Goal: Task Accomplishment & Management: Use online tool/utility

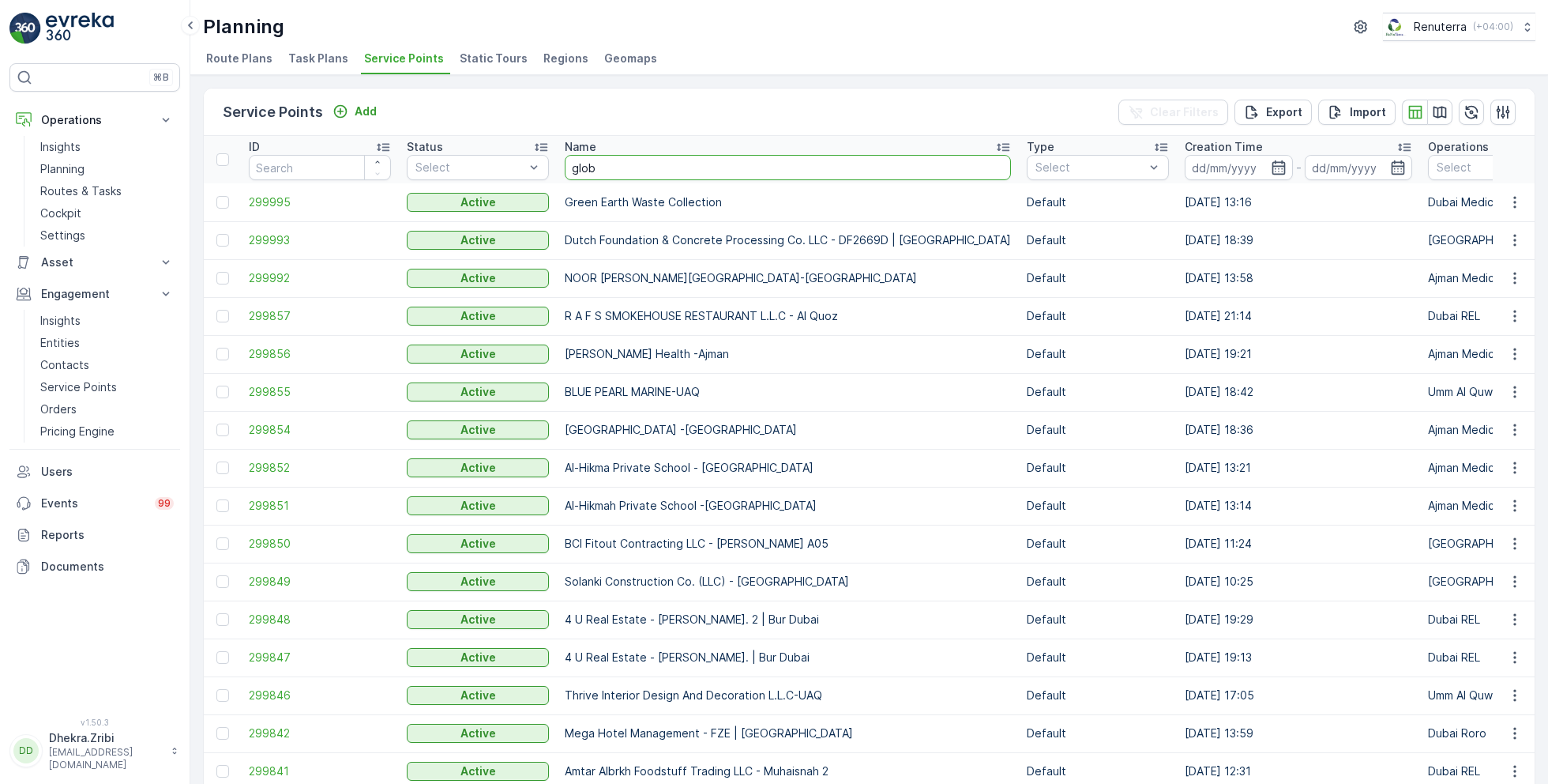
type input "globe"
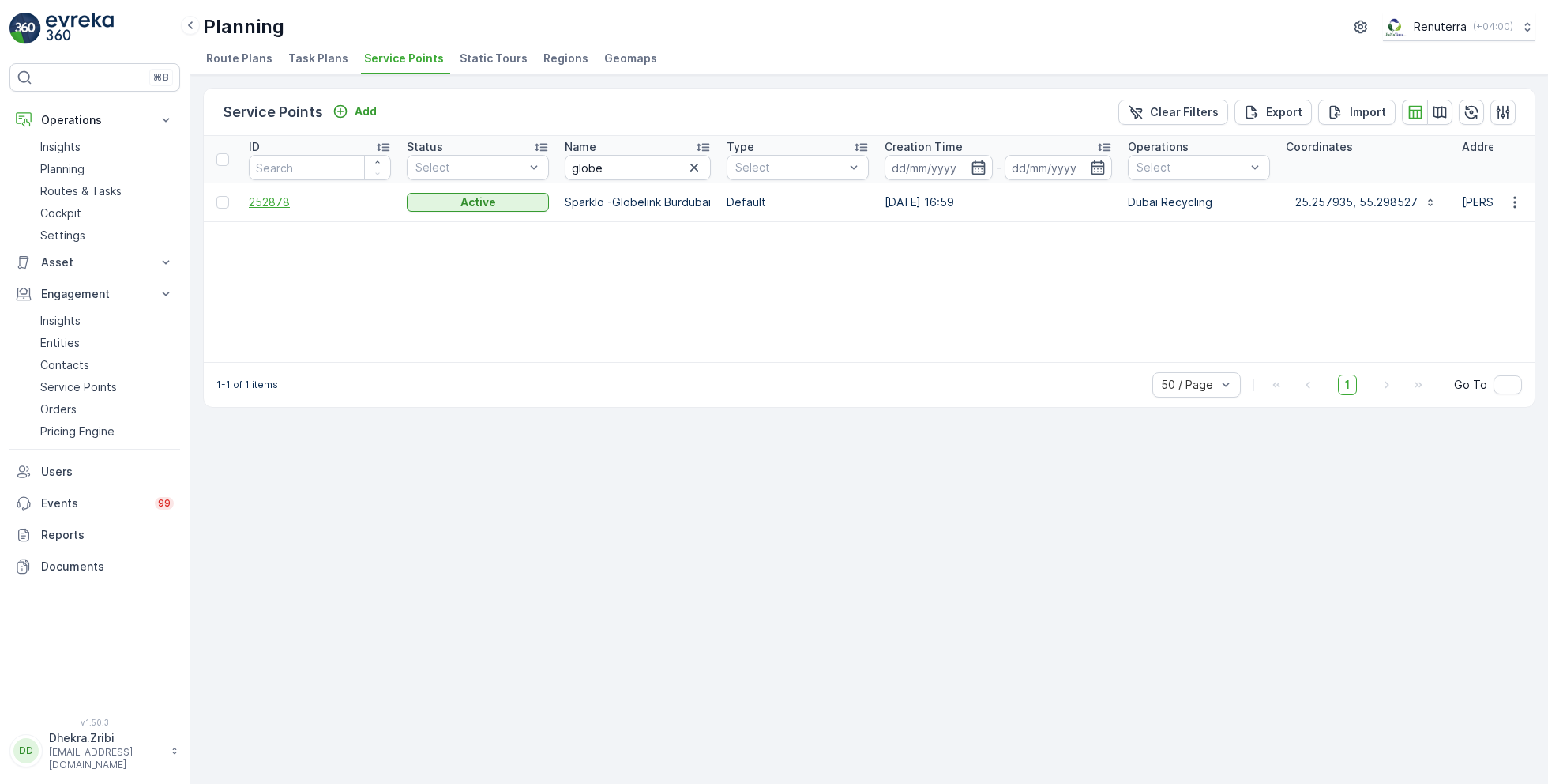
click at [278, 205] on span "252878" at bounding box center [320, 202] width 142 height 16
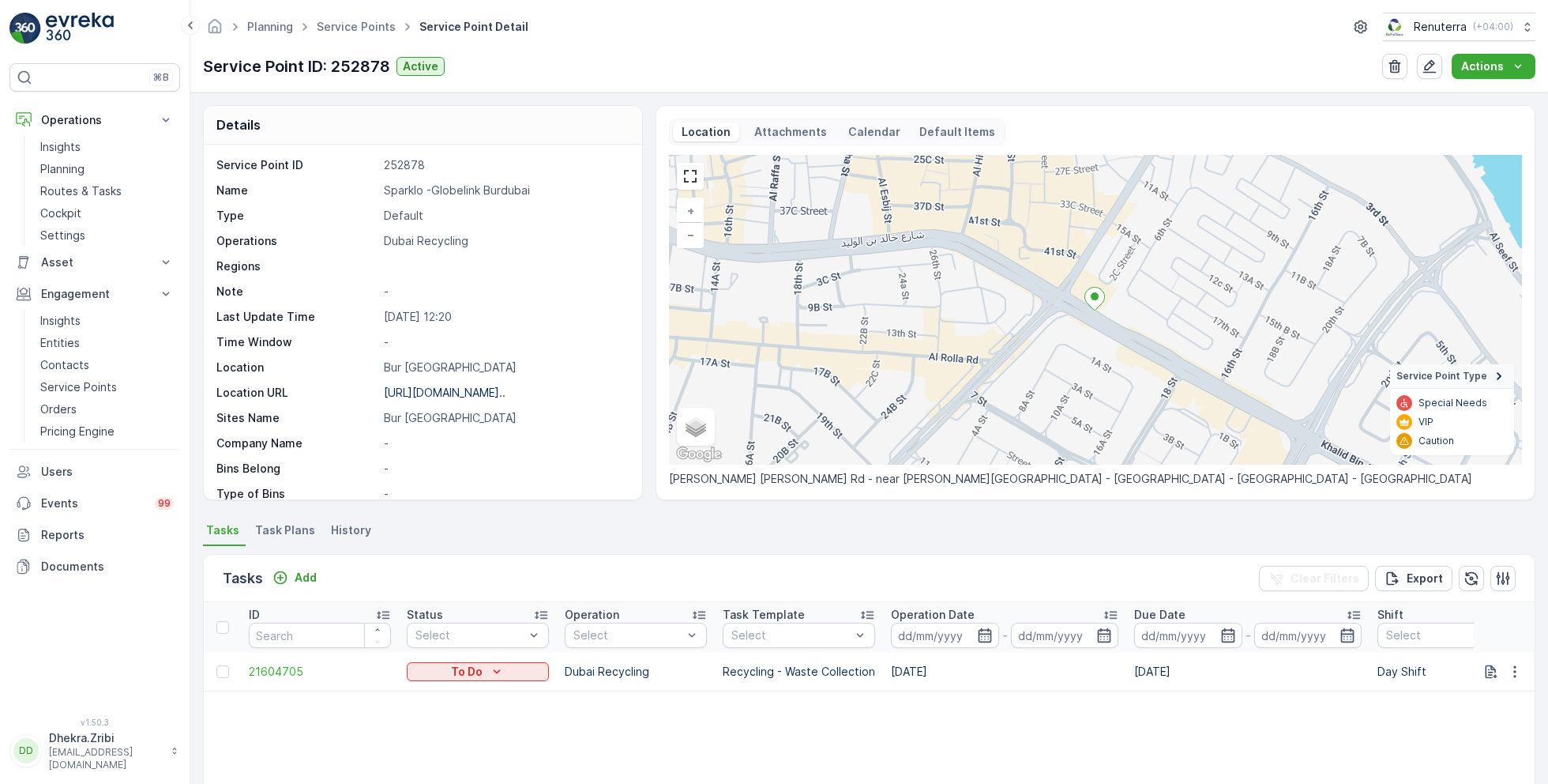
scroll to position [217, 0]
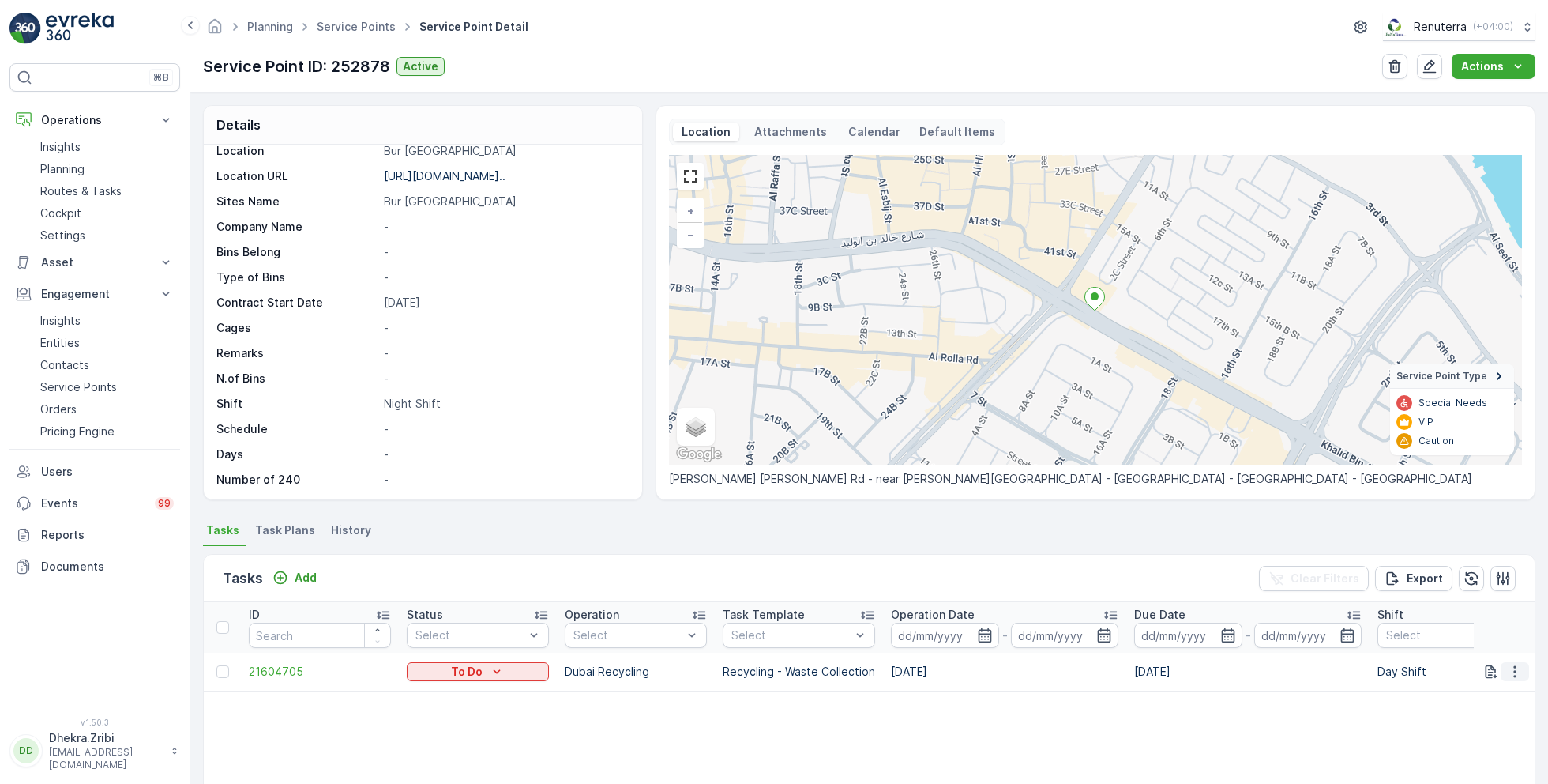
click at [1508, 665] on icon "button" at bounding box center [1516, 671] width 16 height 16
click at [1472, 598] on span "Change Route" at bounding box center [1474, 595] width 77 height 16
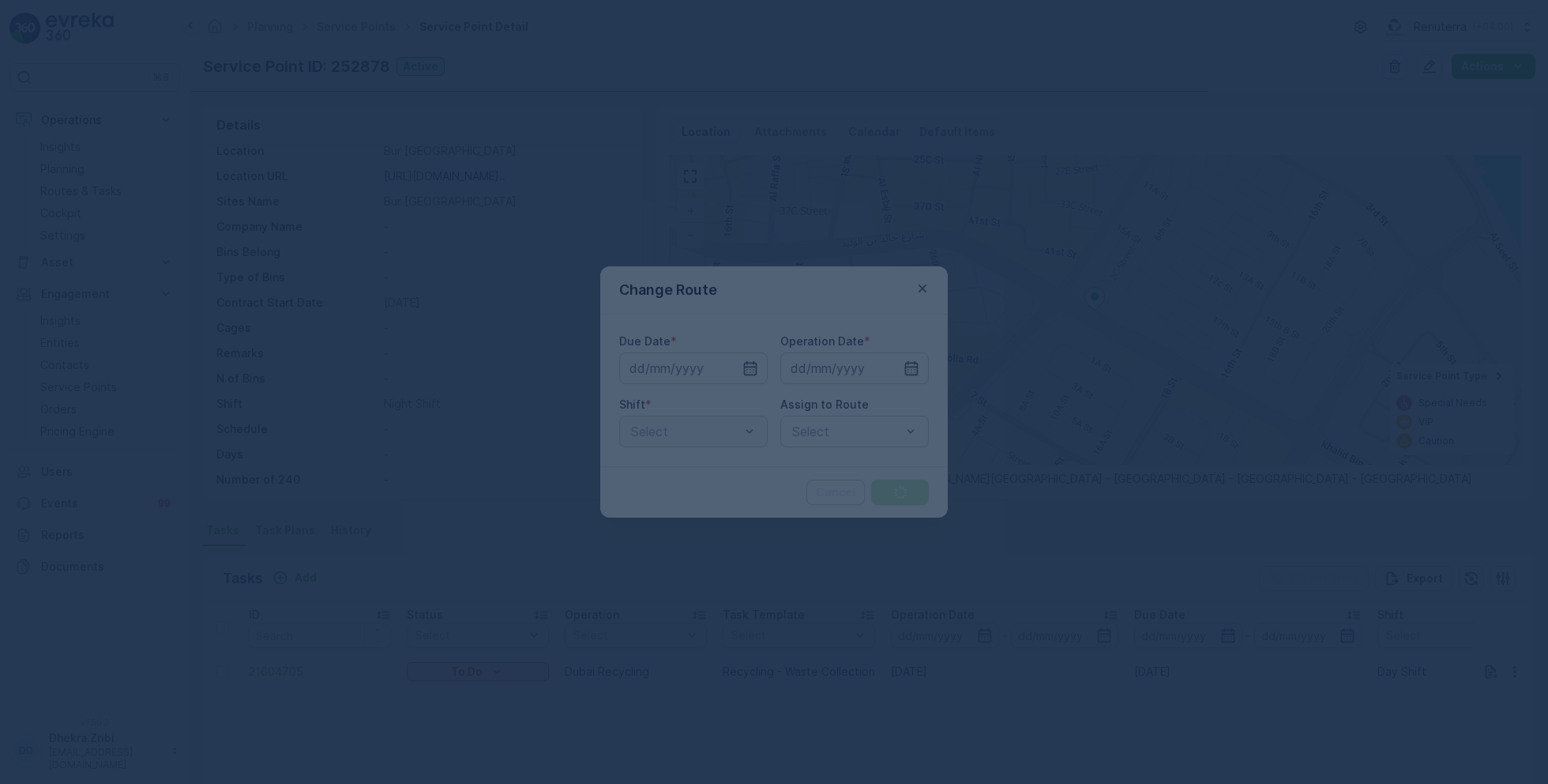
type input "[DATE]"
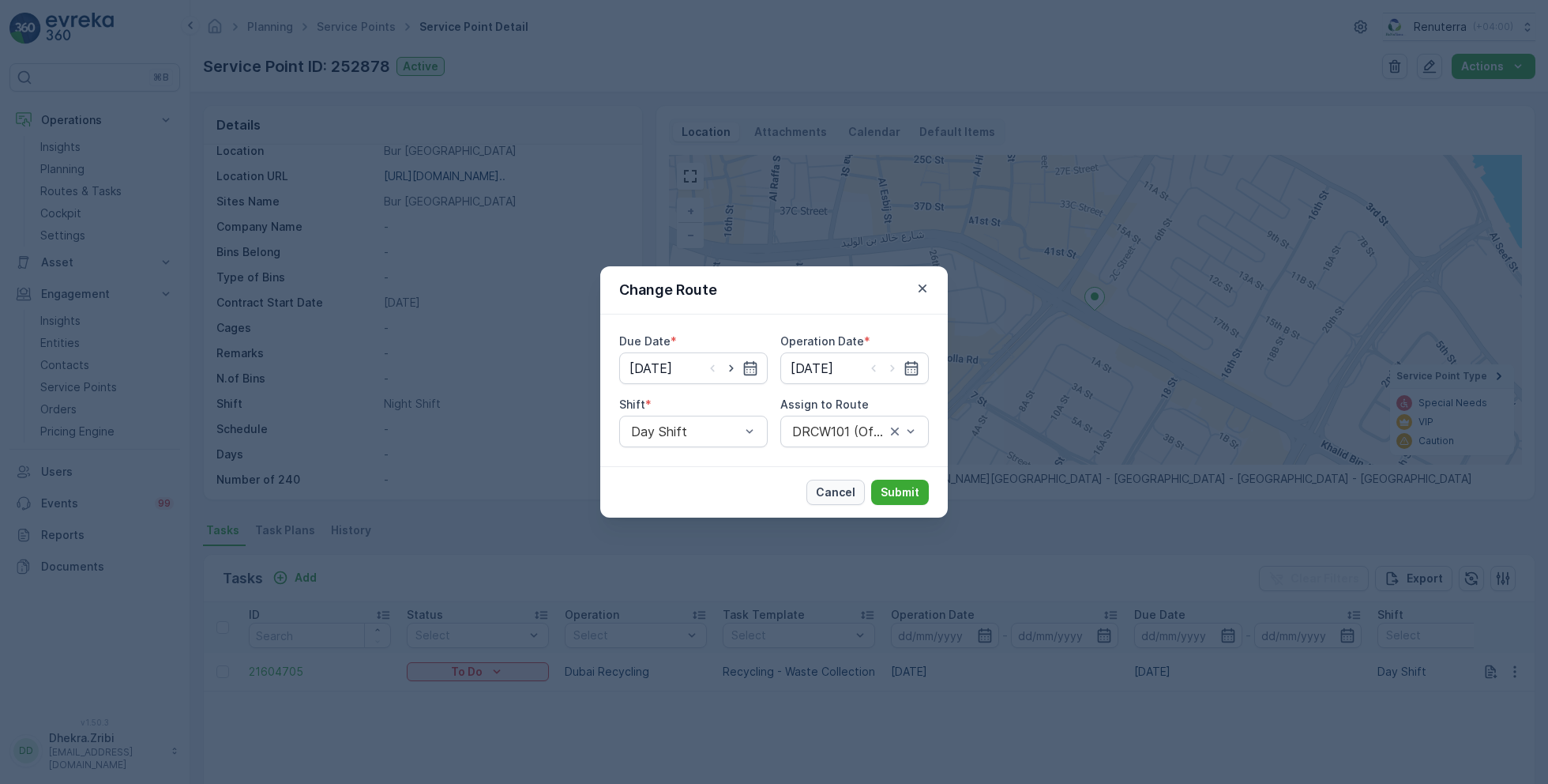
click at [843, 489] on p "Cancel" at bounding box center [836, 492] width 39 height 16
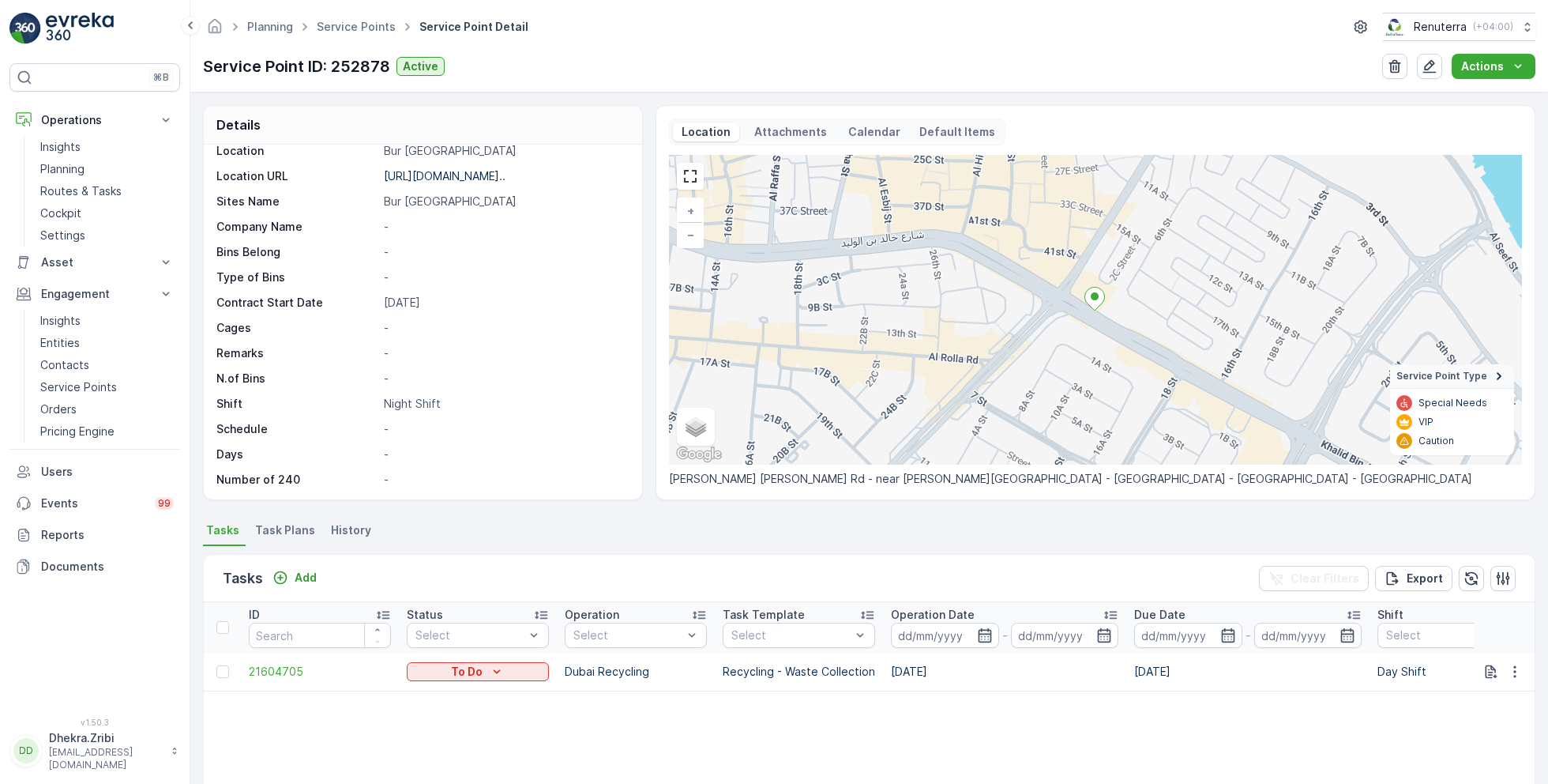
scroll to position [0, 0]
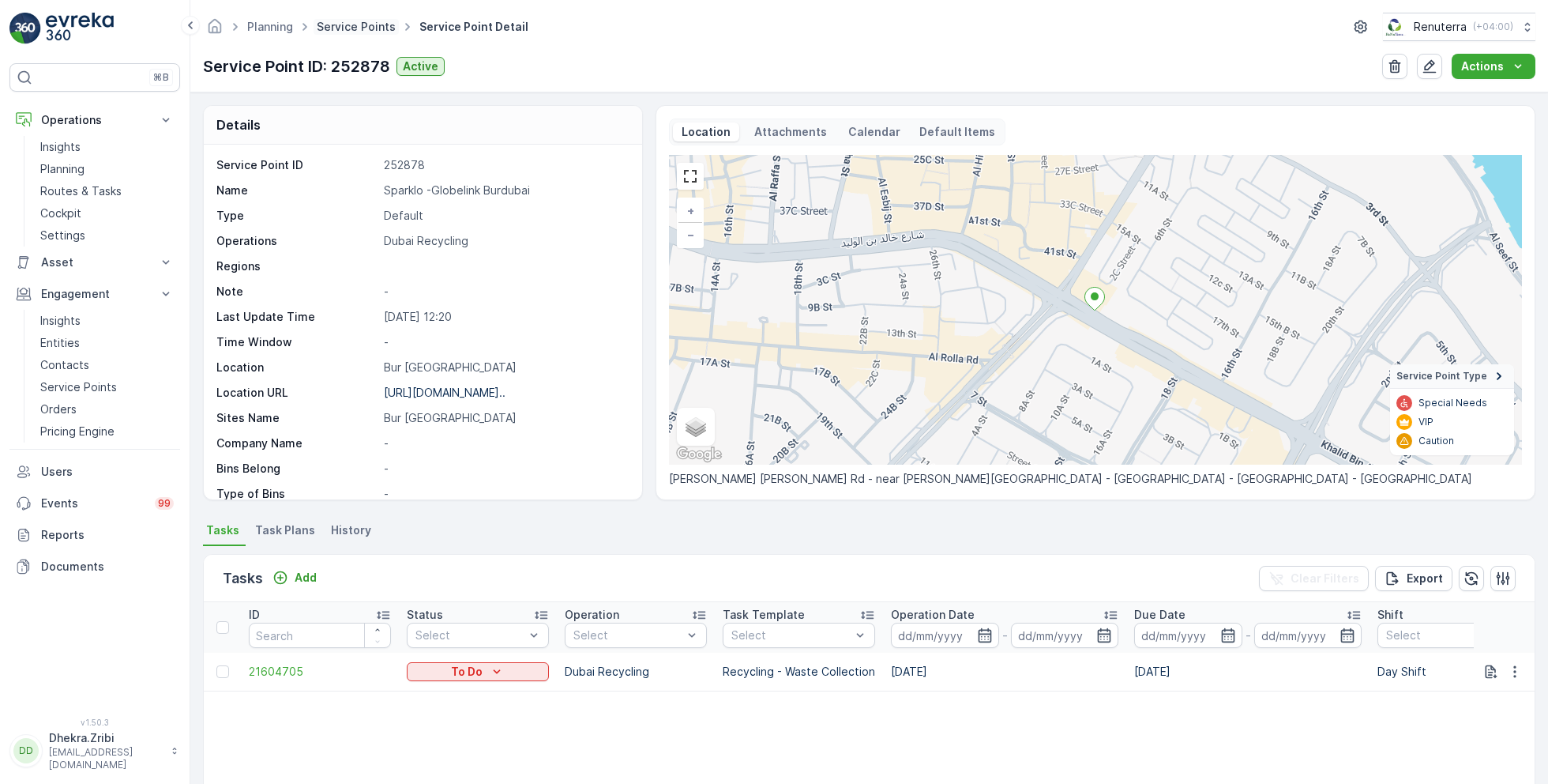
click at [367, 24] on link "Service Points" at bounding box center [356, 27] width 79 height 14
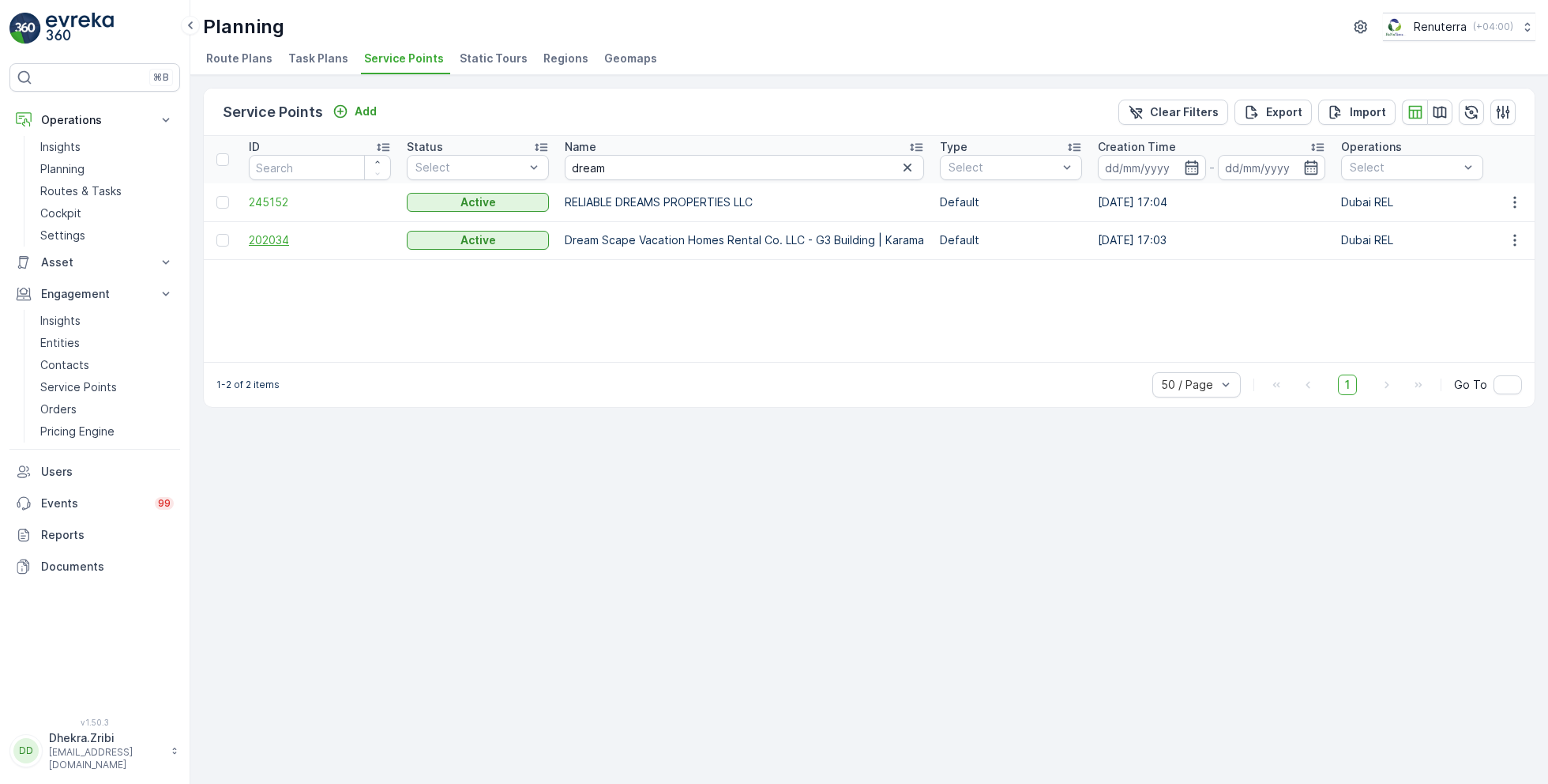
click at [288, 239] on span "202034" at bounding box center [320, 240] width 142 height 16
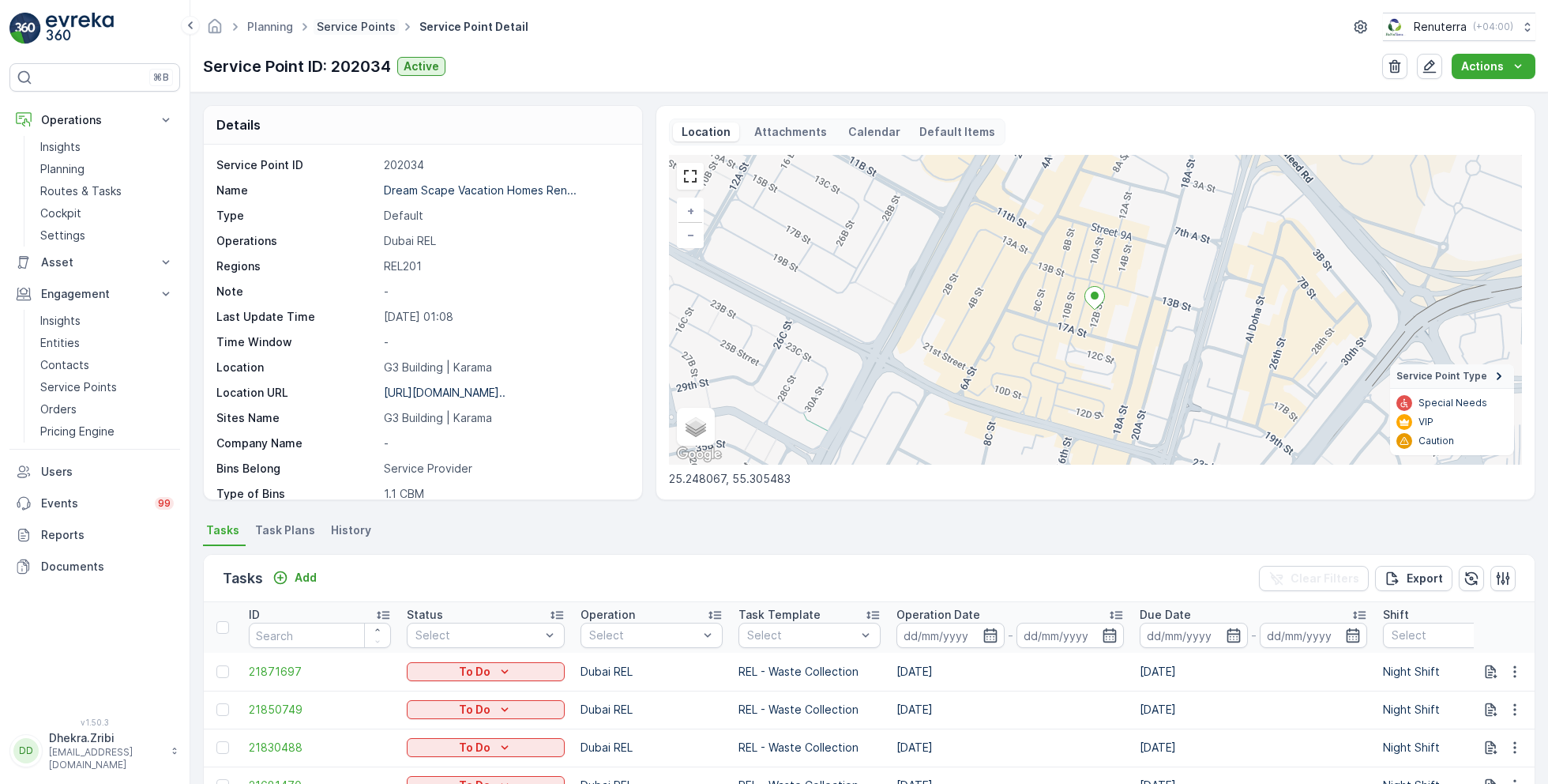
click at [363, 26] on link "Service Points" at bounding box center [356, 27] width 79 height 14
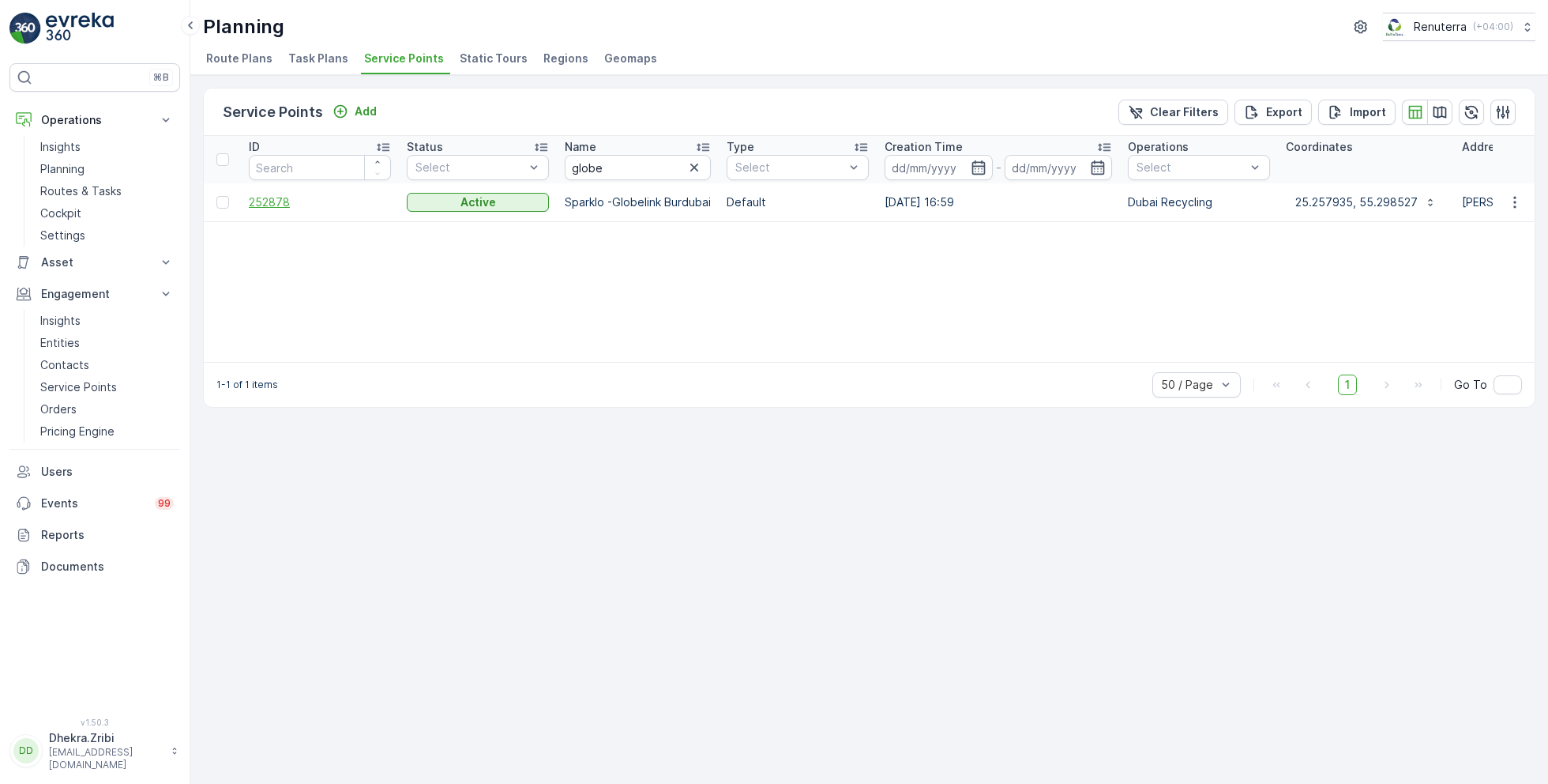
click at [300, 201] on span "252878" at bounding box center [320, 202] width 142 height 16
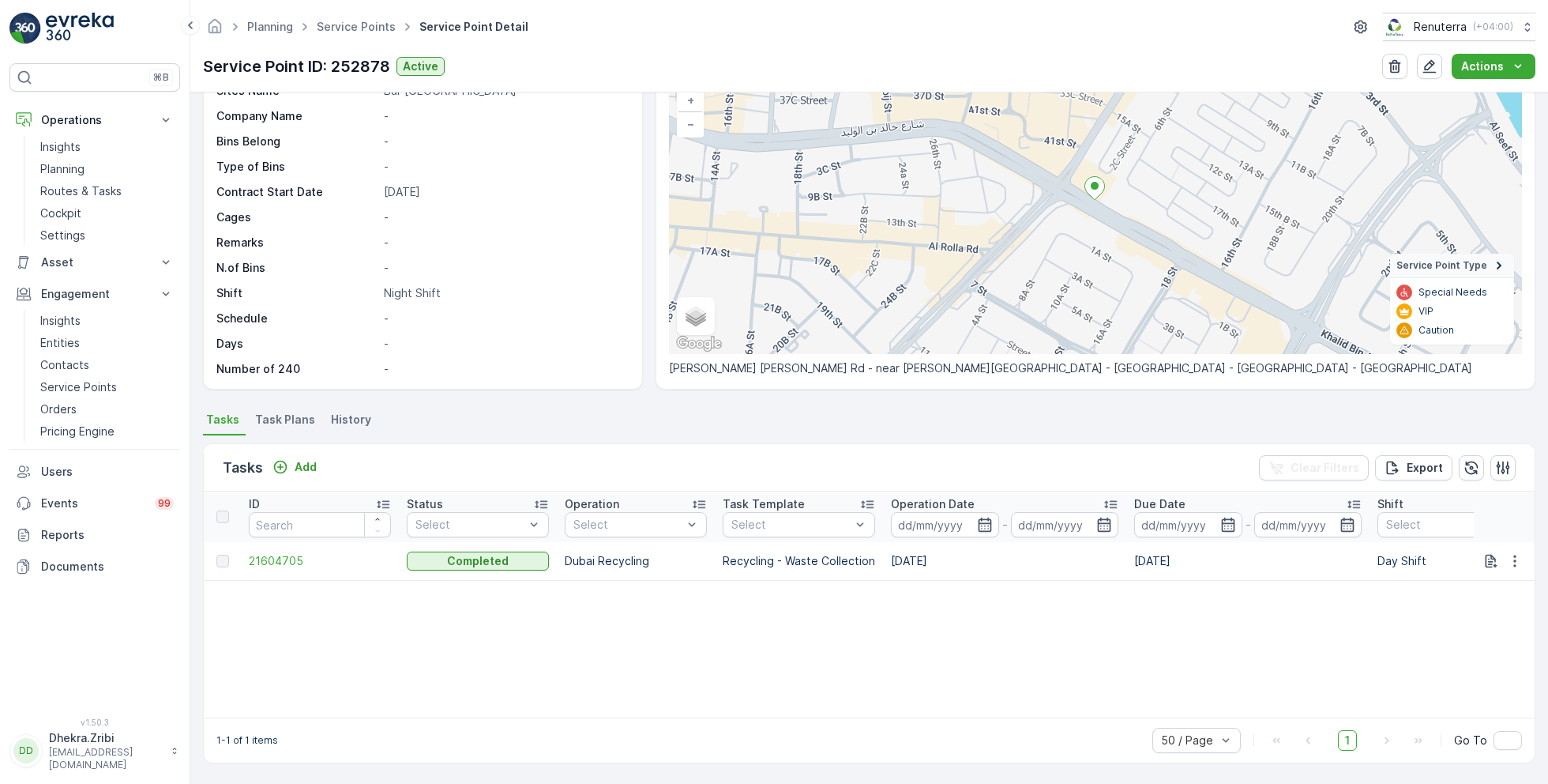
scroll to position [109, 0]
click at [279, 558] on span "21604705" at bounding box center [320, 562] width 142 height 16
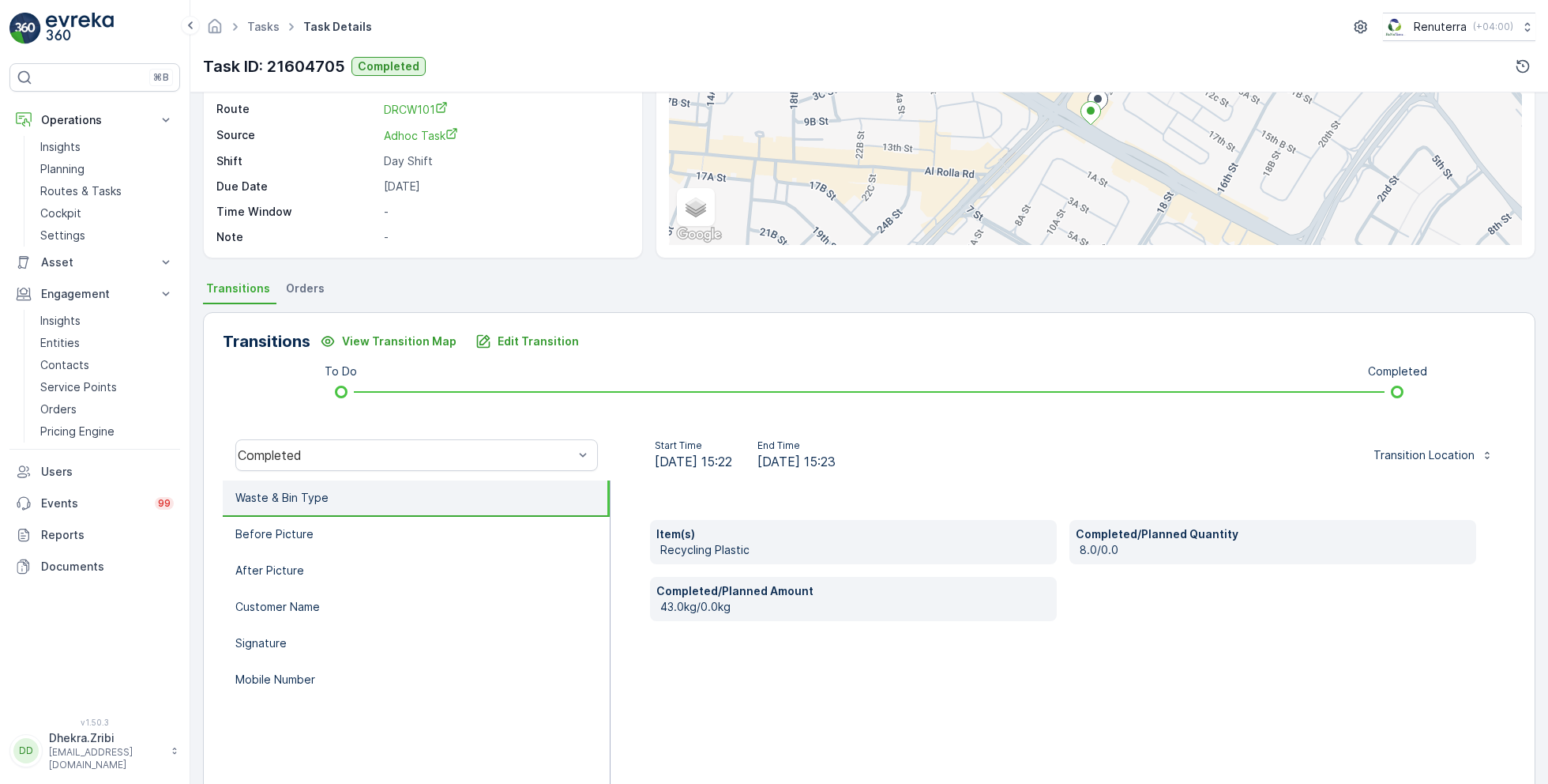
scroll to position [197, 0]
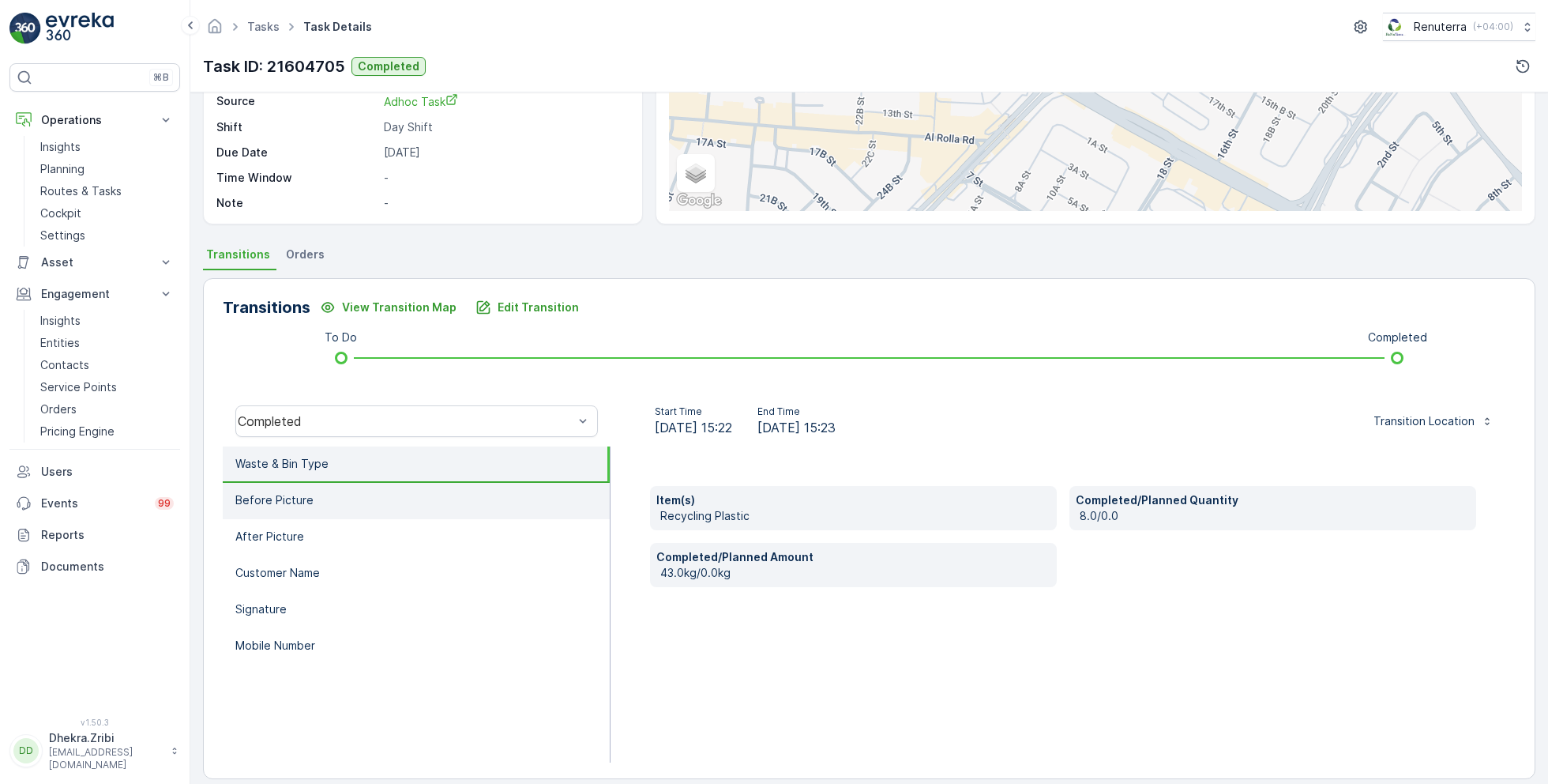
click at [346, 494] on li "Before Picture" at bounding box center [416, 500] width 387 height 36
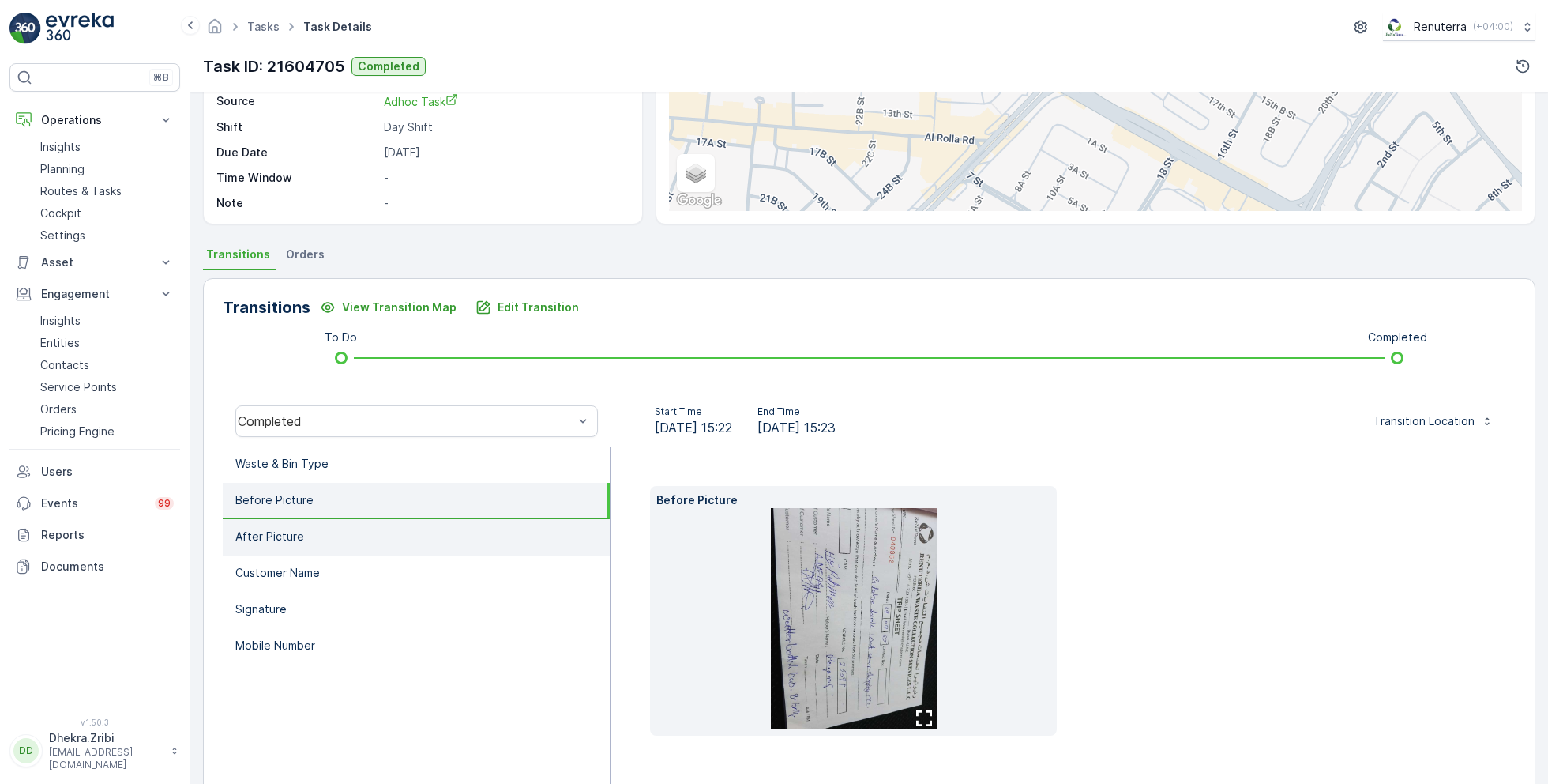
click at [340, 521] on li "After Picture" at bounding box center [416, 537] width 387 height 36
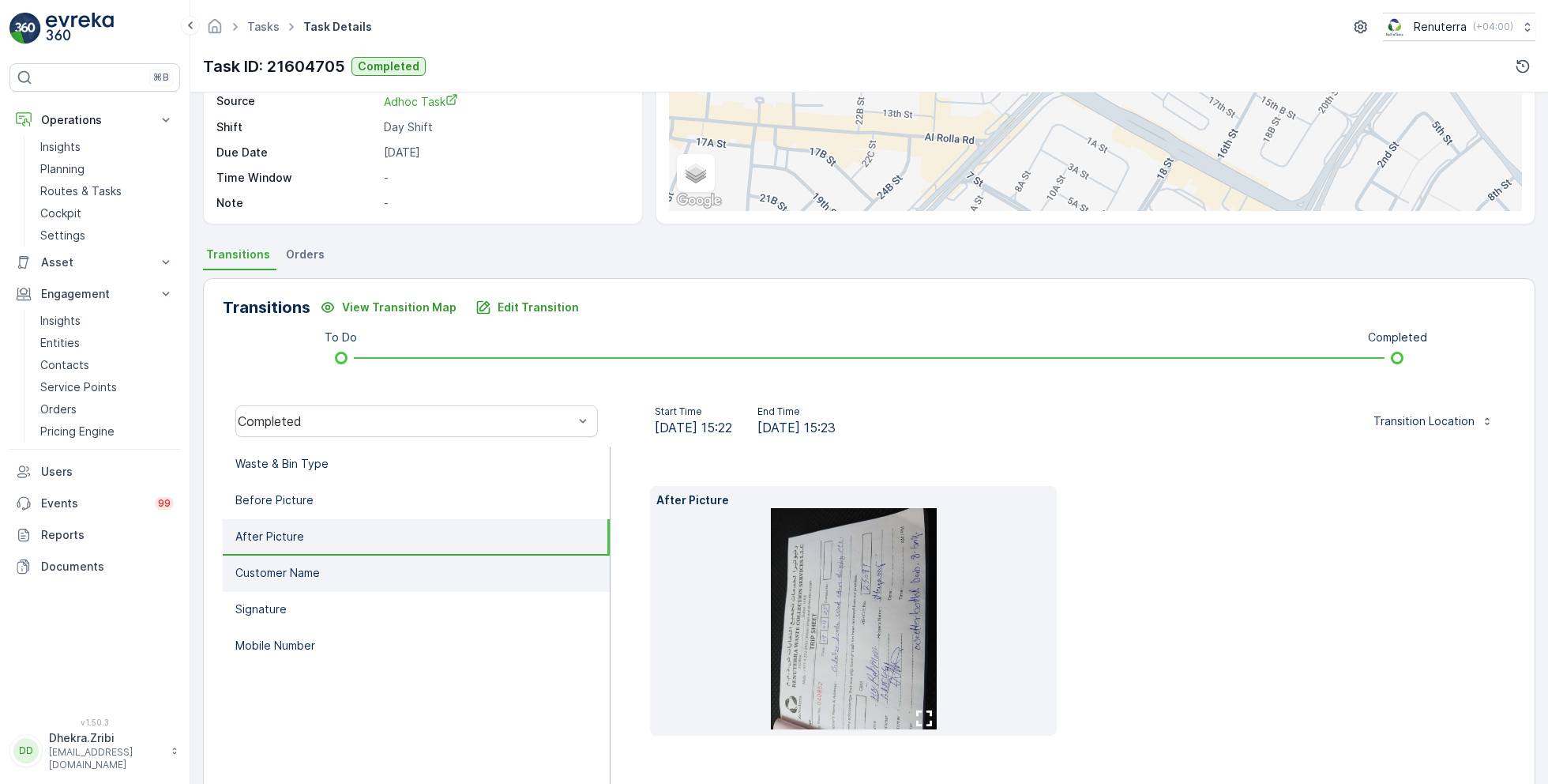
click at [344, 566] on li "Customer Name" at bounding box center [416, 573] width 387 height 36
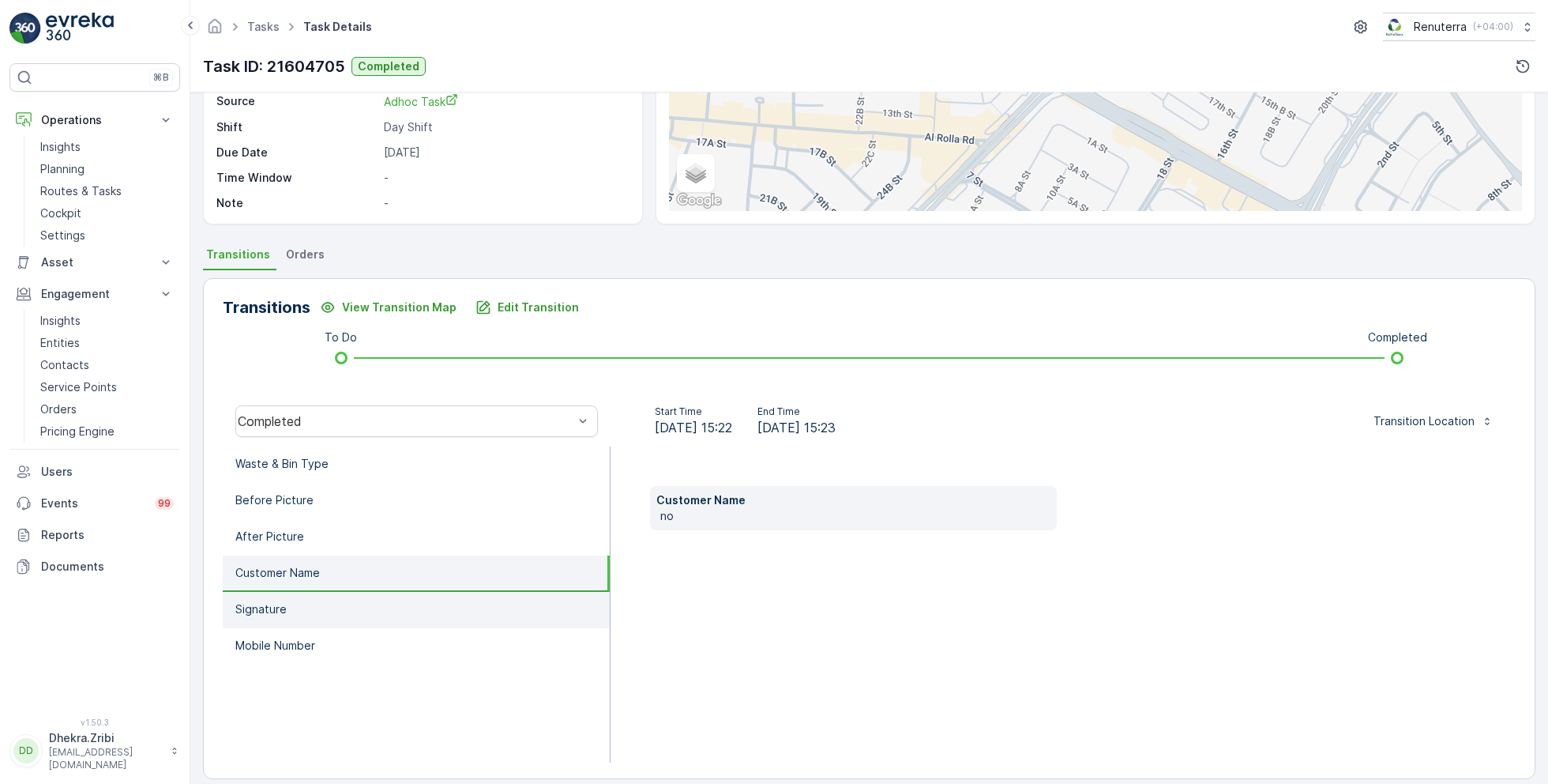
click at [344, 591] on li "Signature" at bounding box center [416, 609] width 387 height 36
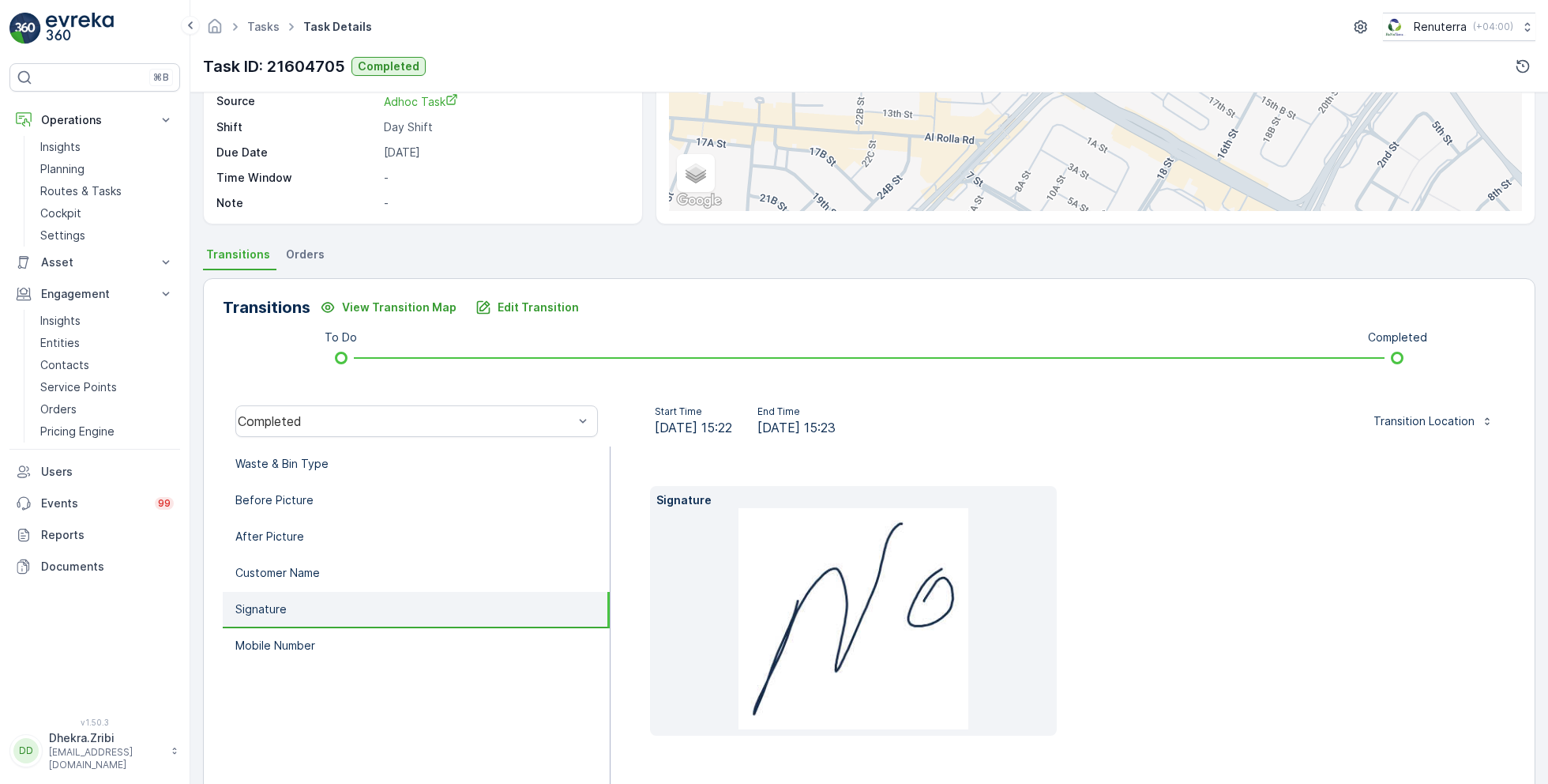
click at [345, 625] on li "Signature" at bounding box center [416, 609] width 387 height 36
click at [343, 467] on li "Waste & Bin Type" at bounding box center [416, 464] width 387 height 36
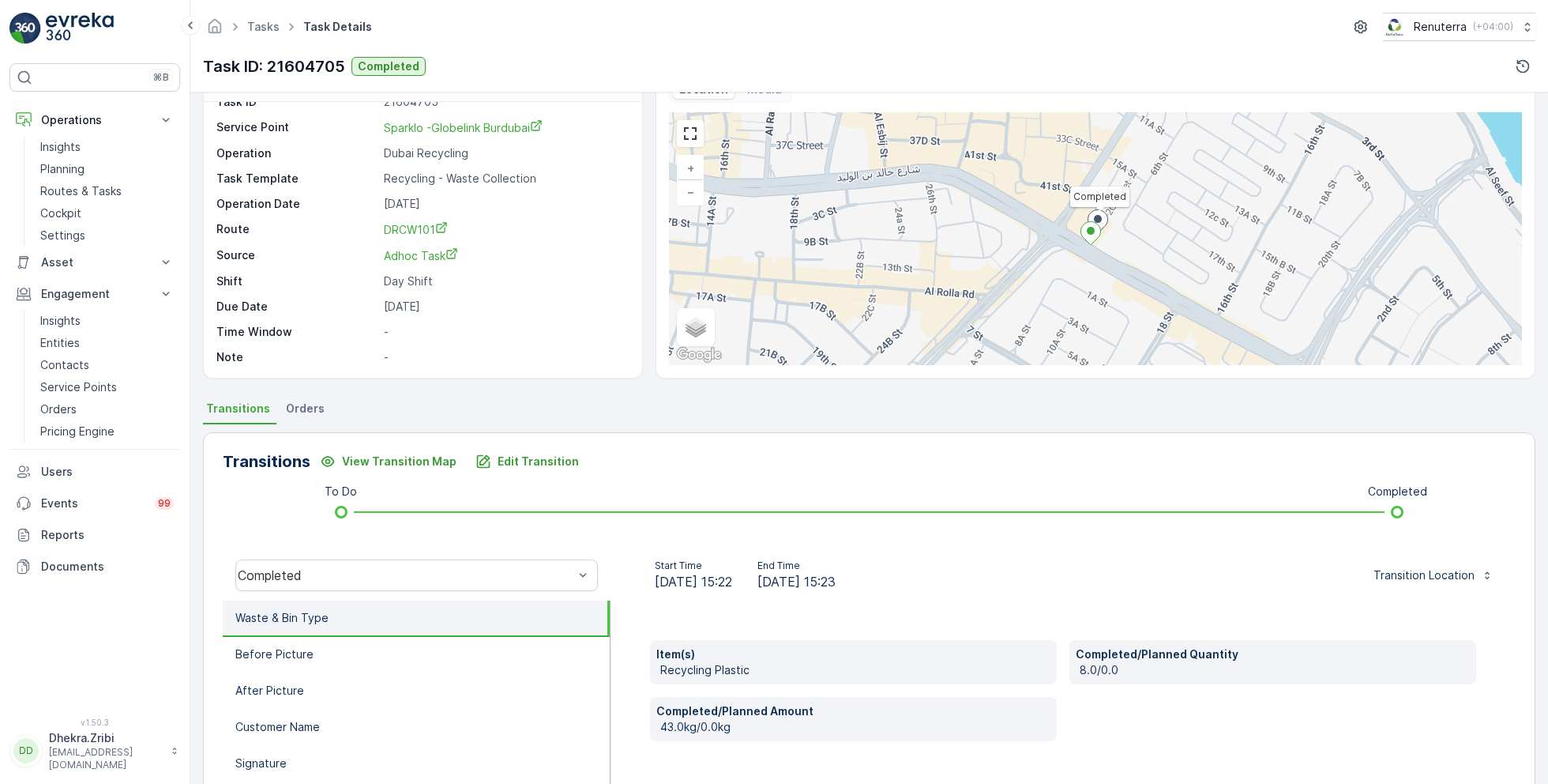
scroll to position [48, 0]
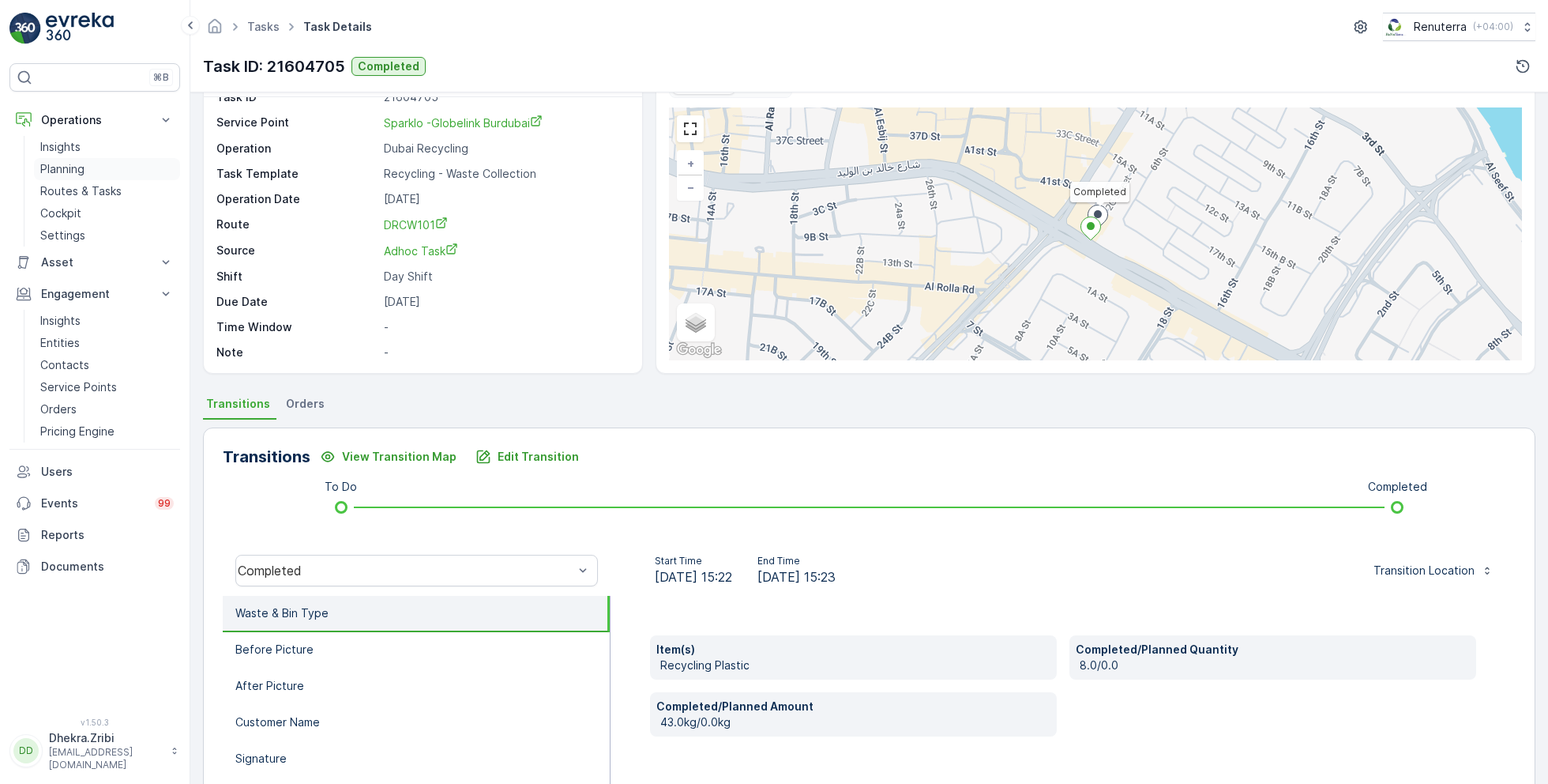
click at [73, 158] on link "Planning" at bounding box center [106, 168] width 146 height 22
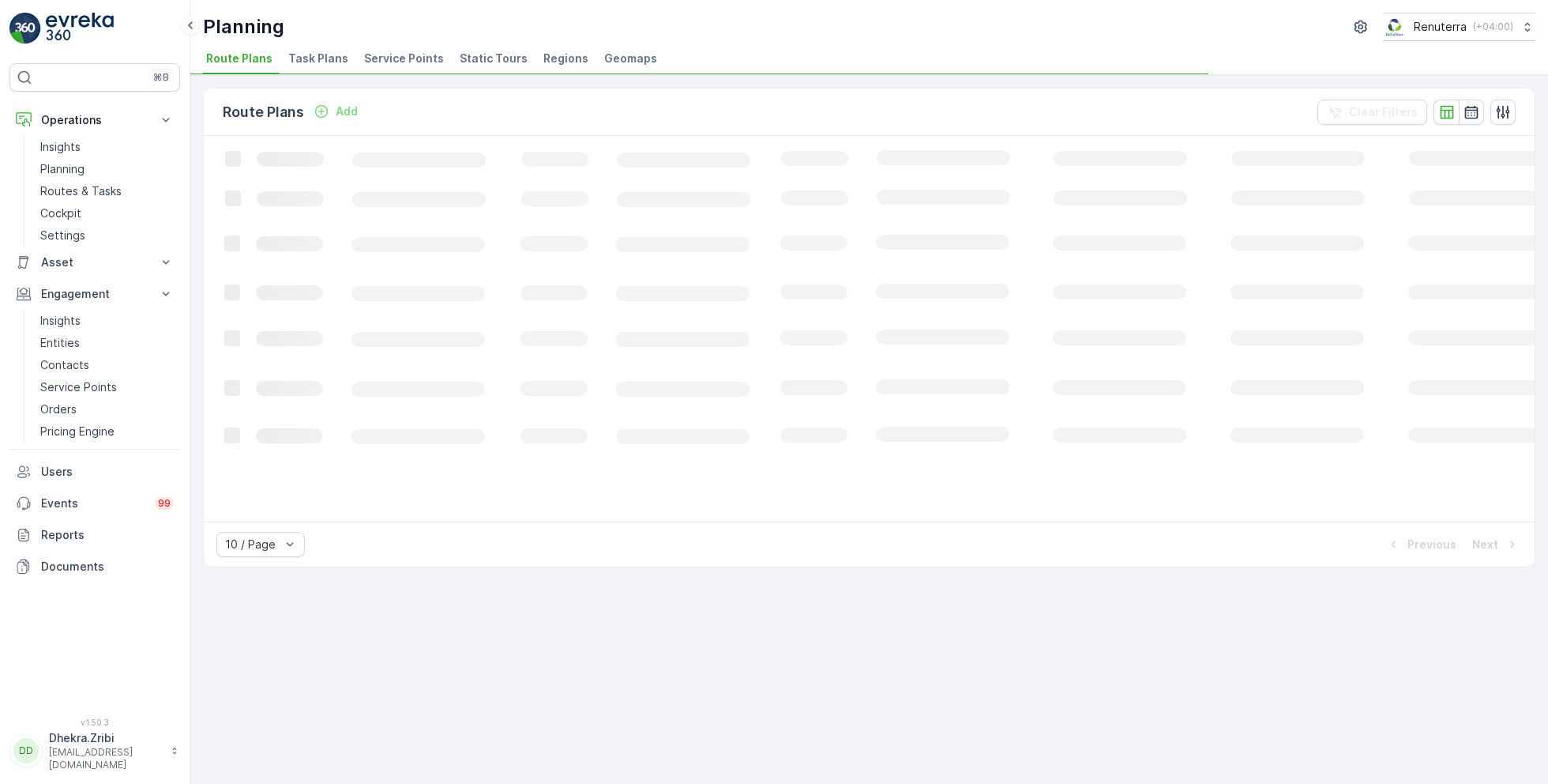
click at [398, 58] on span "Service Points" at bounding box center [404, 59] width 80 height 16
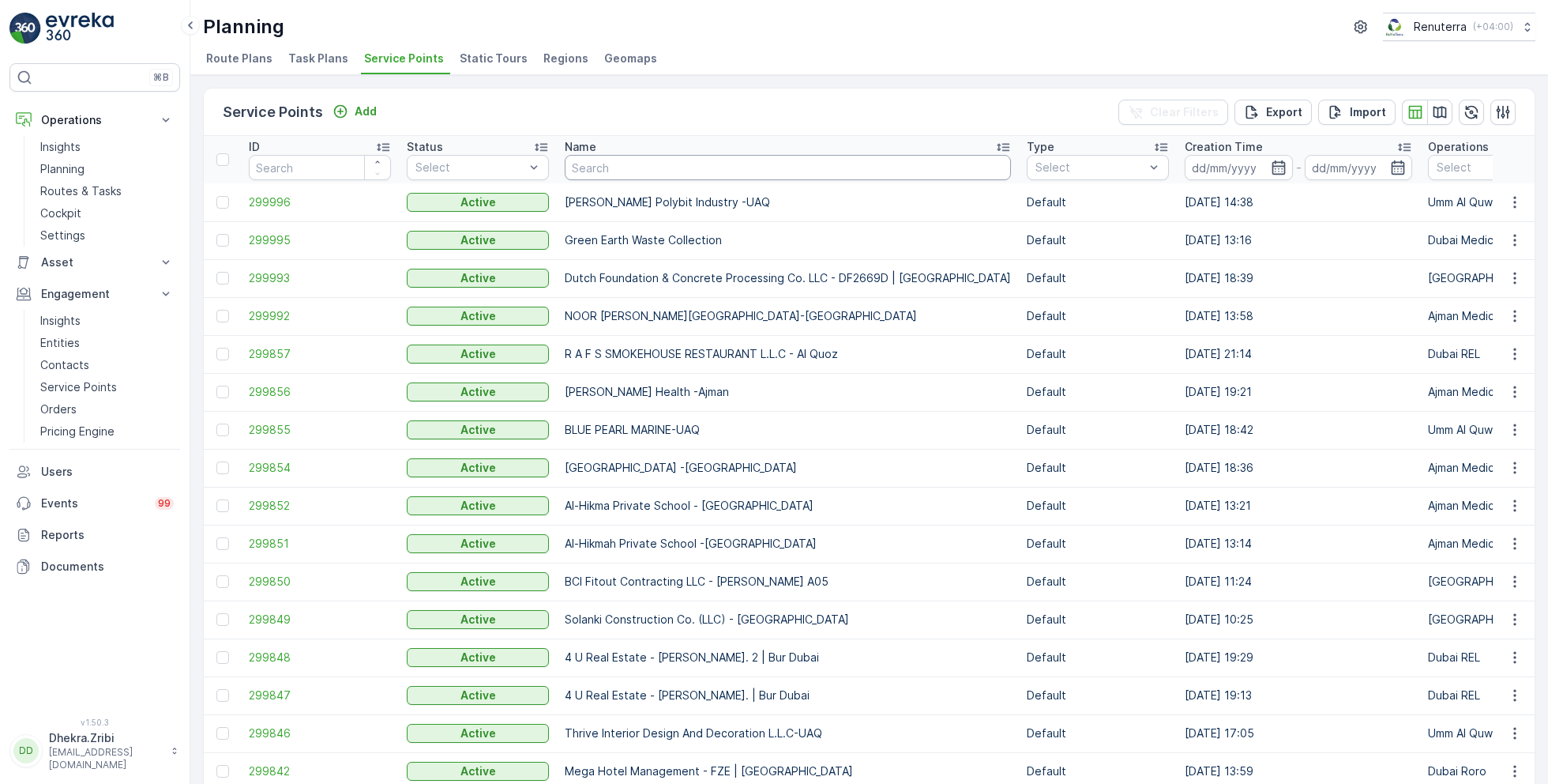
click at [610, 161] on input "text" at bounding box center [788, 167] width 446 height 25
type input "accic"
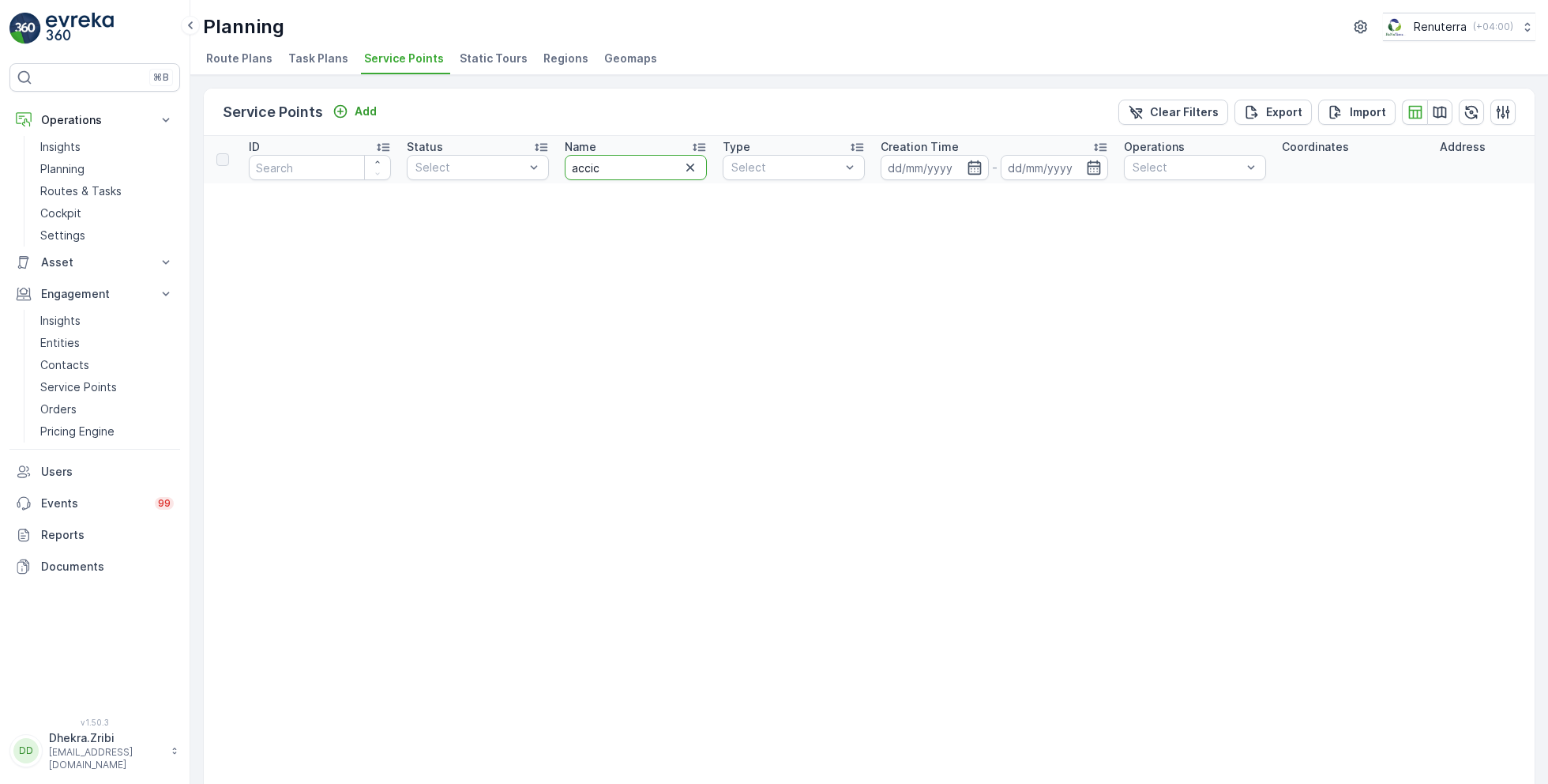
click at [625, 176] on input "accic" at bounding box center [636, 167] width 142 height 25
type input "acc"
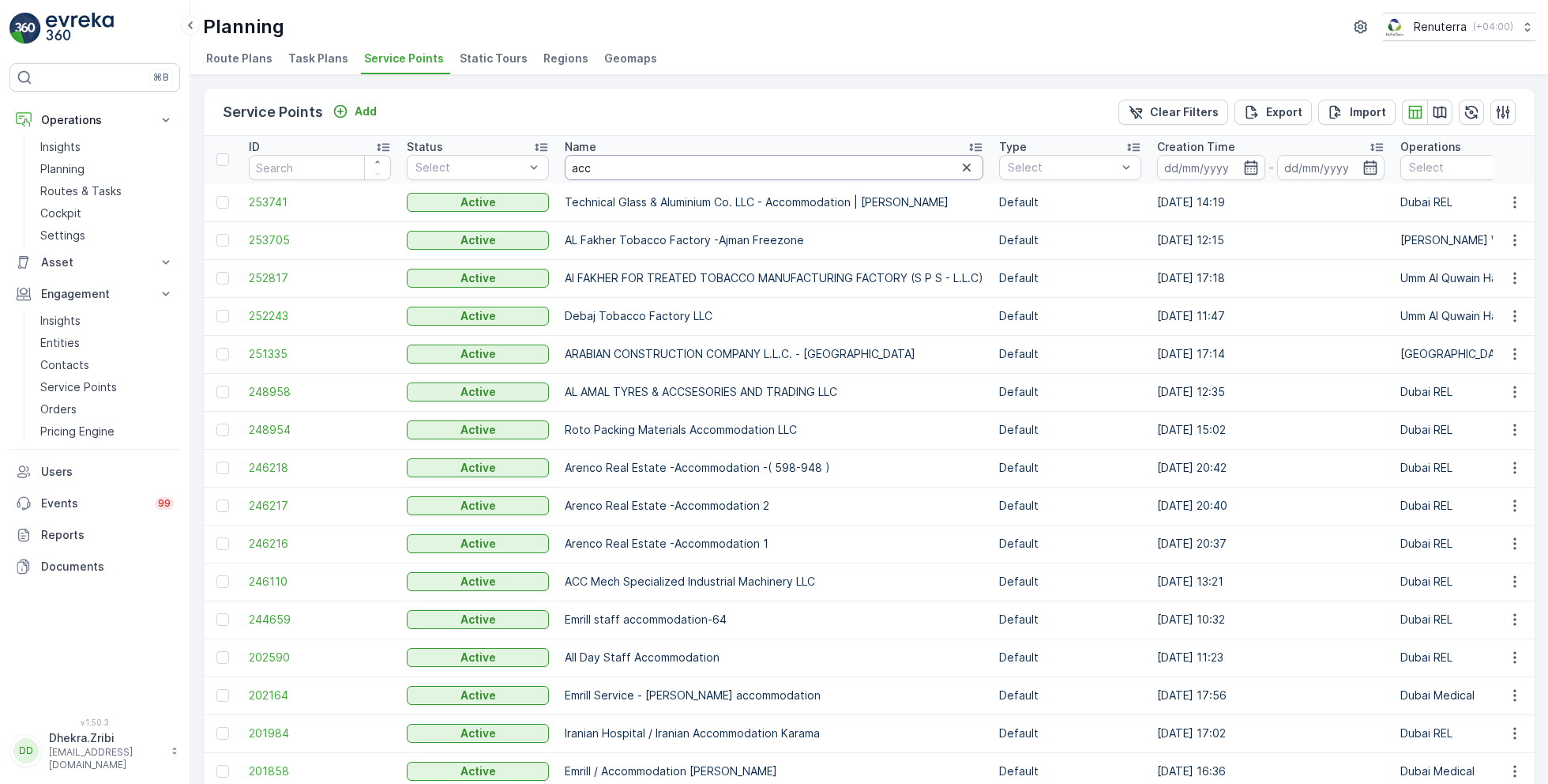
click at [615, 160] on input "acc" at bounding box center [774, 167] width 419 height 25
type input "rafa"
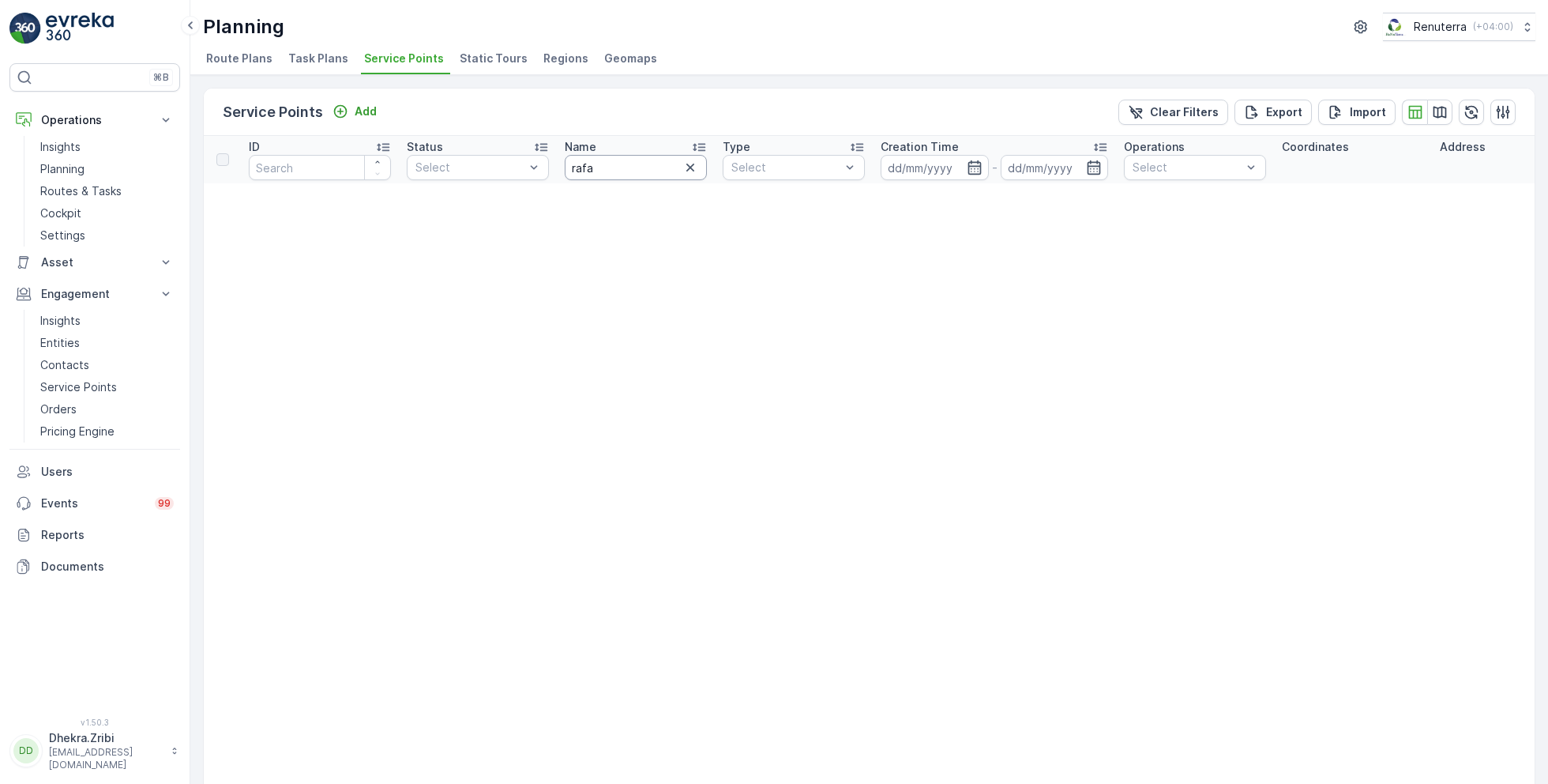
click at [604, 172] on input "rafa" at bounding box center [636, 167] width 142 height 25
type input "r"
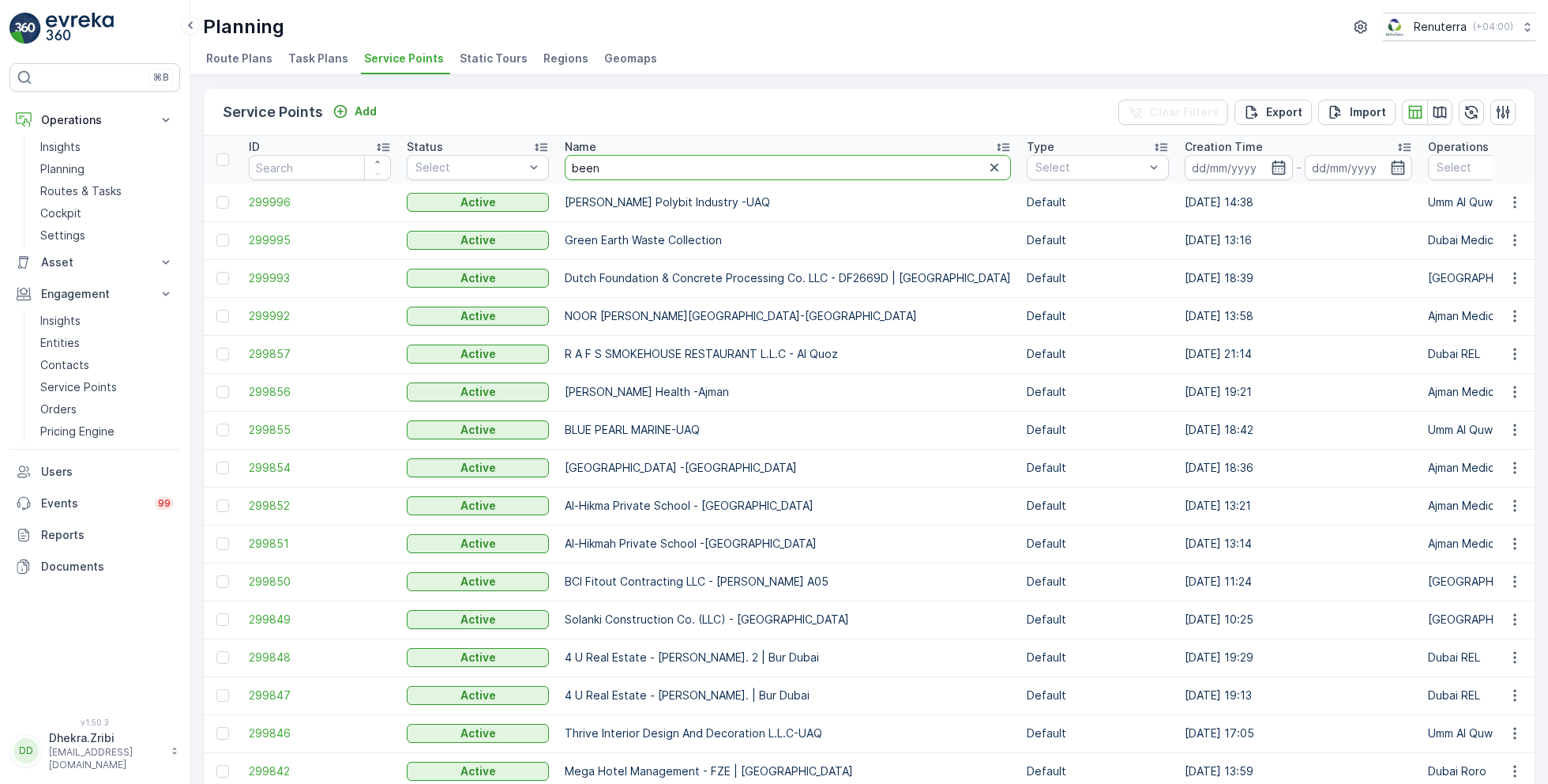
type input "[PERSON_NAME]"
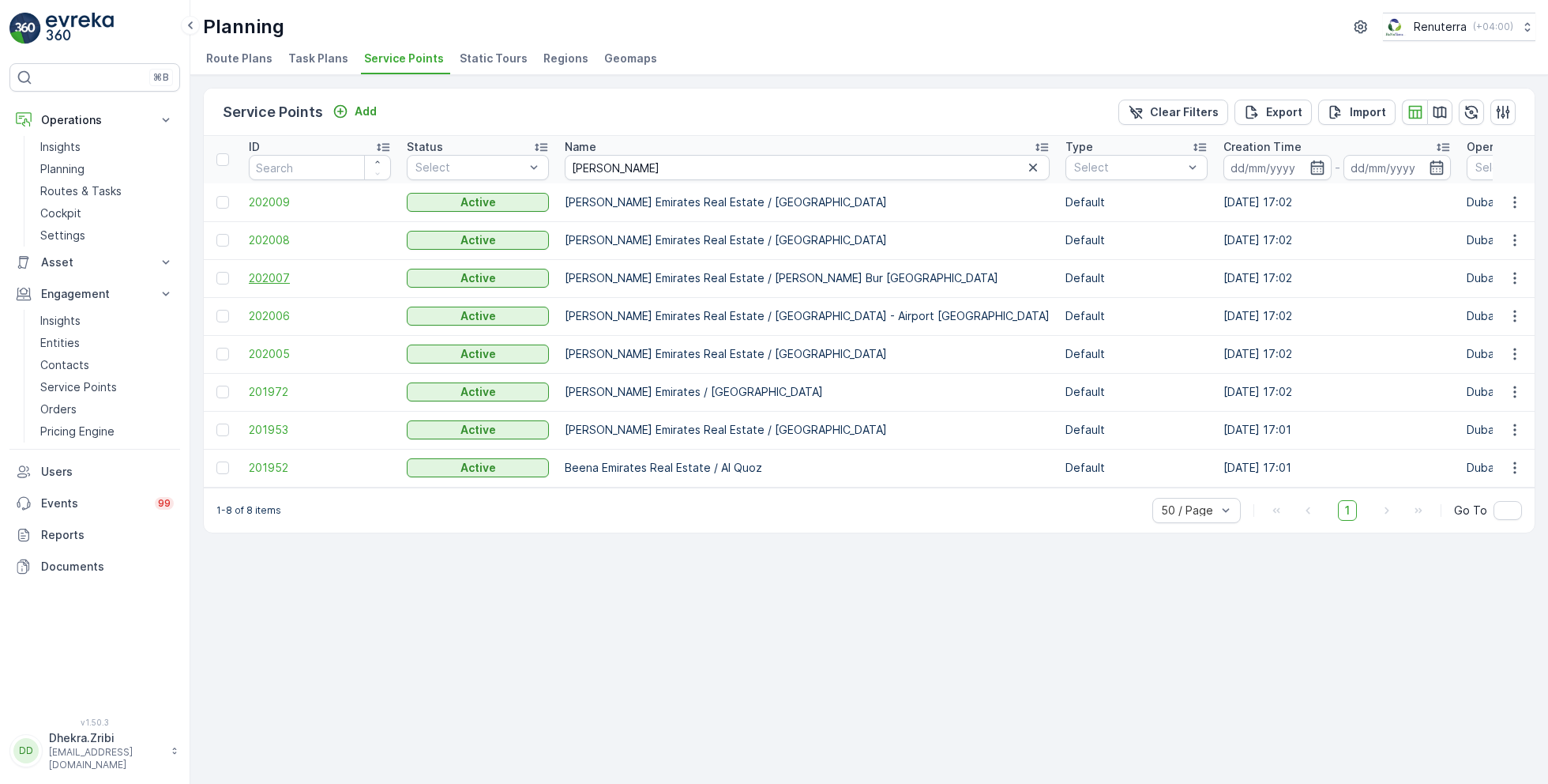
click at [270, 272] on span "202007" at bounding box center [320, 278] width 142 height 16
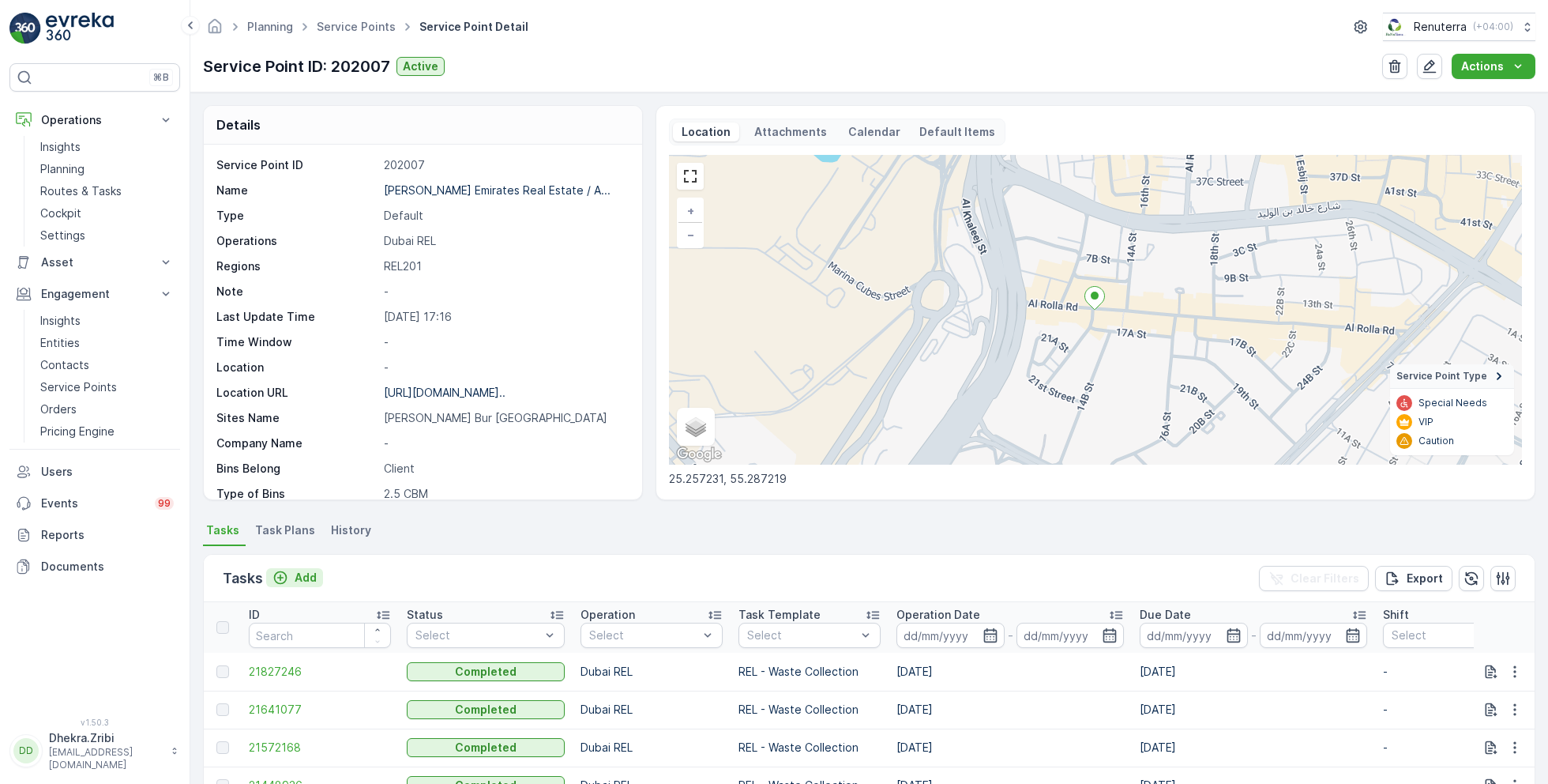
click at [306, 570] on p "Add" at bounding box center [305, 578] width 22 height 16
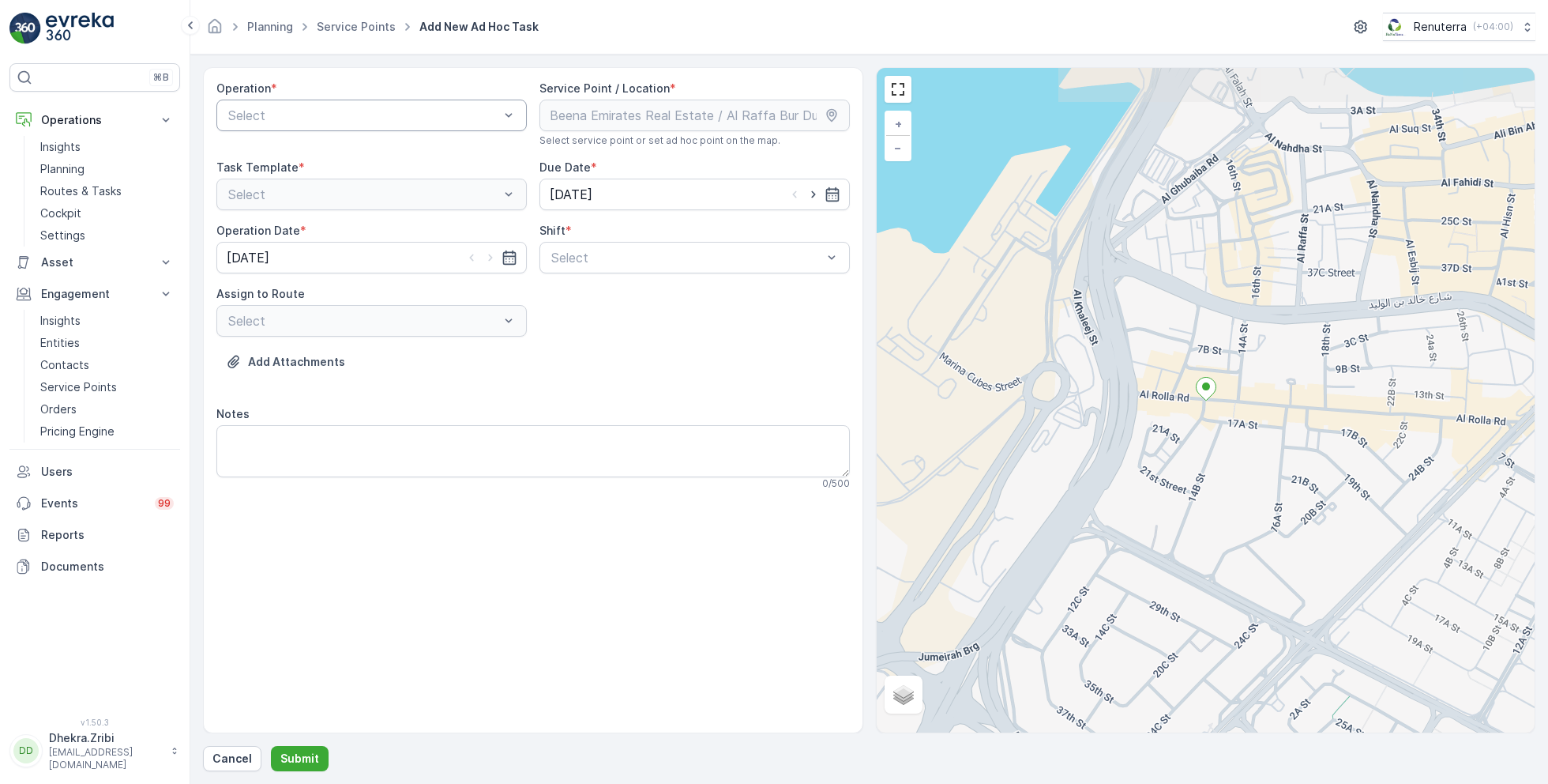
click at [423, 127] on div "Select" at bounding box center [371, 115] width 310 height 31
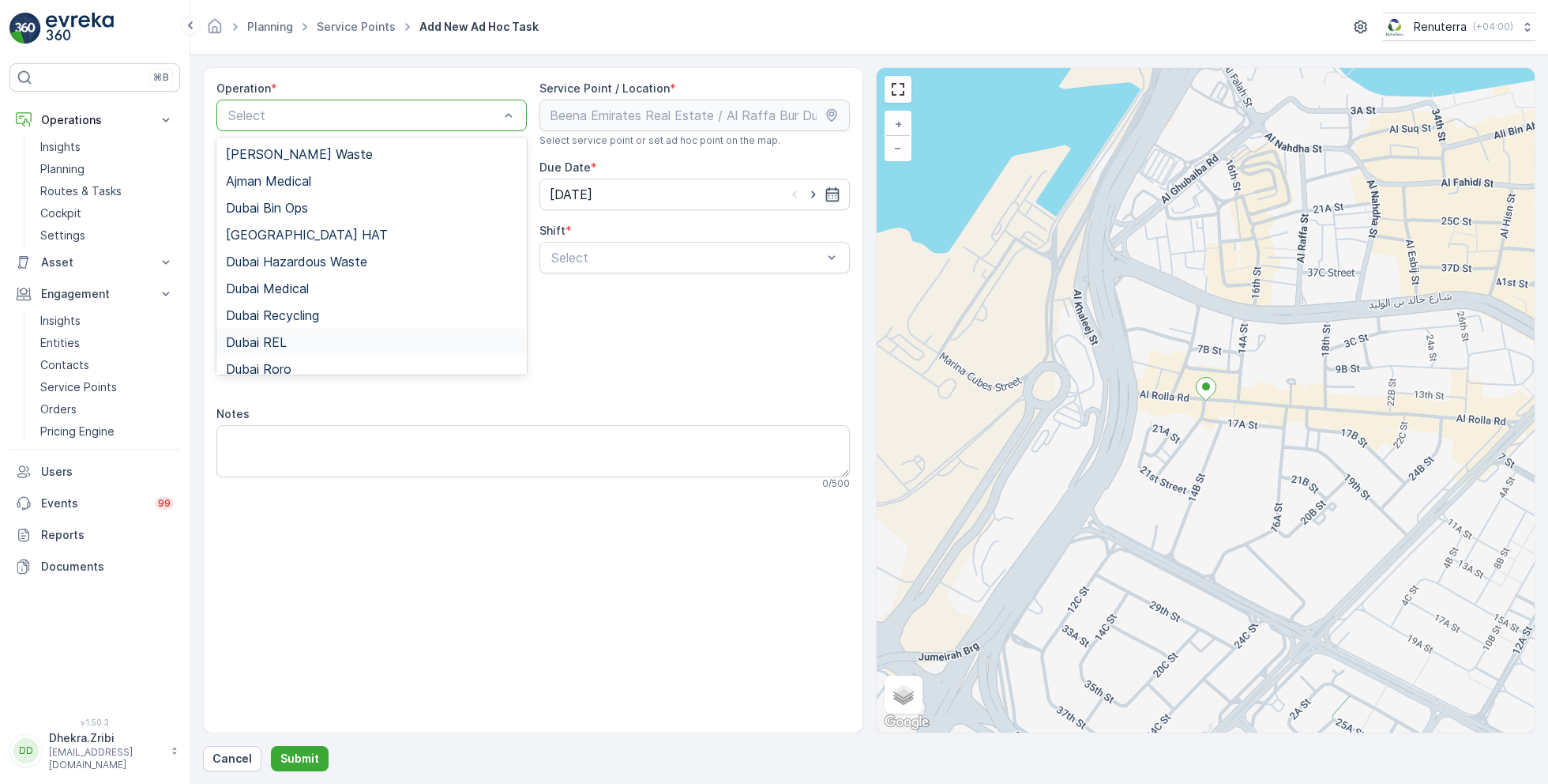
click at [296, 336] on div "Dubai REL" at bounding box center [371, 342] width 292 height 15
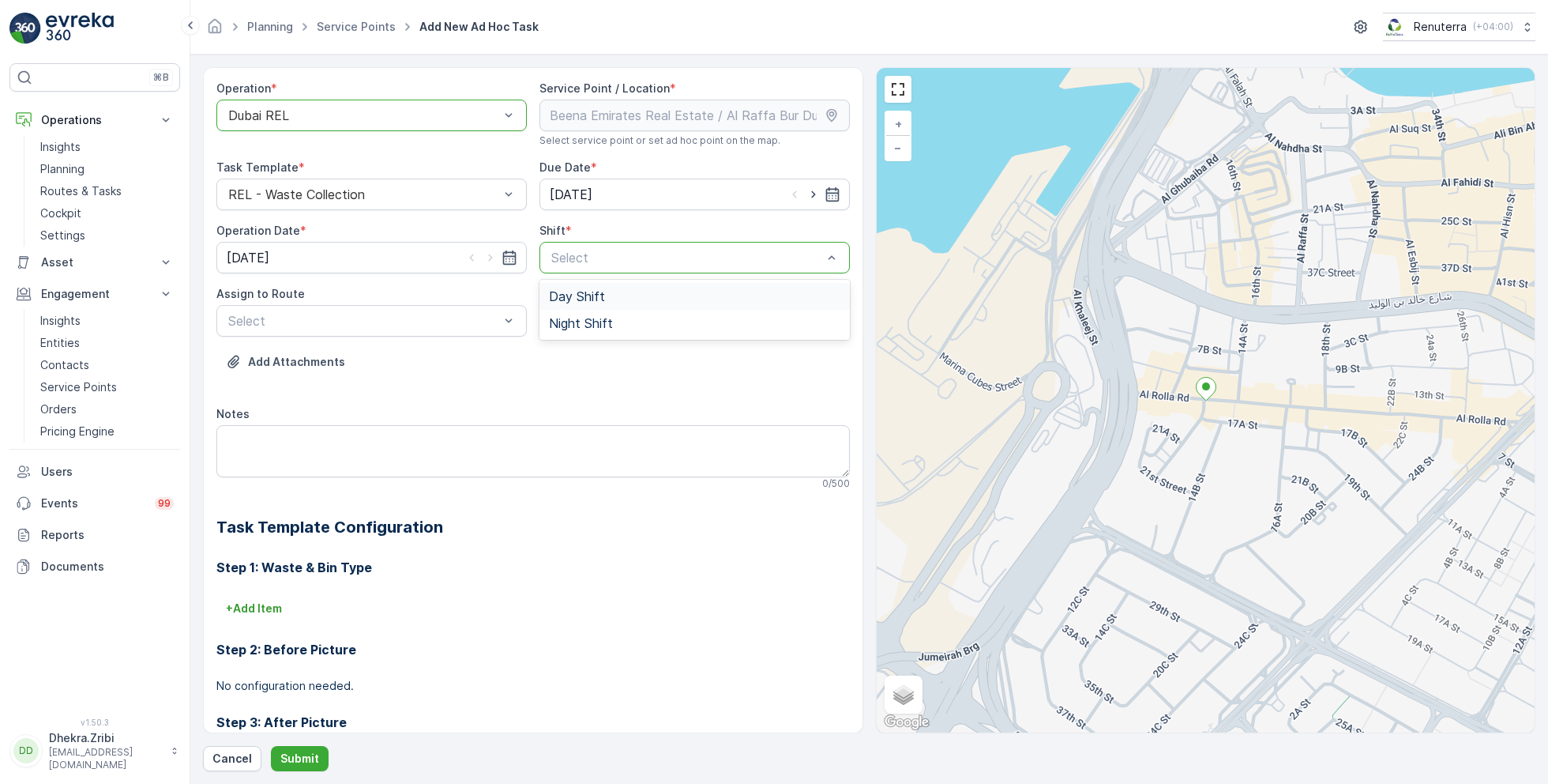
click at [583, 293] on span "Day Shift" at bounding box center [577, 297] width 56 height 15
click at [562, 262] on div at bounding box center [687, 258] width 274 height 15
click at [571, 319] on span "Night Shift" at bounding box center [580, 323] width 64 height 15
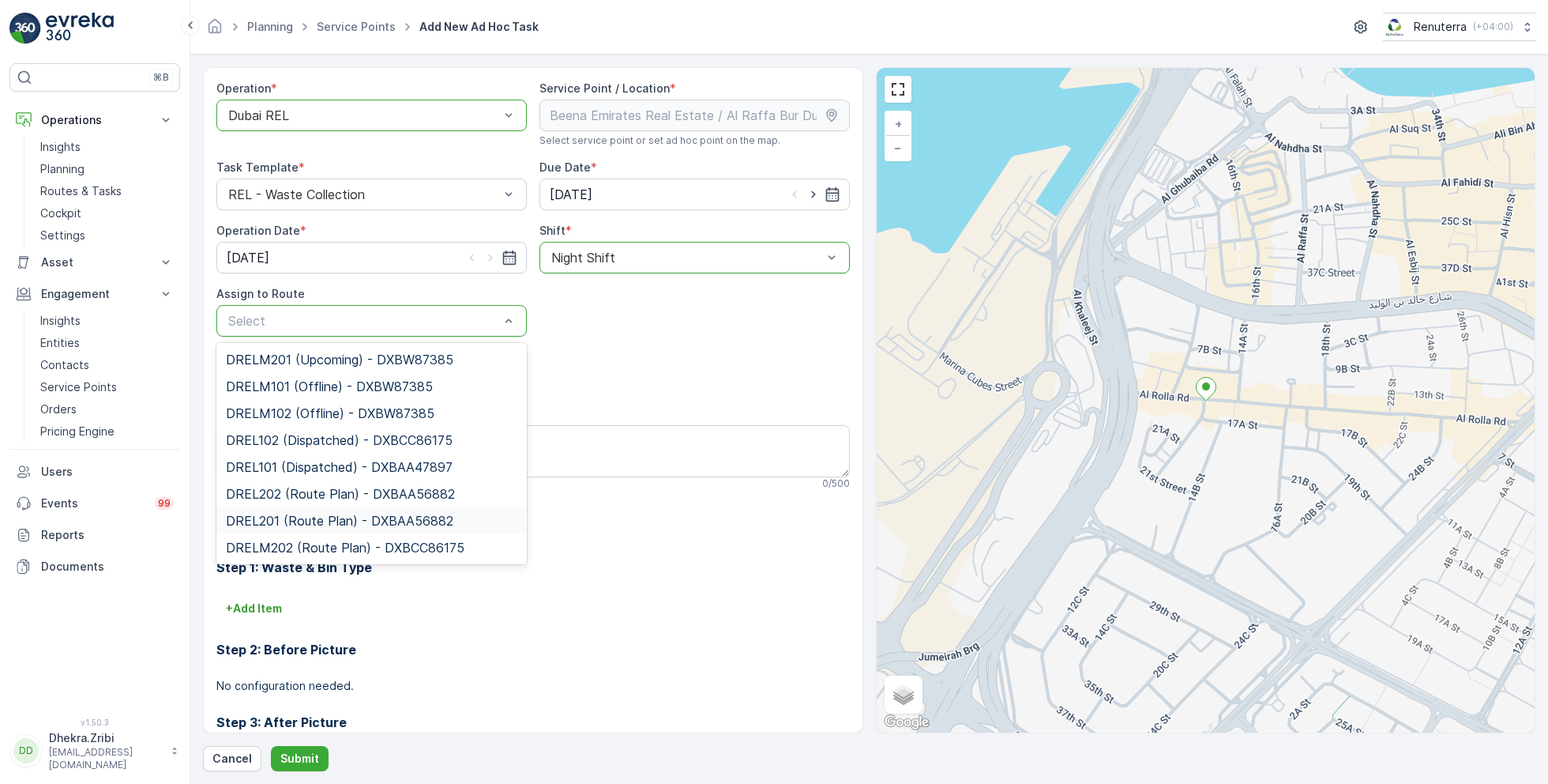
click at [301, 513] on span "DREL201 (Route Plan) - DXBAA56882" at bounding box center [339, 521] width 227 height 15
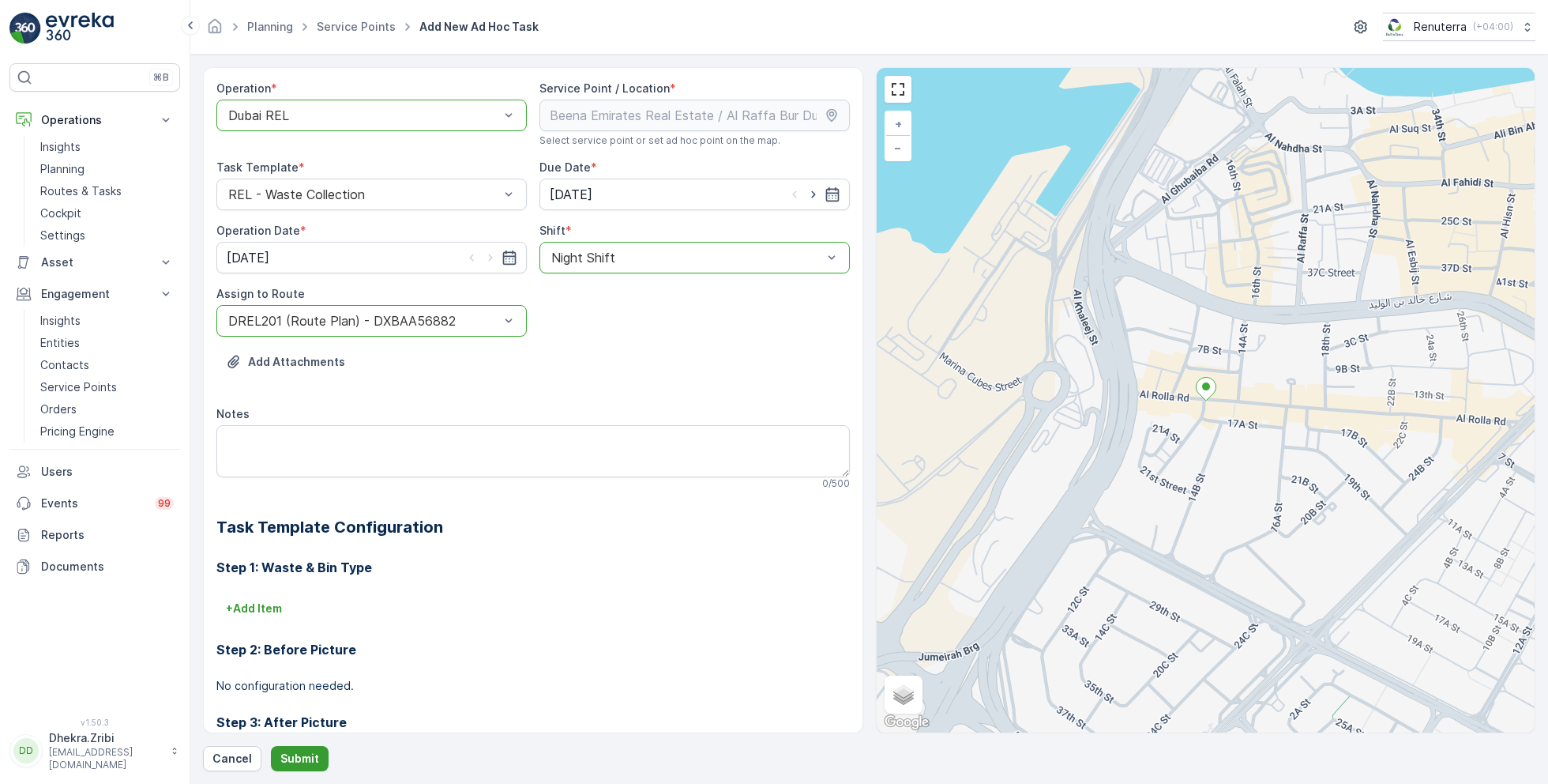
click at [294, 750] on p "Submit" at bounding box center [300, 758] width 39 height 16
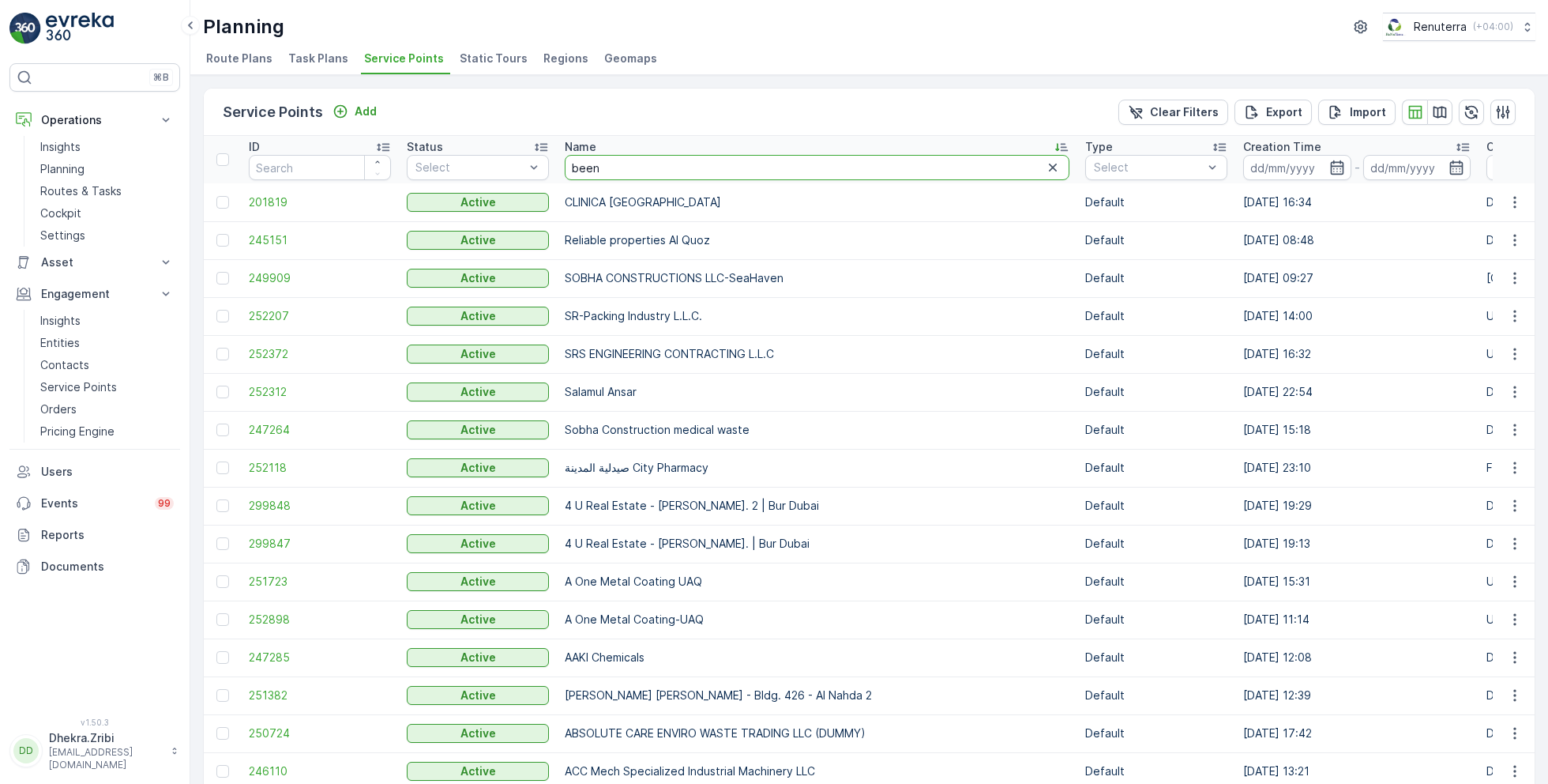
type input "[PERSON_NAME]"
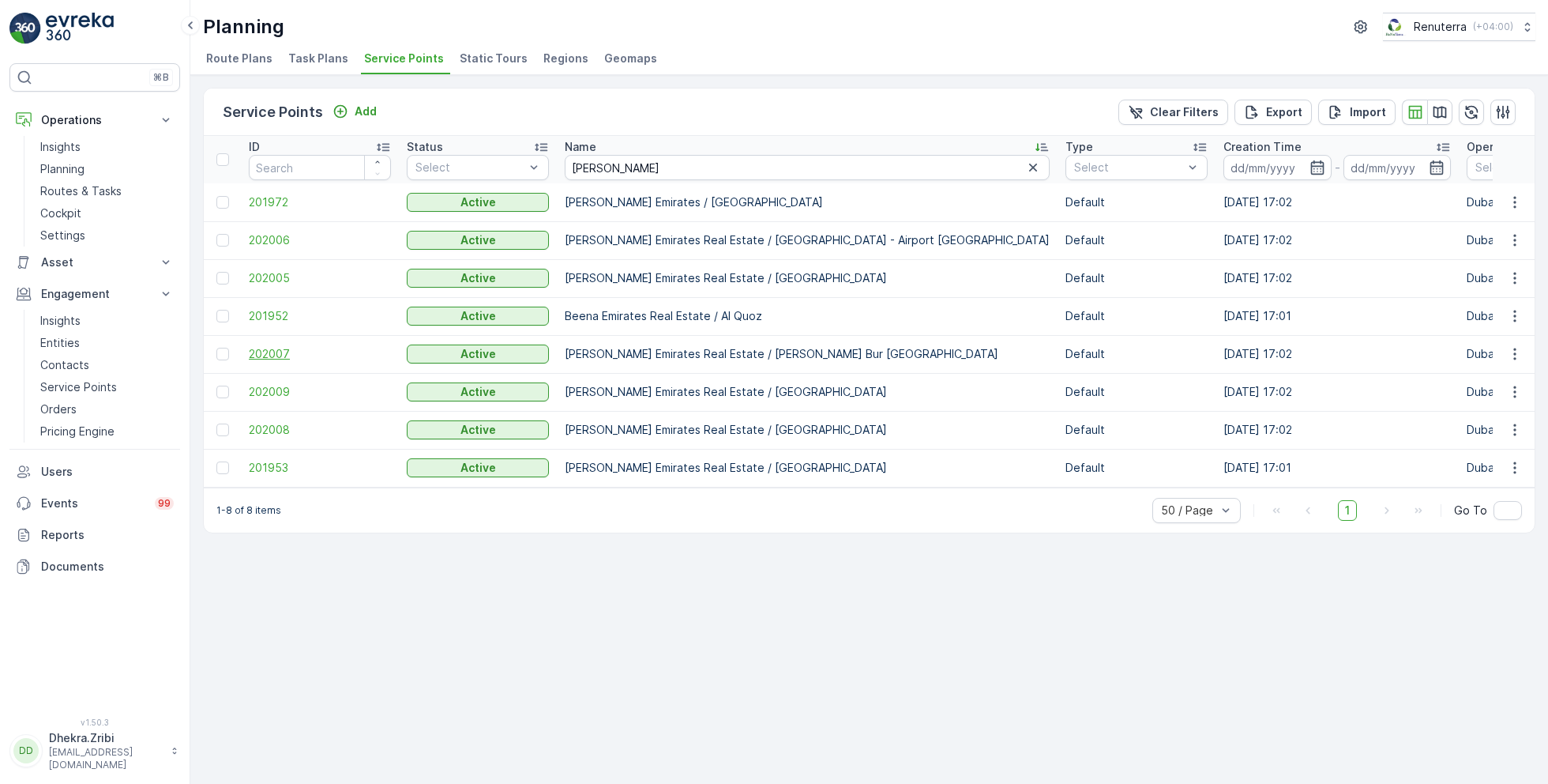
click at [288, 351] on span "202007" at bounding box center [320, 354] width 142 height 16
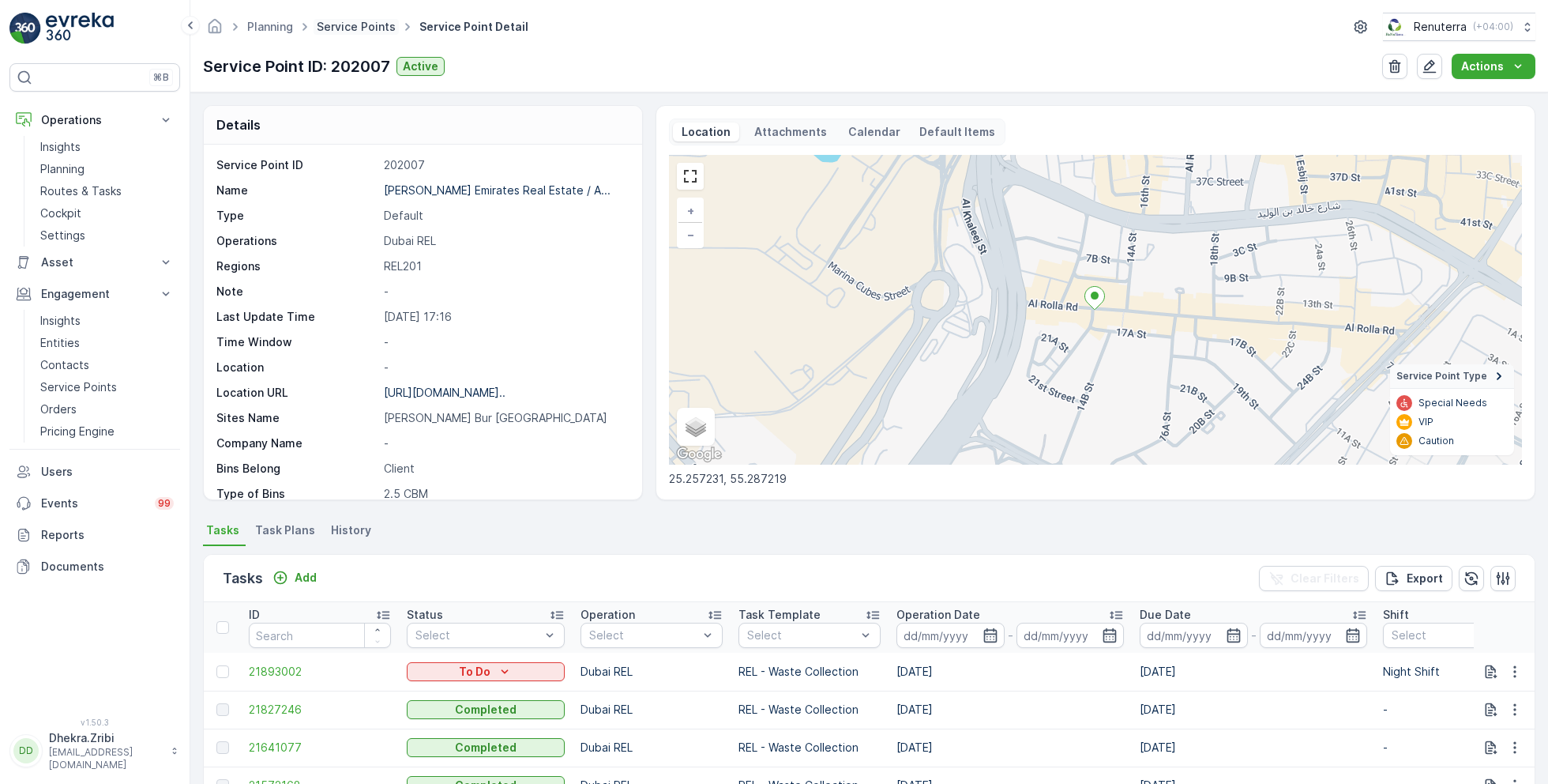
click at [367, 27] on link "Service Points" at bounding box center [356, 27] width 79 height 14
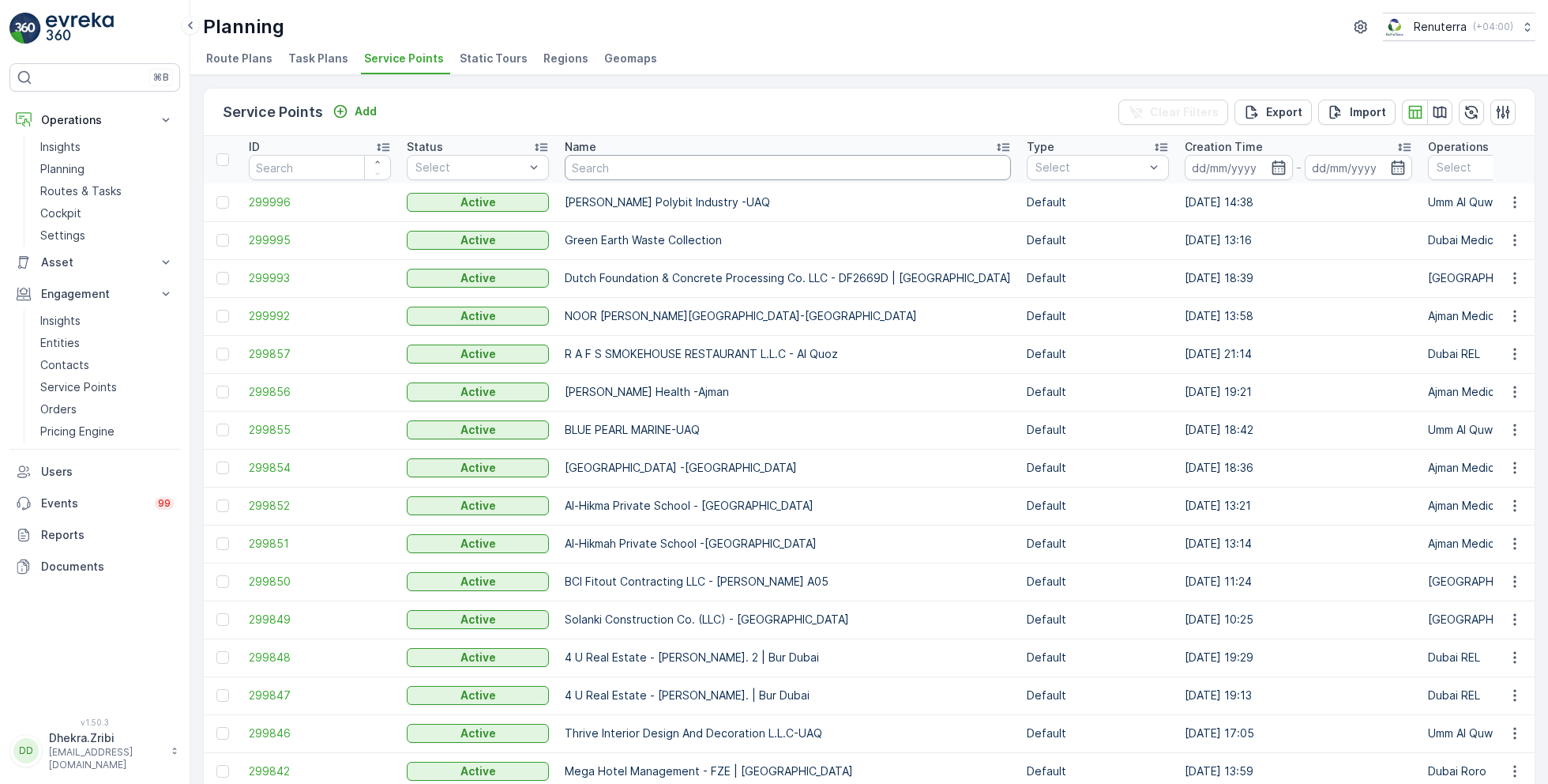
click at [631, 170] on input "text" at bounding box center [788, 167] width 446 height 25
type input "pak"
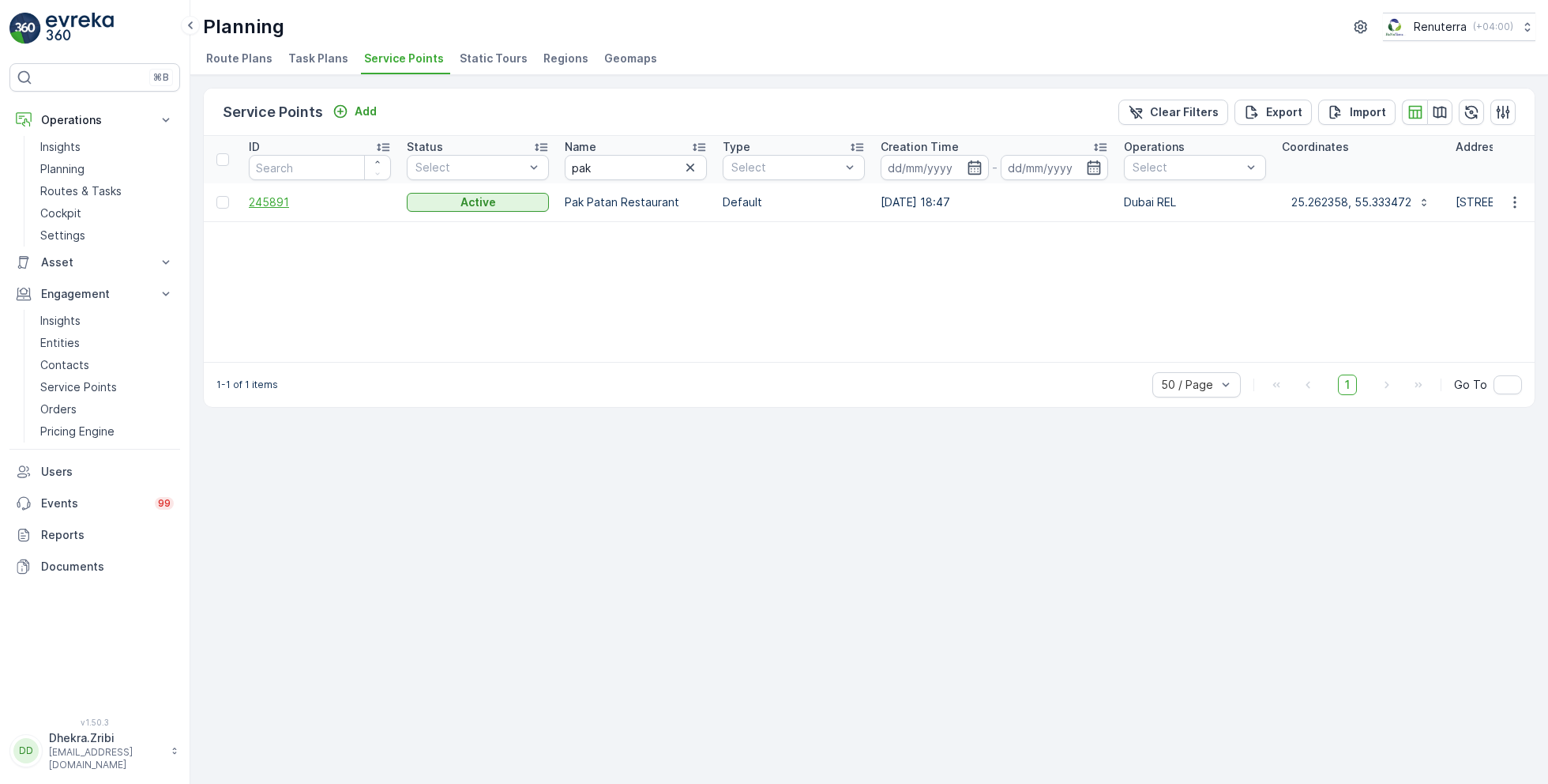
click at [274, 197] on span "245891" at bounding box center [320, 202] width 142 height 16
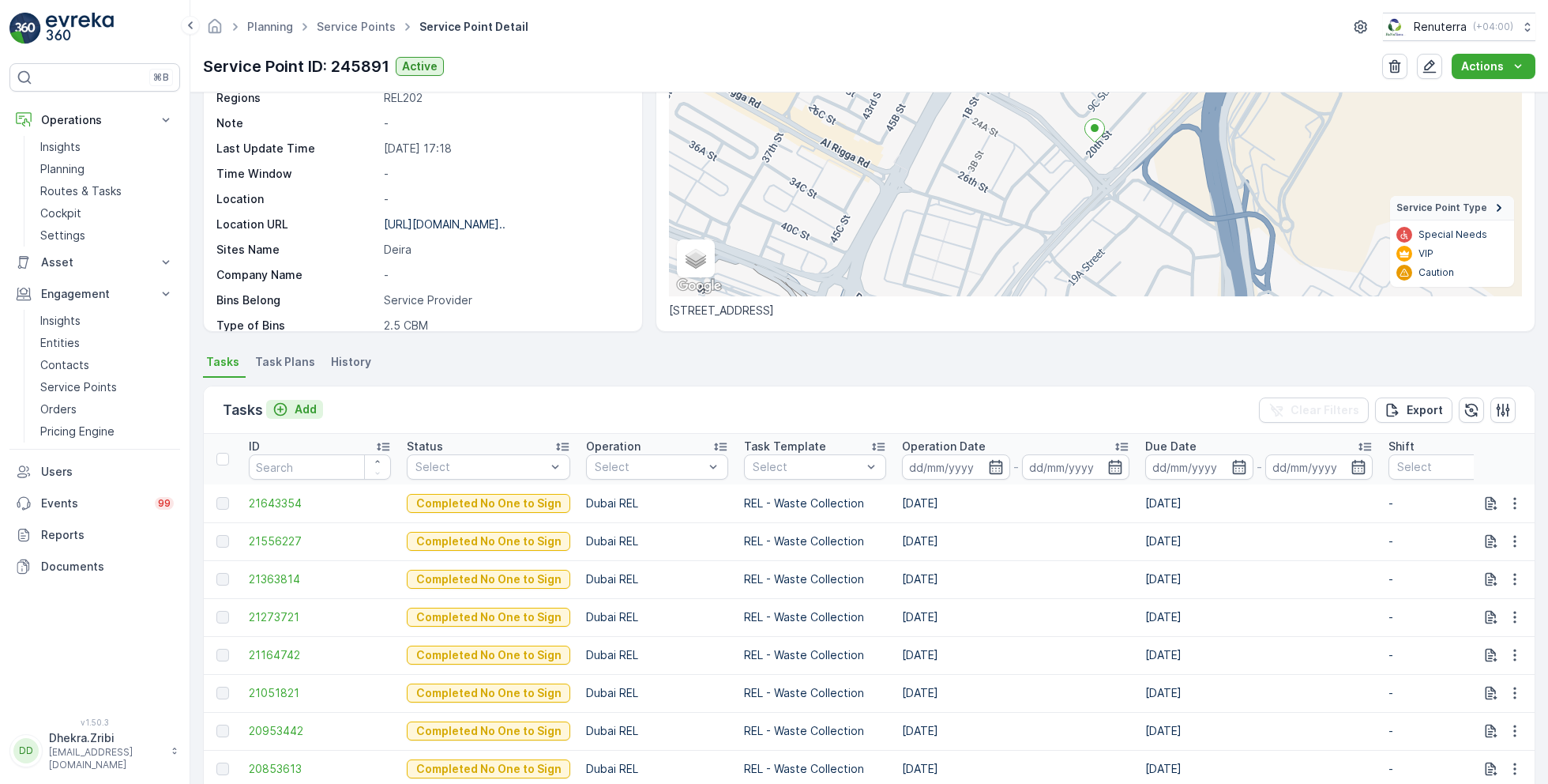
click at [306, 401] on p "Add" at bounding box center [305, 409] width 22 height 16
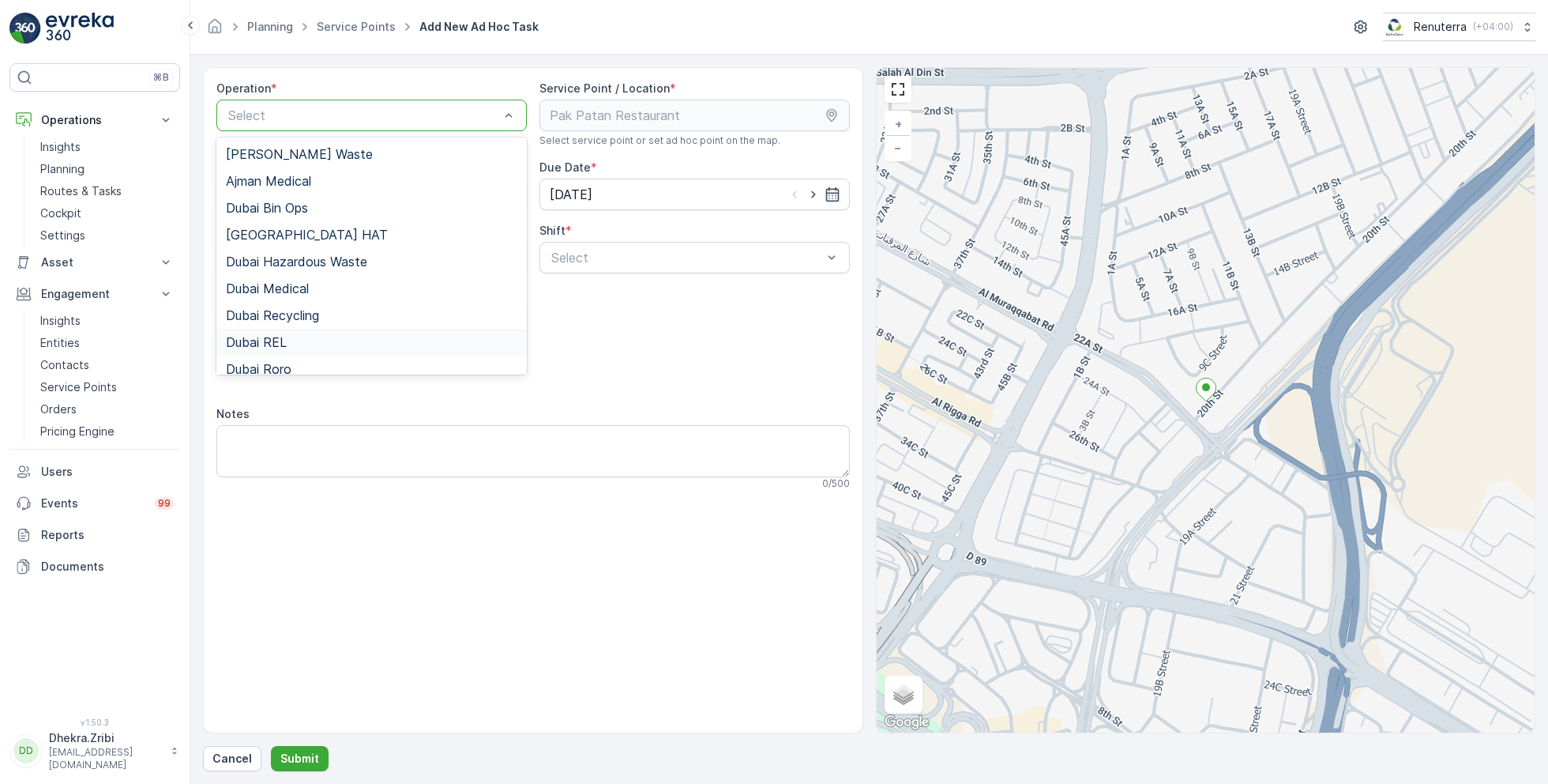
click at [288, 339] on div "Dubai REL" at bounding box center [371, 342] width 292 height 15
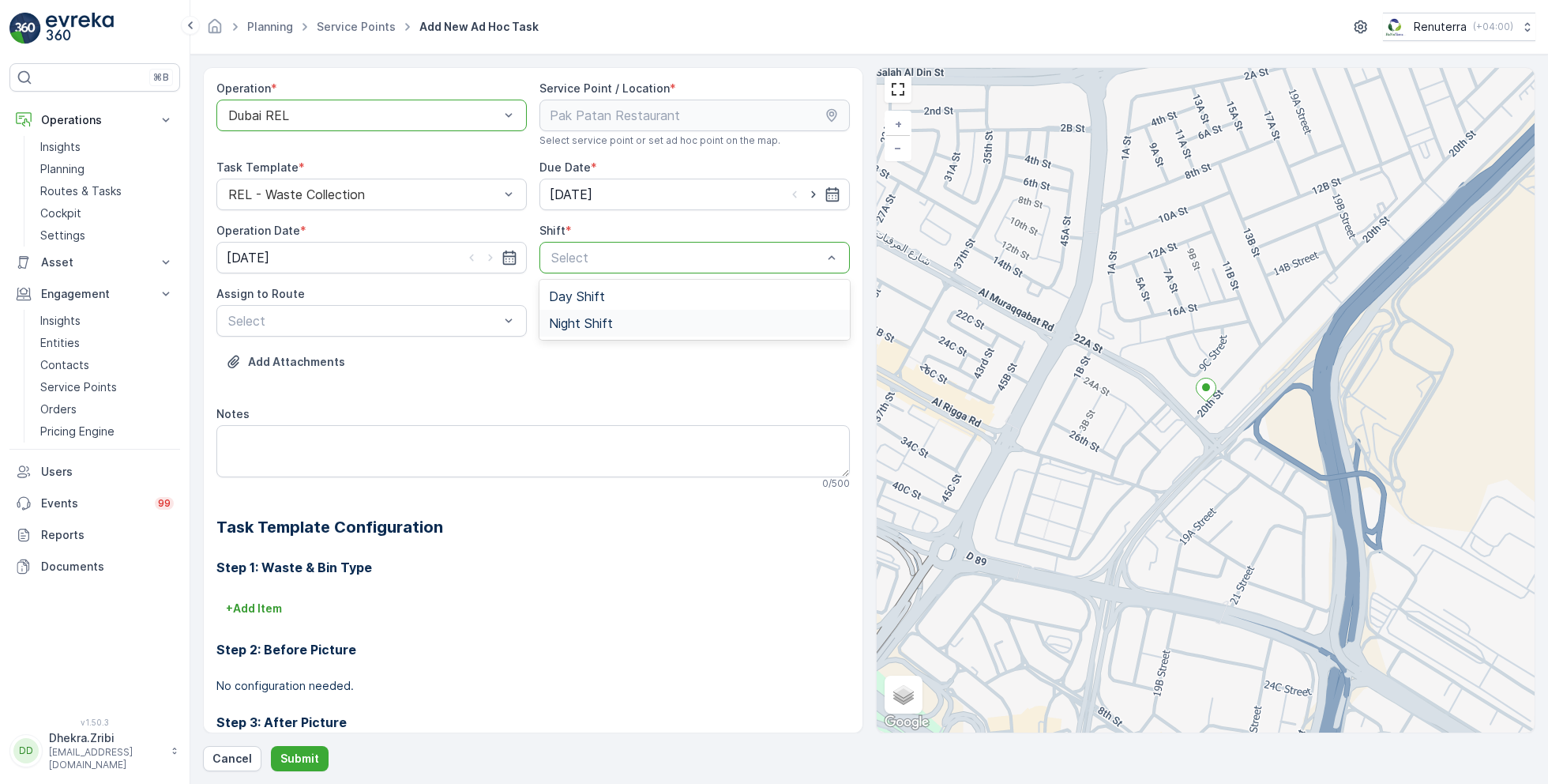
click at [585, 321] on span "Night Shift" at bounding box center [580, 323] width 64 height 15
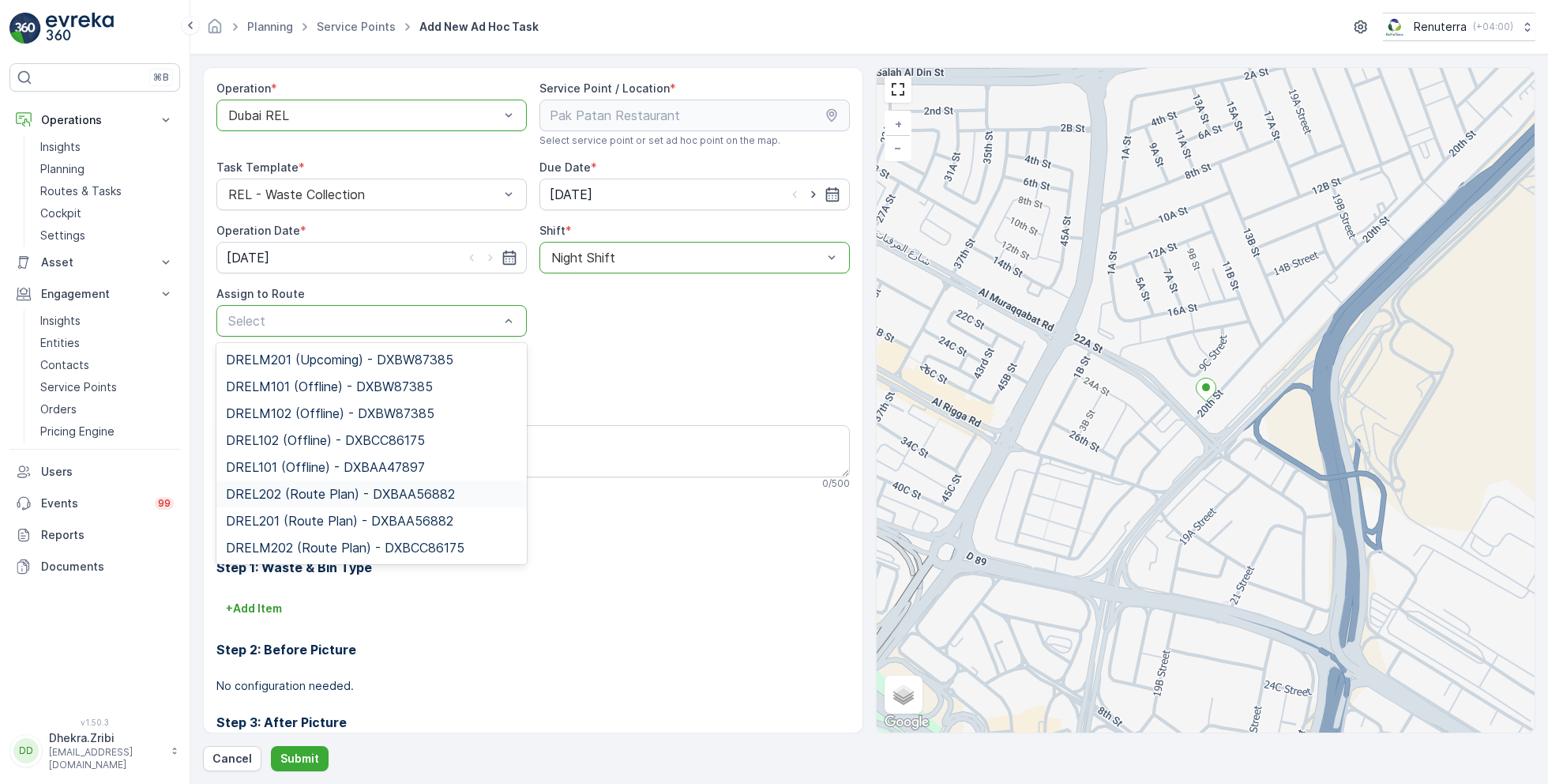
click at [308, 492] on span "DREL202 (Route Plan) - DXBAA56882" at bounding box center [340, 494] width 229 height 15
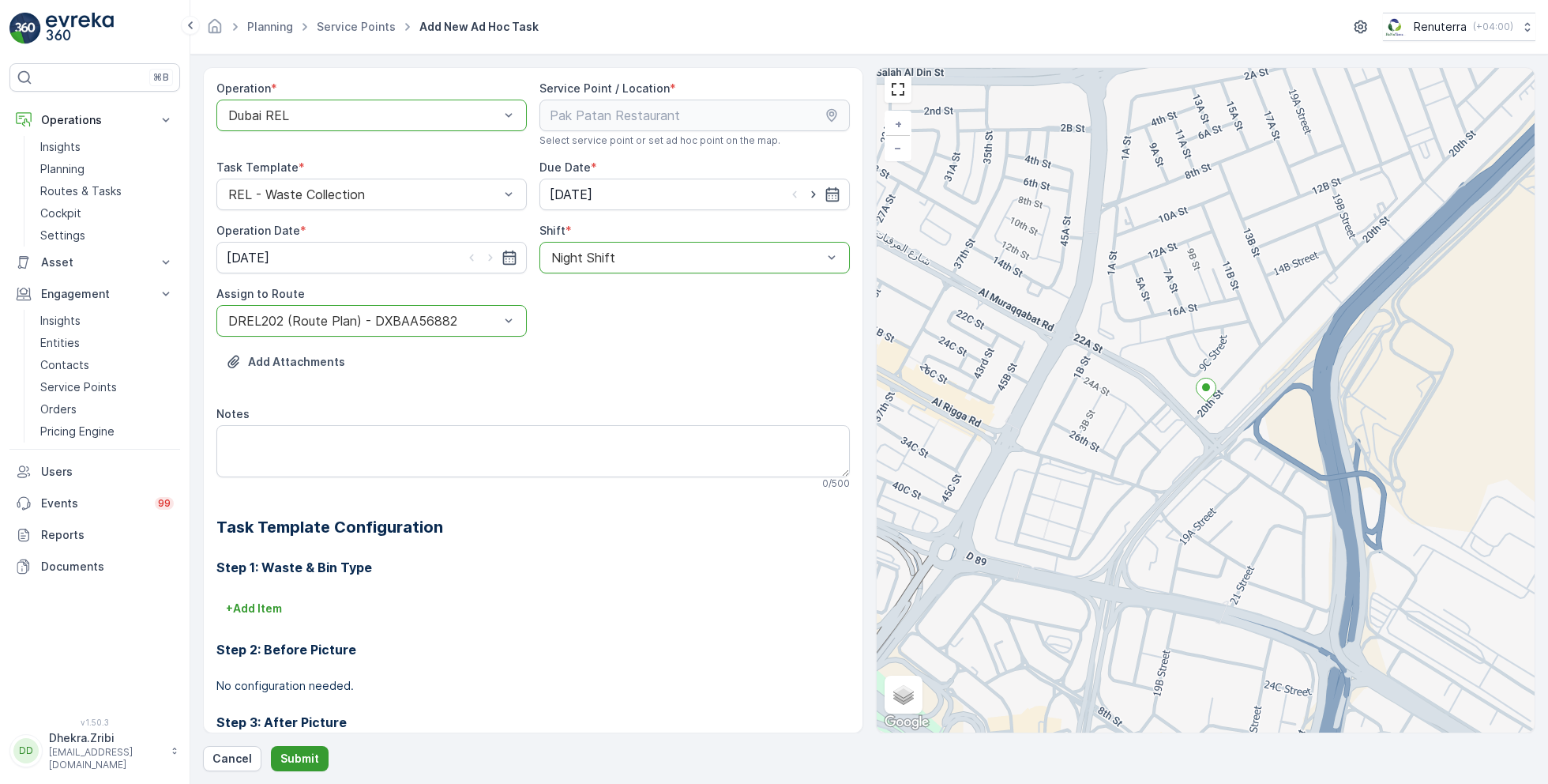
click at [297, 753] on p "Submit" at bounding box center [300, 758] width 39 height 16
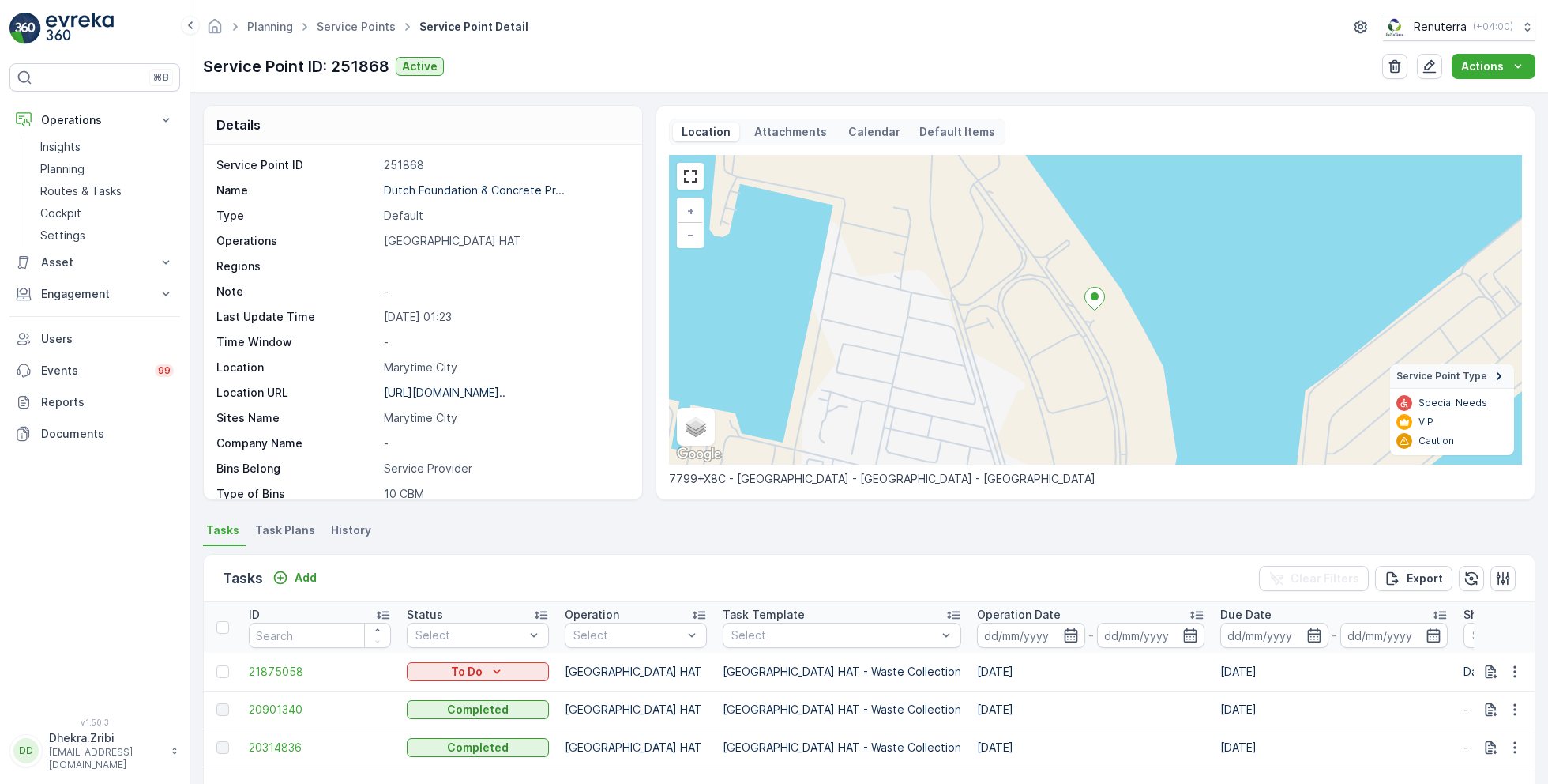
click at [763, 74] on div "Service Point ID: 251868 Active Actions" at bounding box center [869, 66] width 1333 height 25
click at [89, 189] on p "Routes & Tasks" at bounding box center [81, 191] width 81 height 16
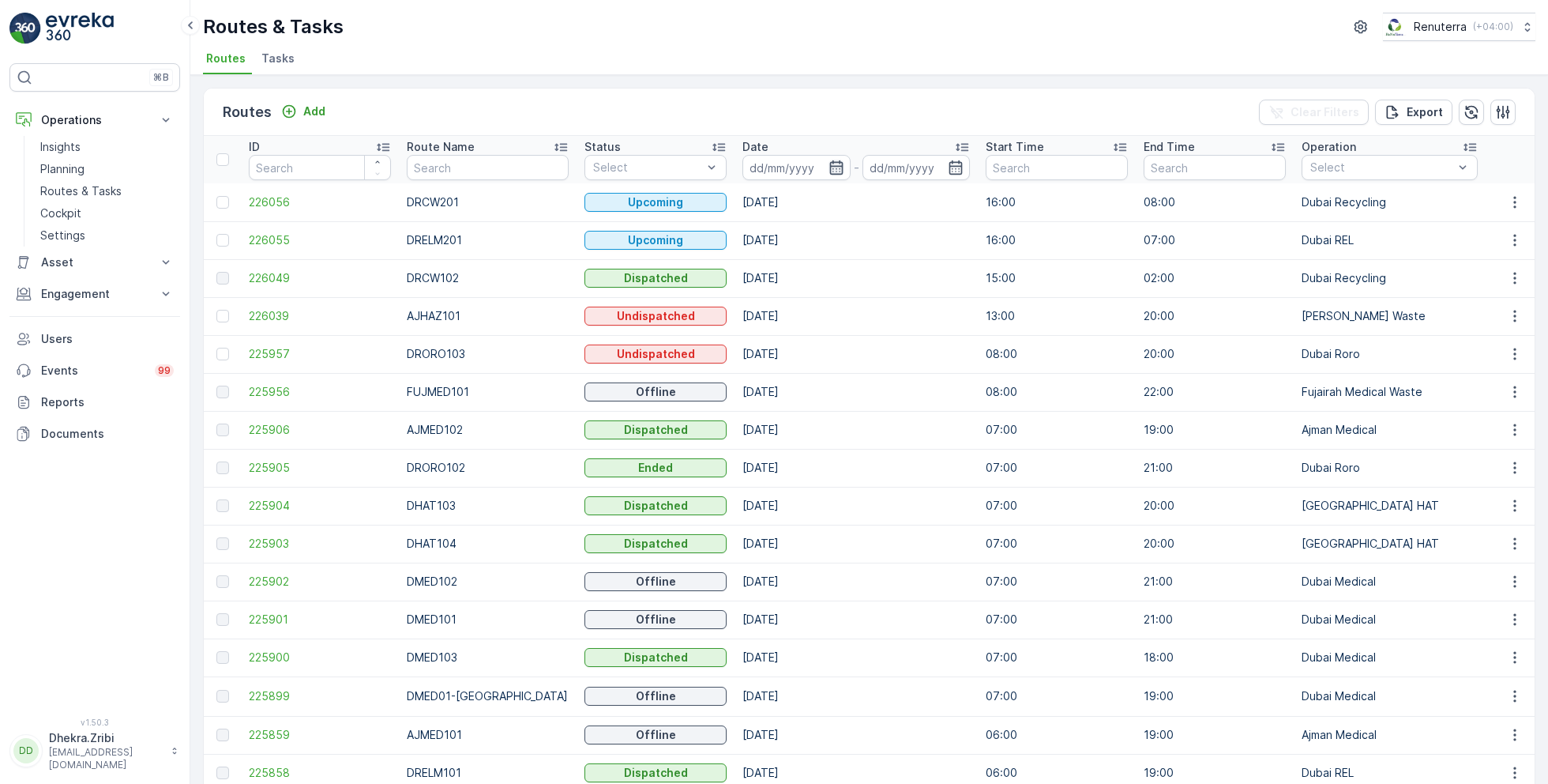
click at [829, 160] on icon "button" at bounding box center [836, 168] width 14 height 15
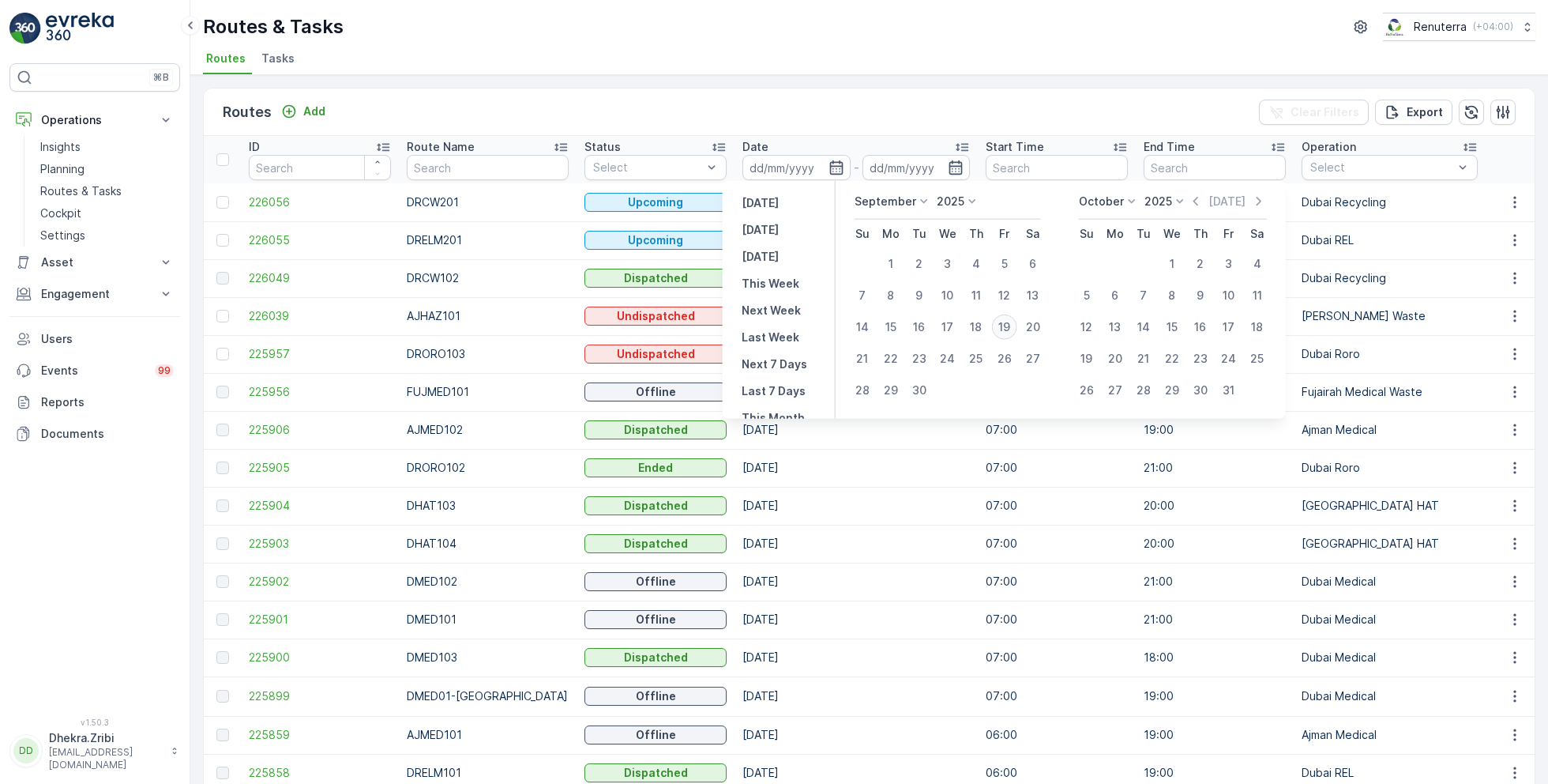
click at [1000, 316] on div "19" at bounding box center [1004, 326] width 25 height 25
type input "[DATE]"
click at [1000, 316] on div "19" at bounding box center [1004, 326] width 25 height 25
type input "[DATE]"
click at [829, 68] on ul "Routes Tasks" at bounding box center [863, 60] width 1320 height 27
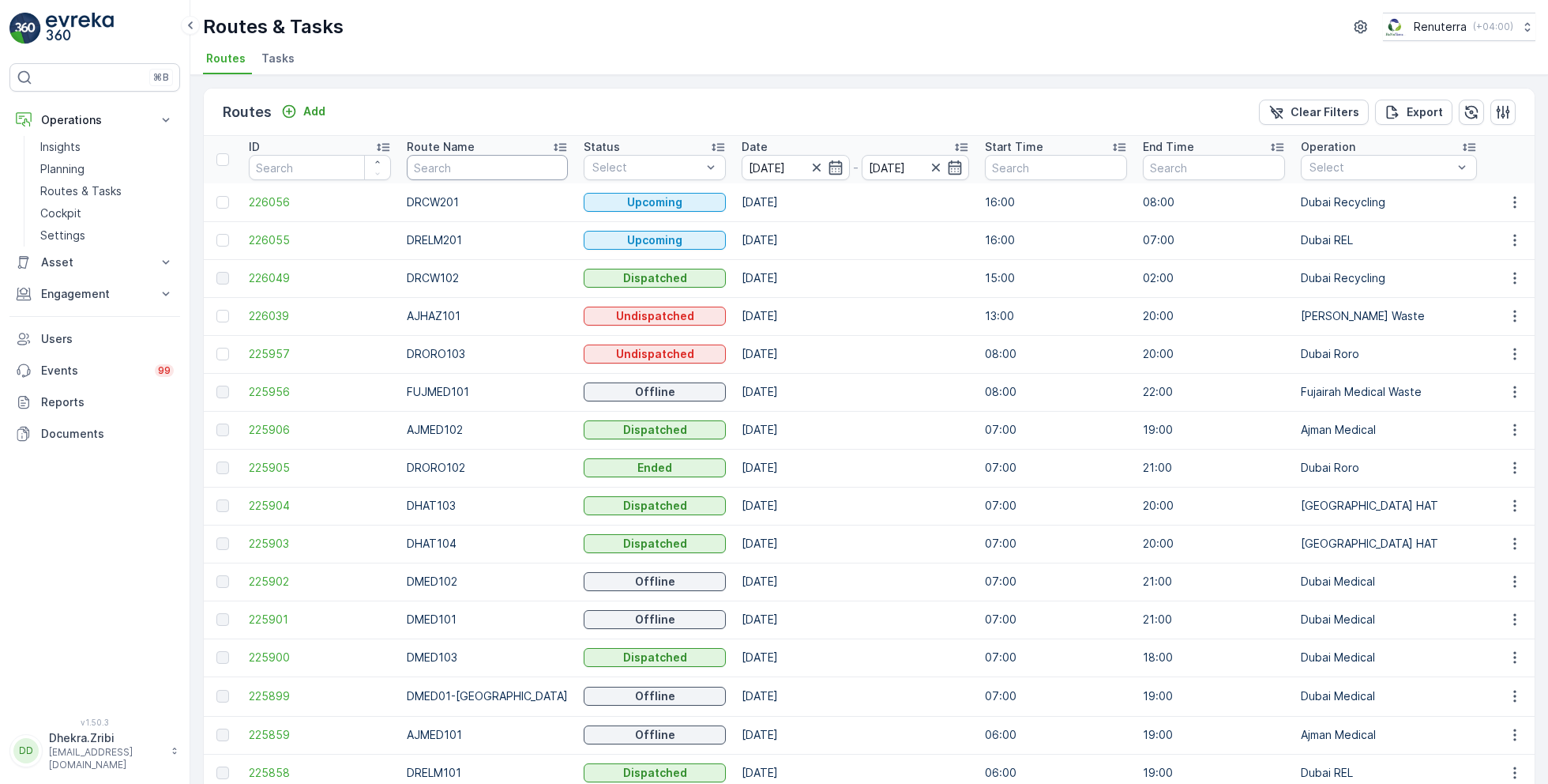
click at [443, 168] on input "text" at bounding box center [488, 167] width 161 height 25
type input "hat"
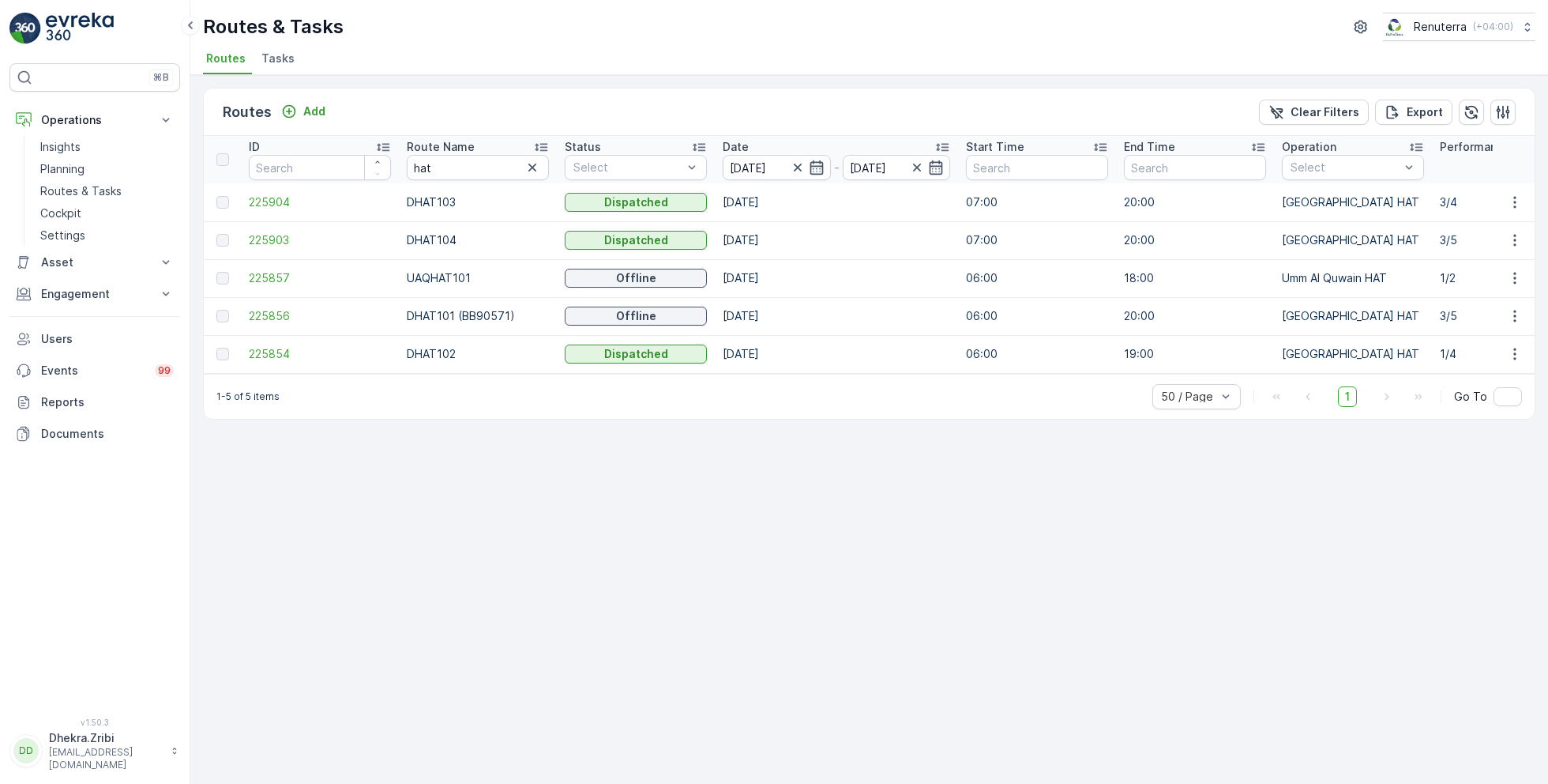
click at [545, 144] on icon at bounding box center [542, 147] width 16 height 16
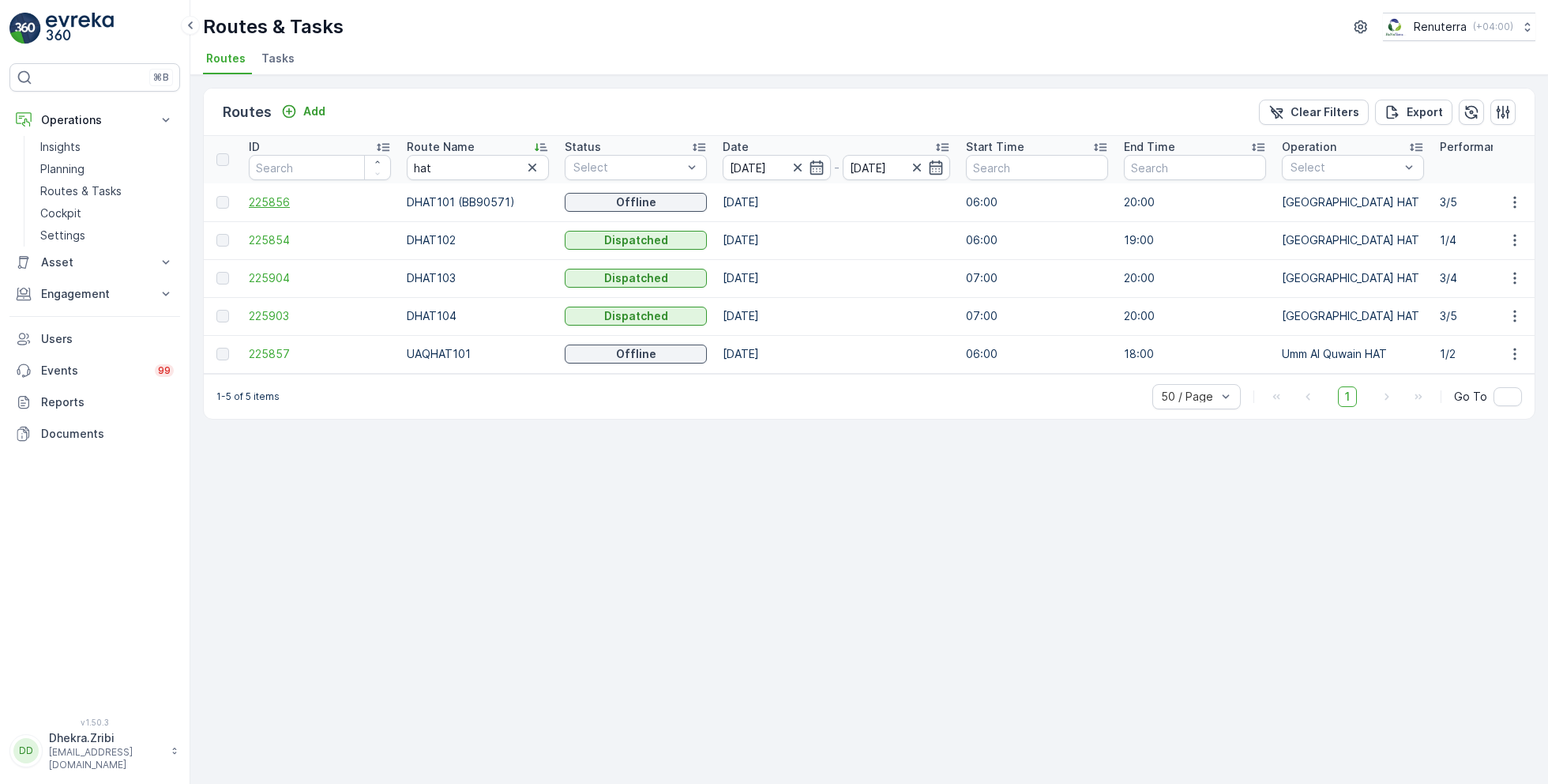
click at [267, 194] on span "225856" at bounding box center [320, 202] width 142 height 16
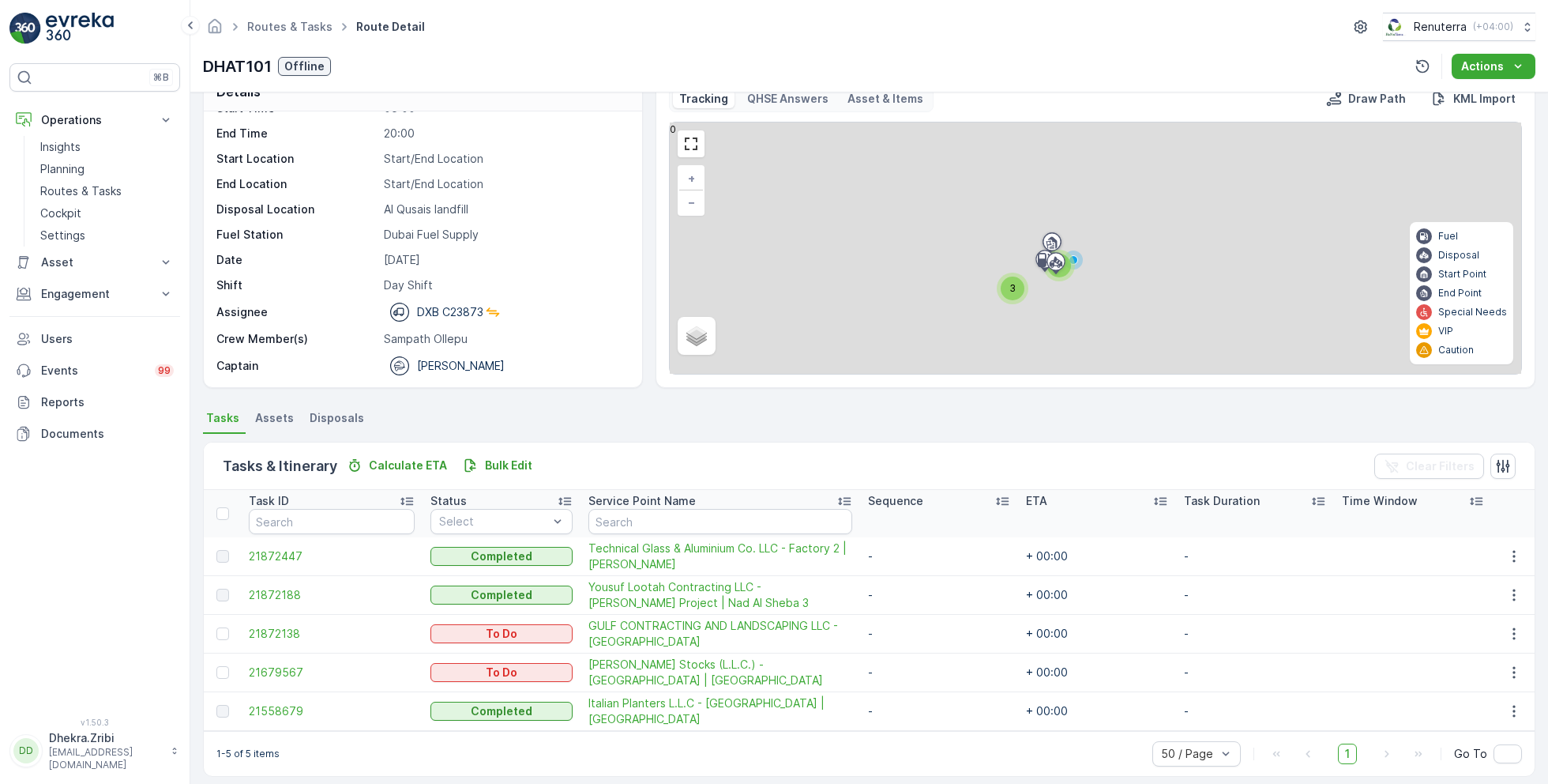
scroll to position [43, 0]
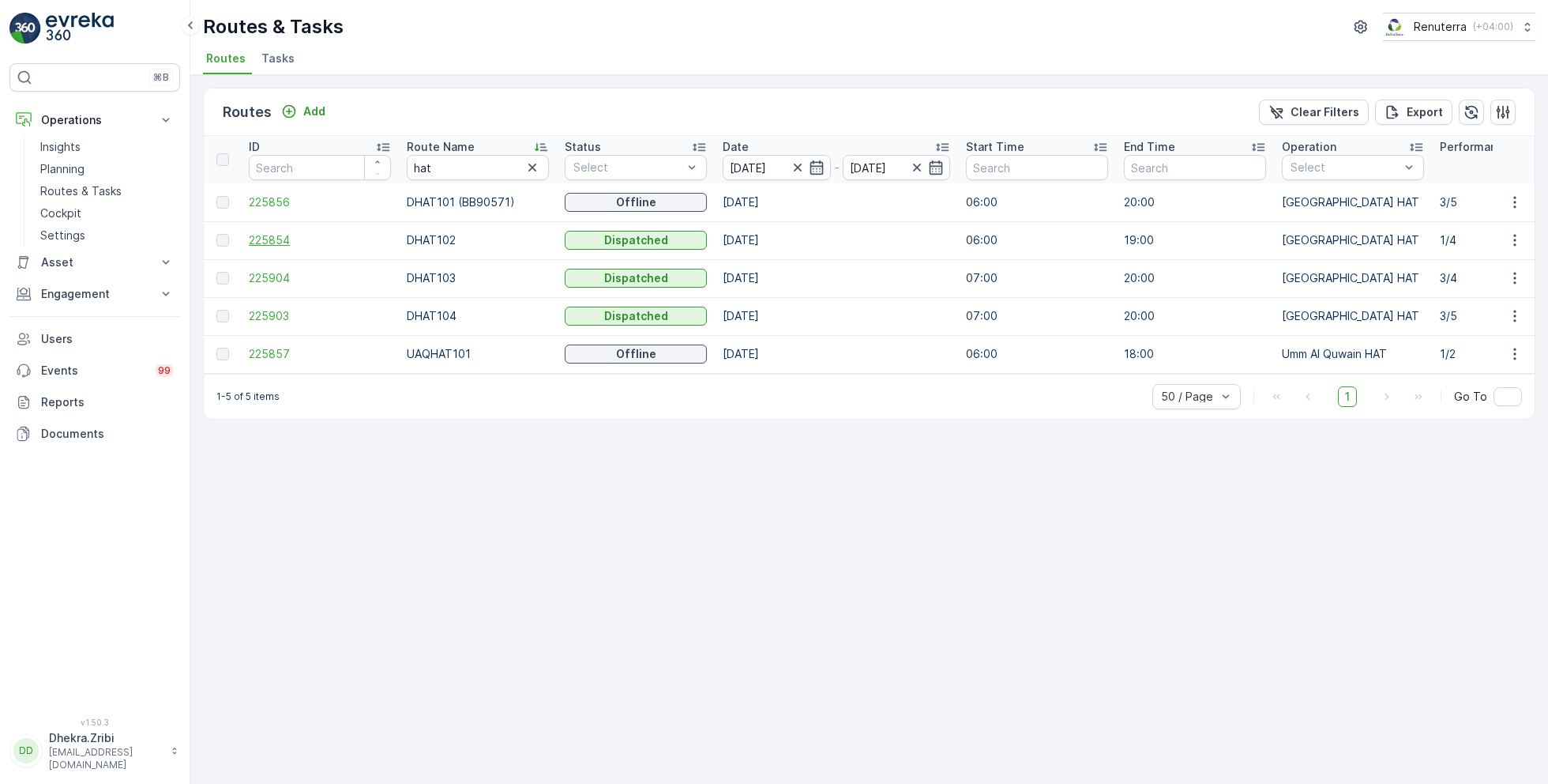
click at [270, 238] on span "225854" at bounding box center [320, 240] width 142 height 16
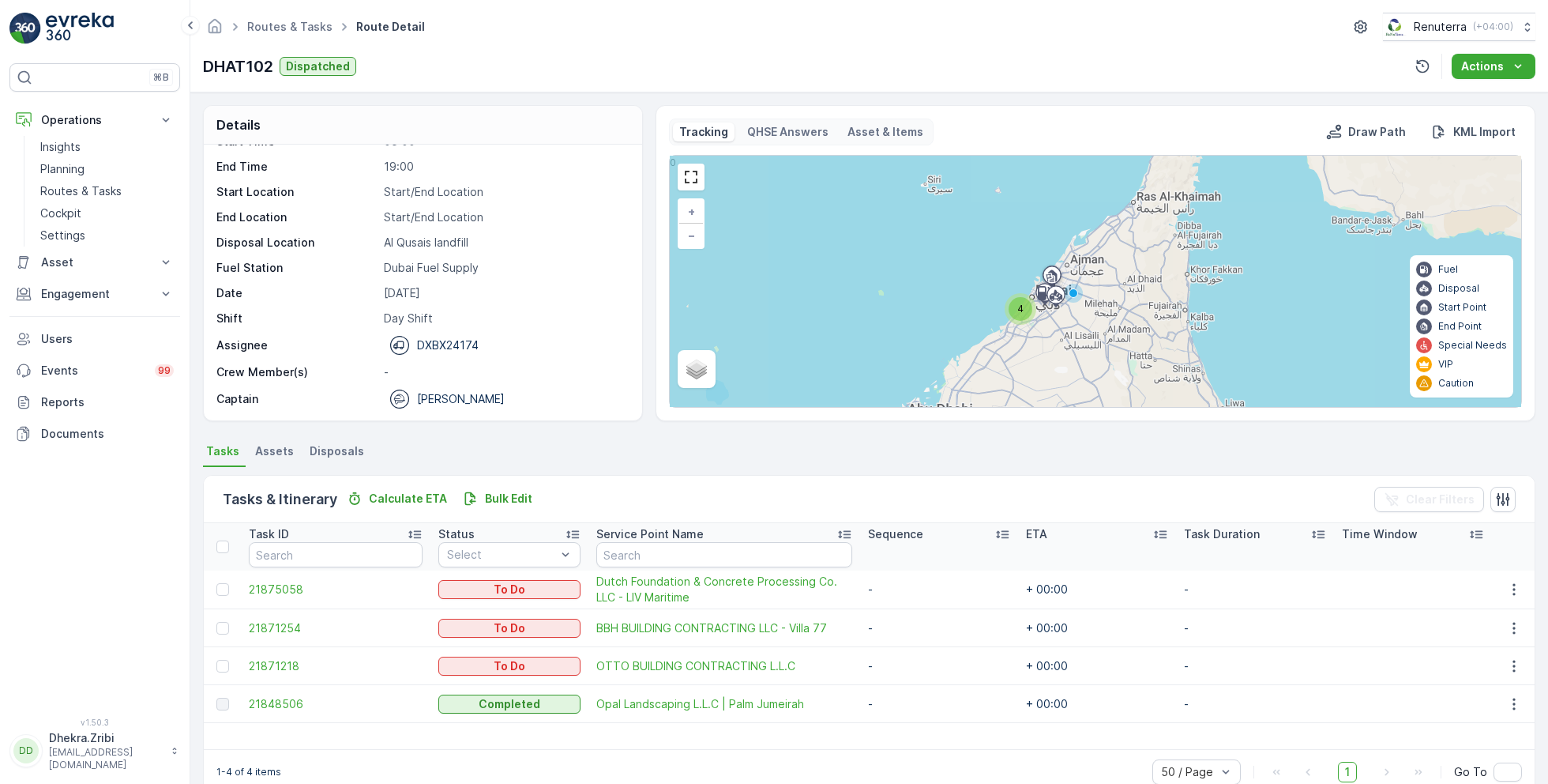
scroll to position [30, 0]
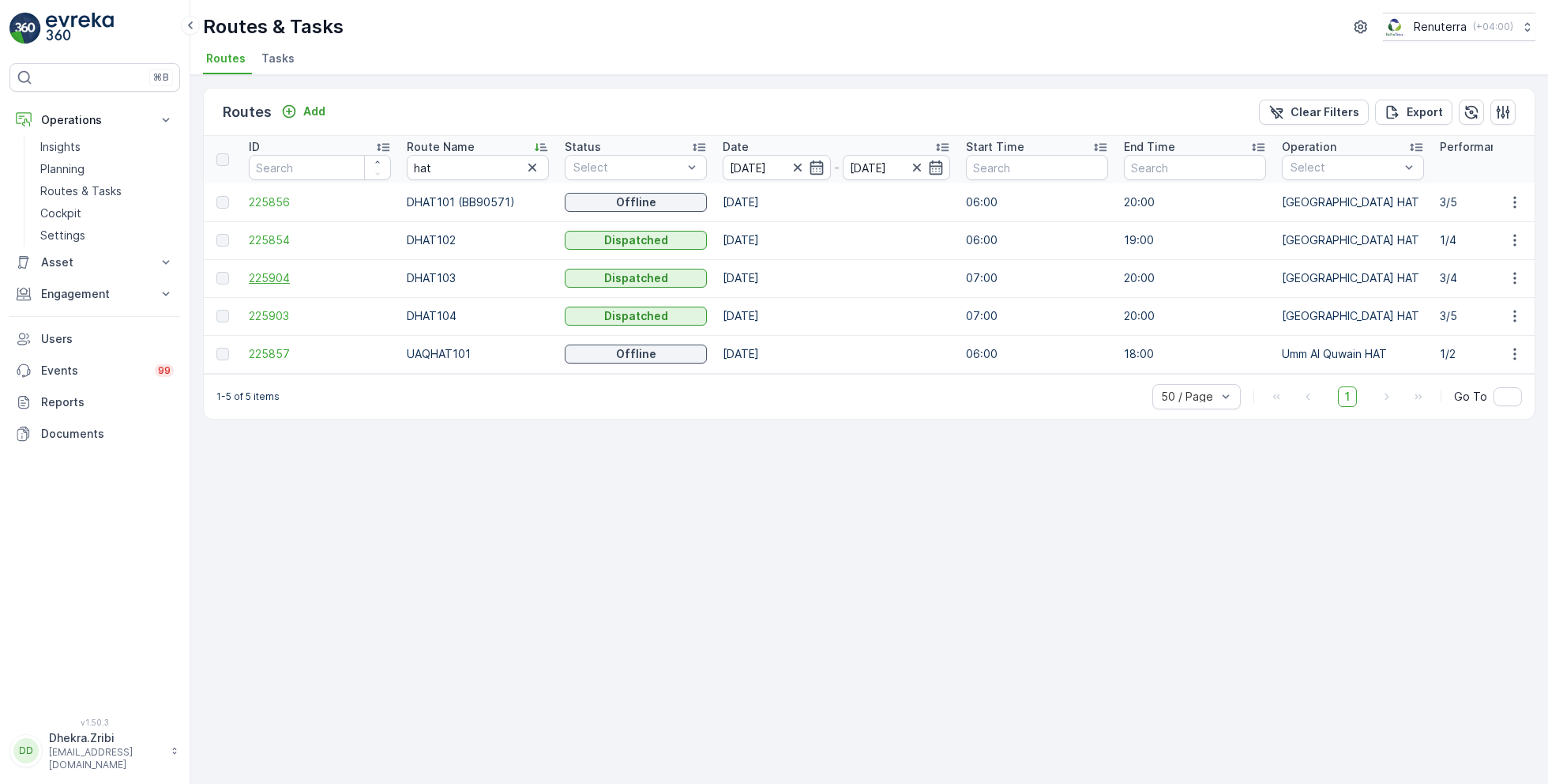
click at [270, 282] on span "225904" at bounding box center [320, 278] width 142 height 16
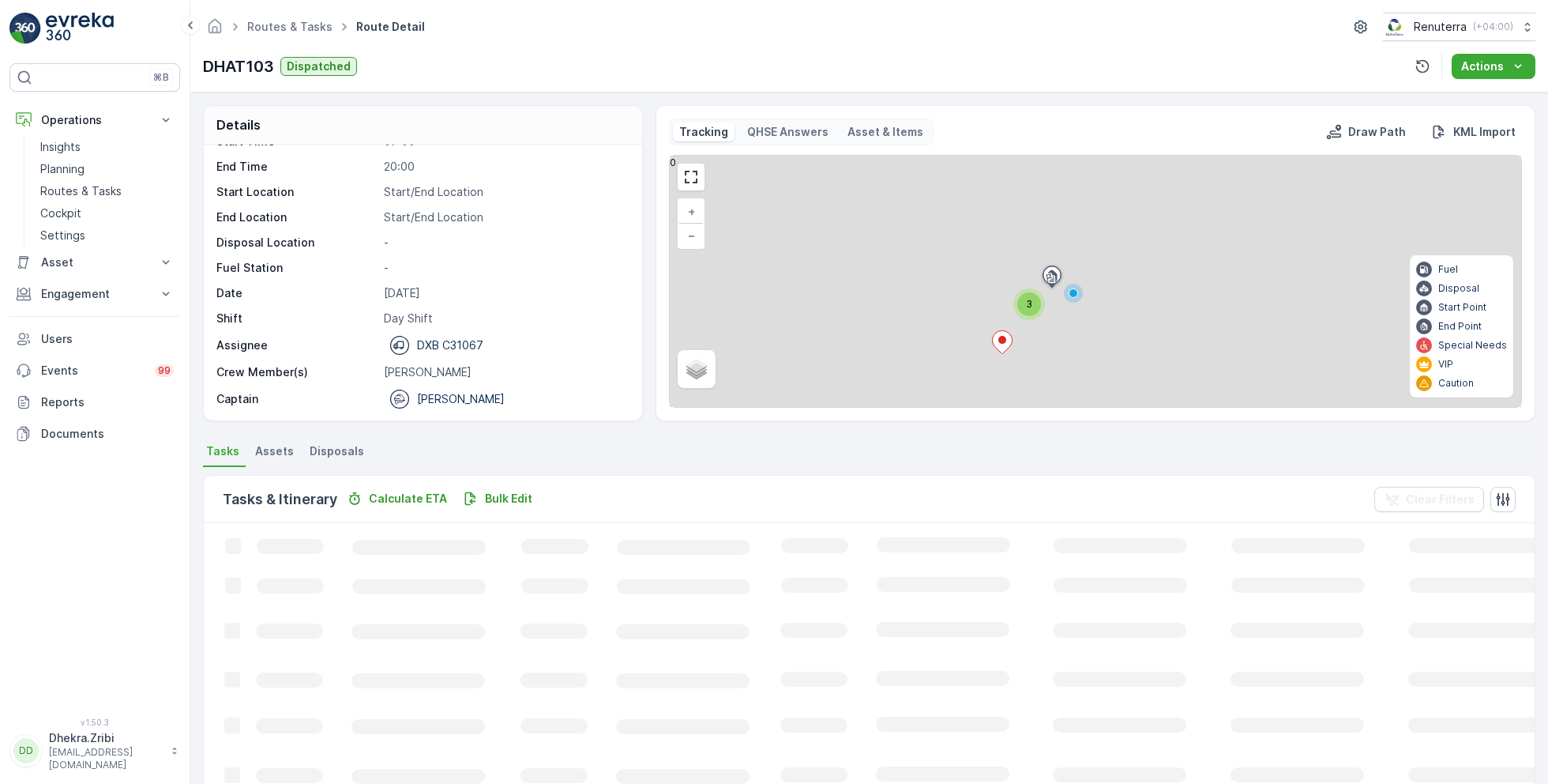
scroll to position [30, 0]
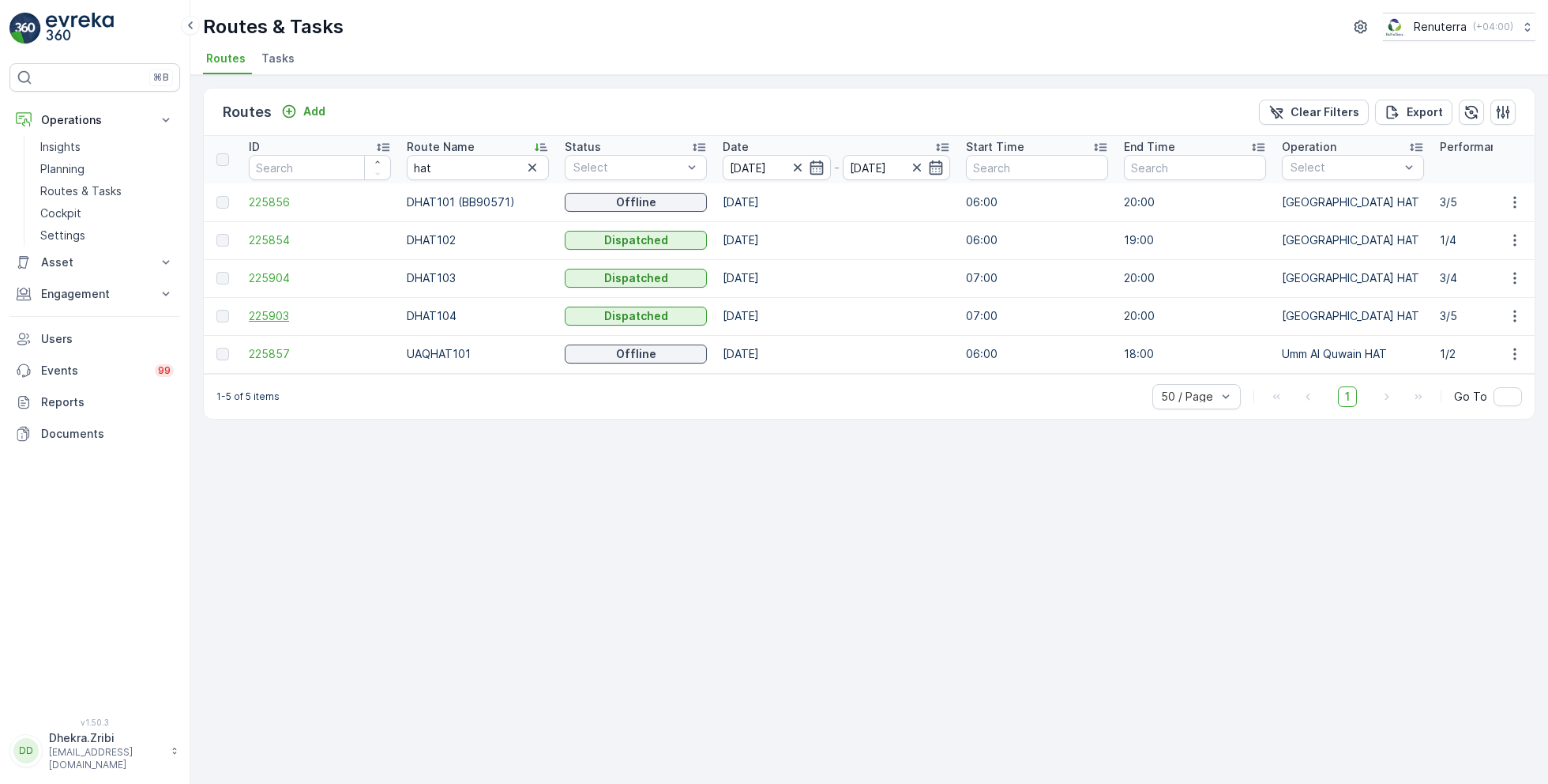
click at [265, 308] on span "225903" at bounding box center [320, 316] width 142 height 16
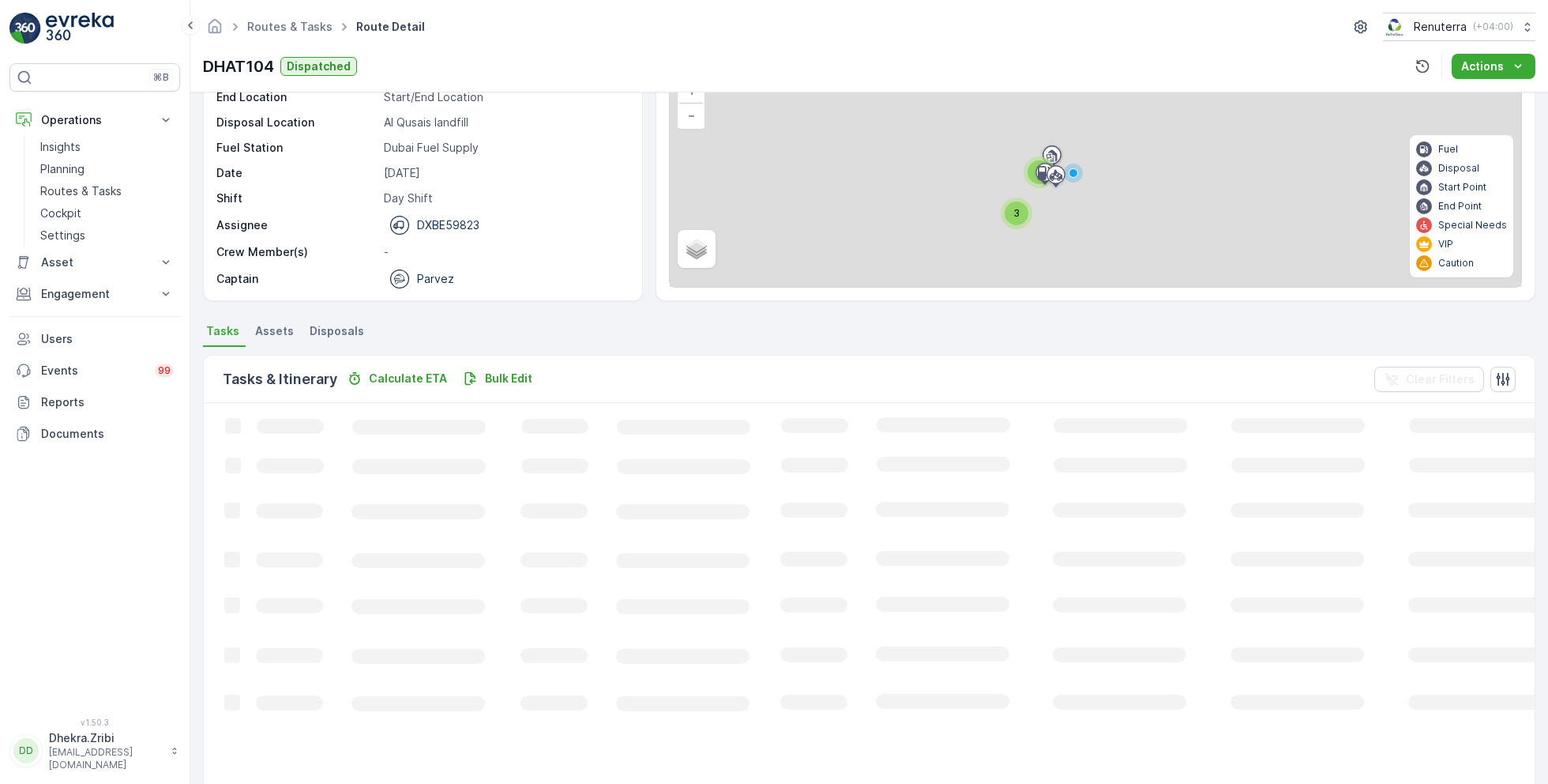
scroll to position [42, 0]
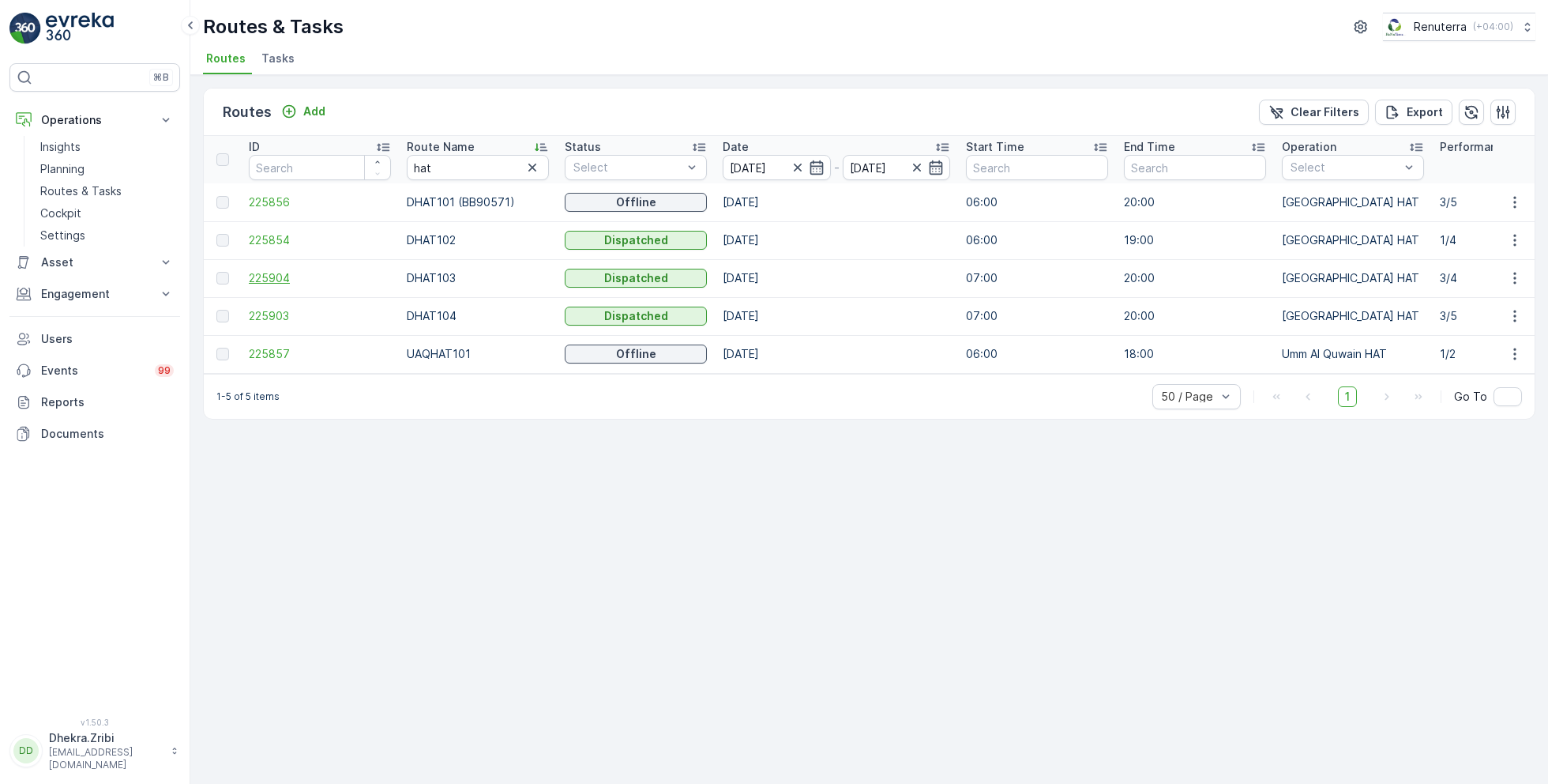
click at [286, 273] on span "225904" at bounding box center [320, 278] width 142 height 16
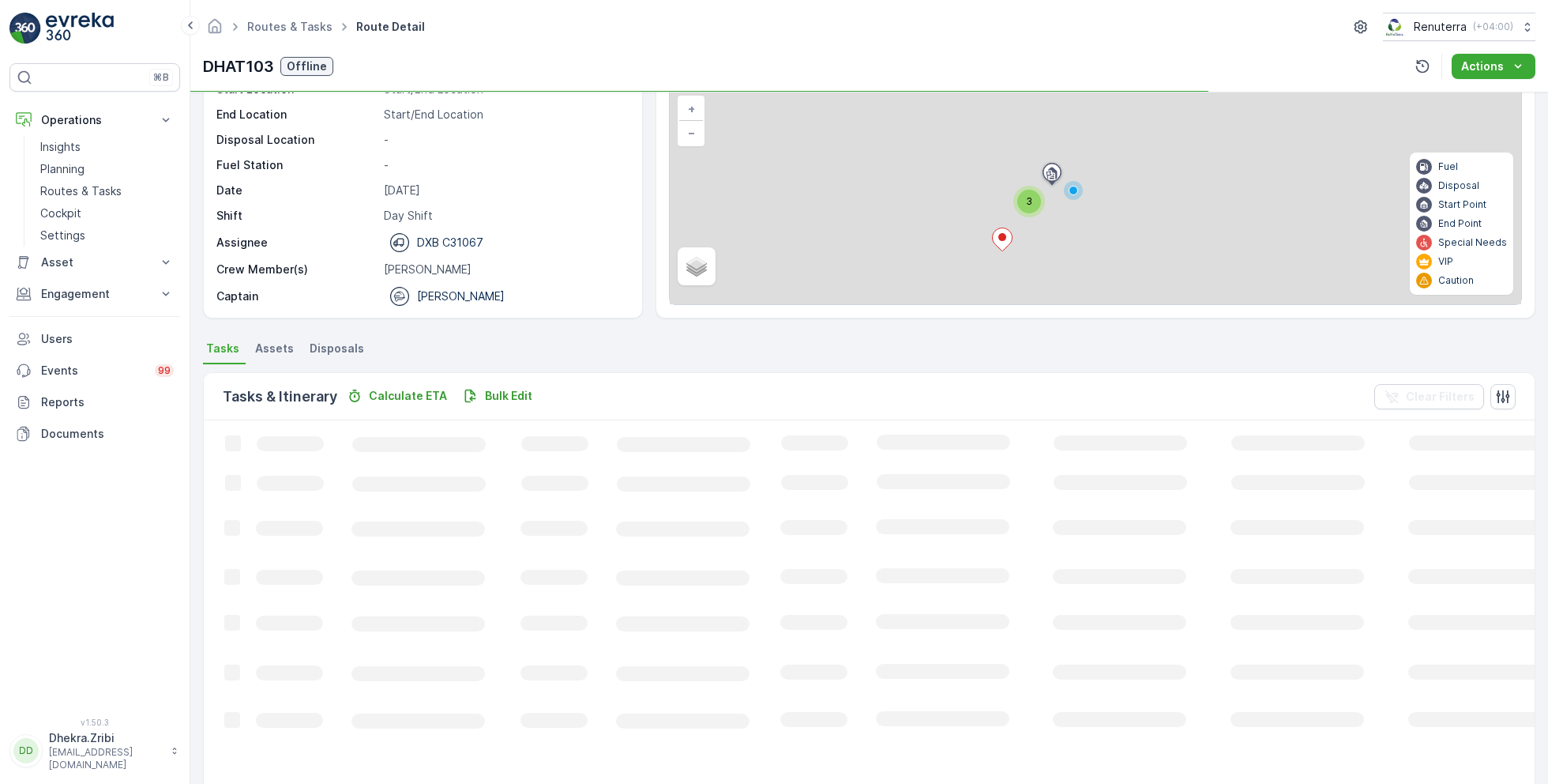
scroll to position [30, 0]
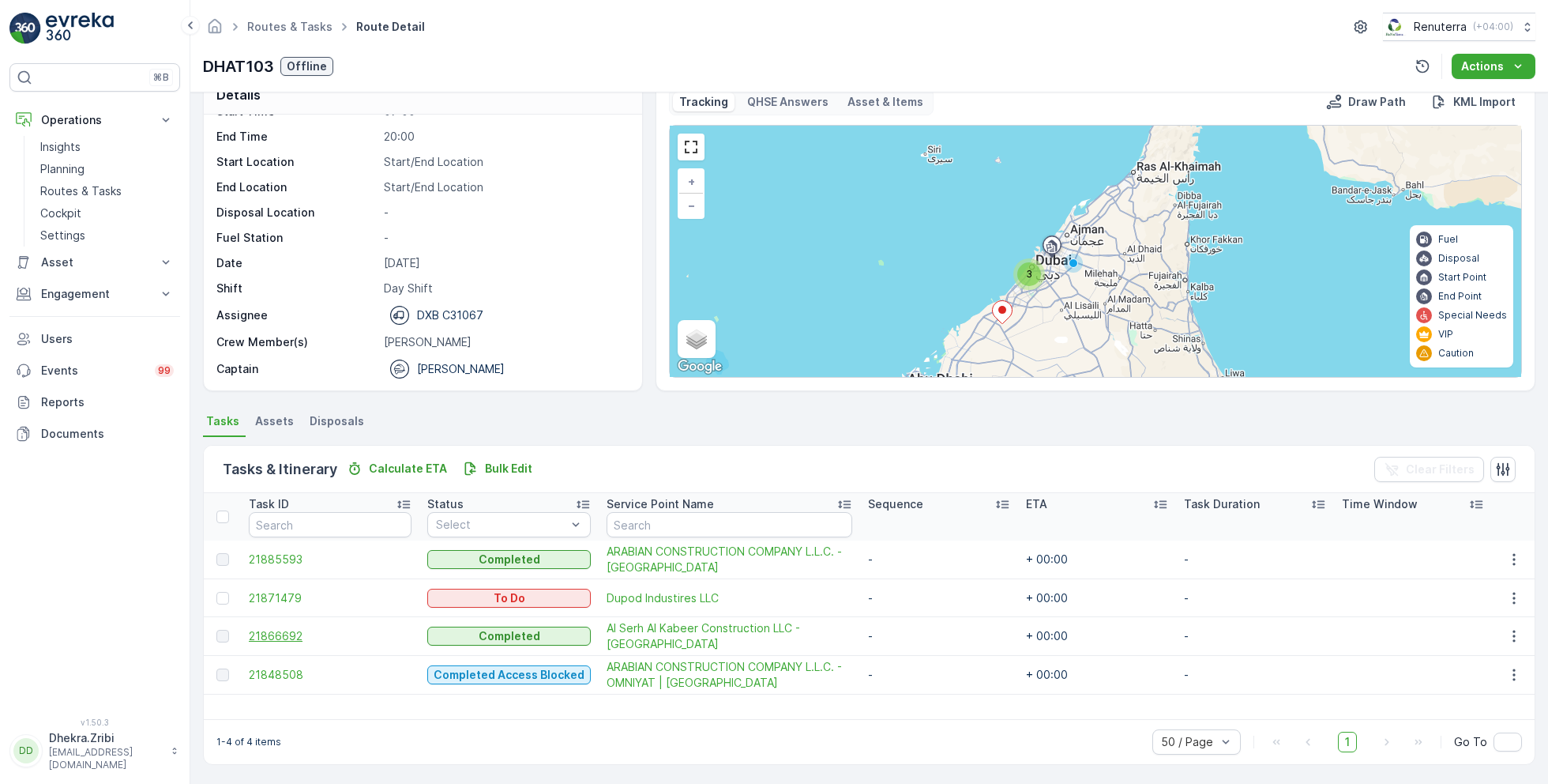
click at [304, 631] on span "21866692" at bounding box center [330, 636] width 163 height 16
